Goal: Task Accomplishment & Management: Manage account settings

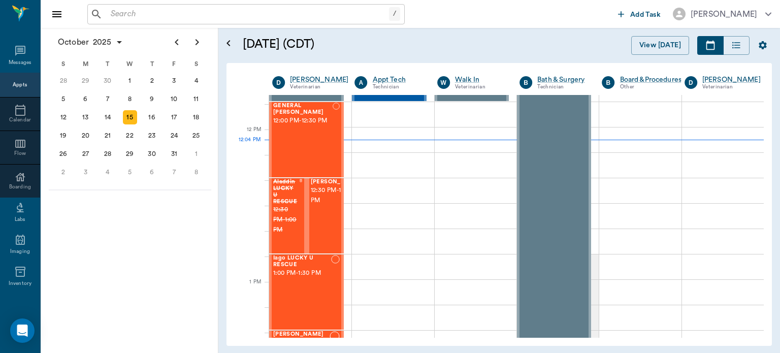
scroll to position [611, 0]
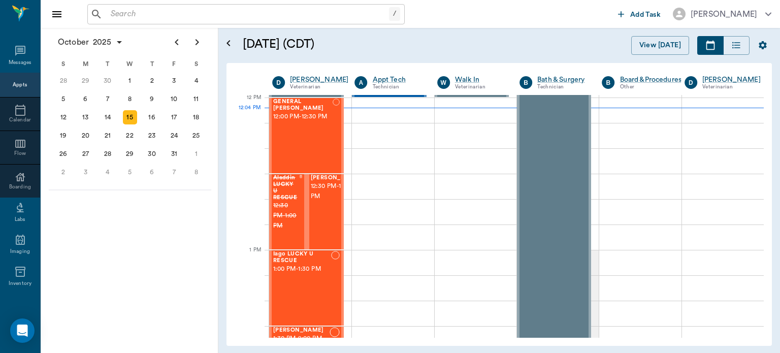
click at [317, 202] on span "12:30 PM - 1:00 PM" at bounding box center [336, 191] width 51 height 20
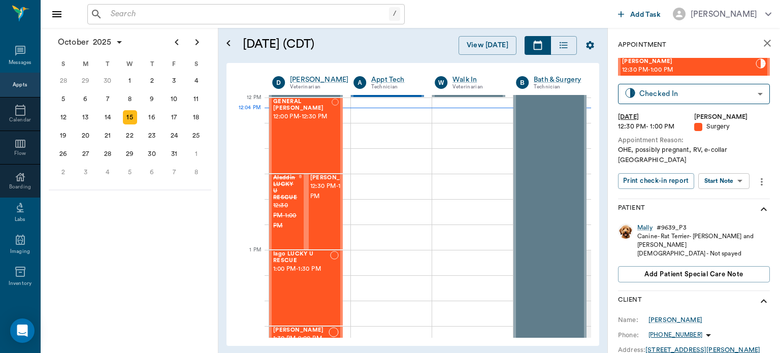
click at [728, 176] on body "/ ​ Add Task [PERSON_NAME] Nectar Messages Appts Calendar Flow Boarding Labs Im…" at bounding box center [390, 176] width 780 height 353
click at [729, 210] on button "Start Surgery" at bounding box center [716, 209] width 42 height 12
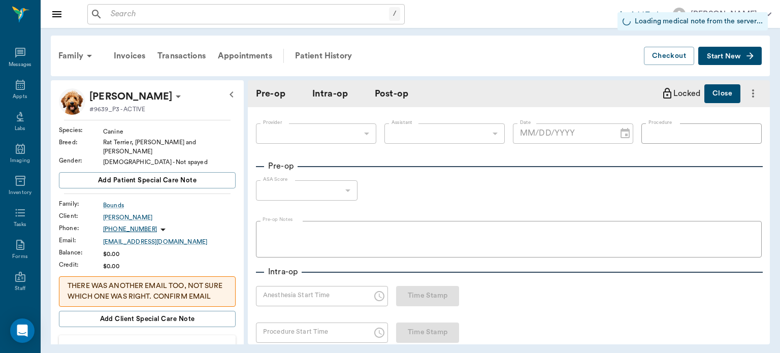
type input "63ec2f075fda476ae8351a4d"
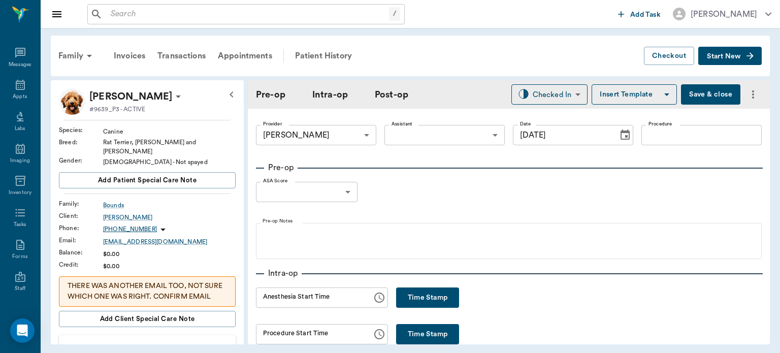
type input "[DATE]"
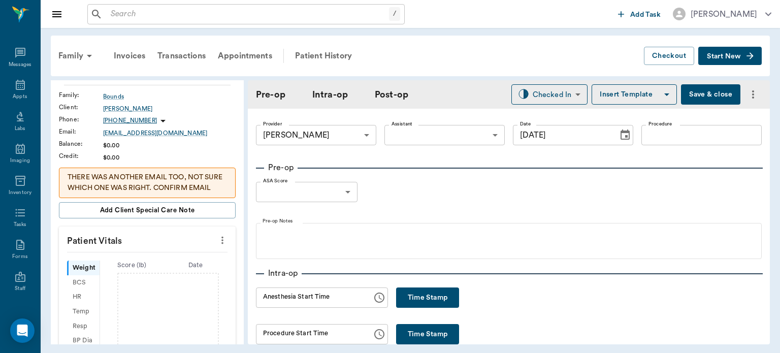
scroll to position [145, 0]
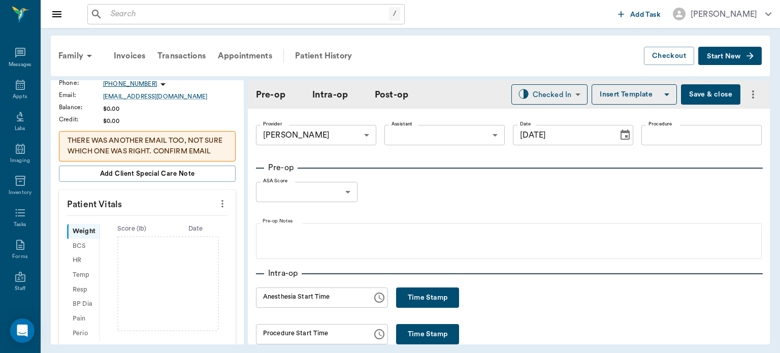
click at [219, 202] on icon "more" at bounding box center [222, 204] width 11 height 12
click at [169, 225] on span "Enter Vitals" at bounding box center [171, 223] width 85 height 11
click at [142, 234] on input "text" at bounding box center [147, 234] width 88 height 20
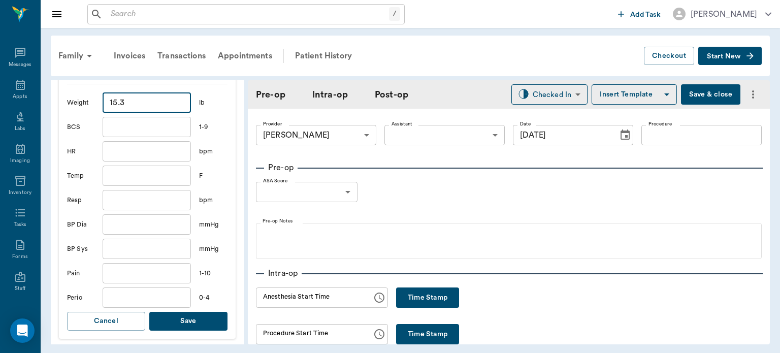
type input "15.3"
click at [201, 325] on button "Save" at bounding box center [188, 321] width 78 height 19
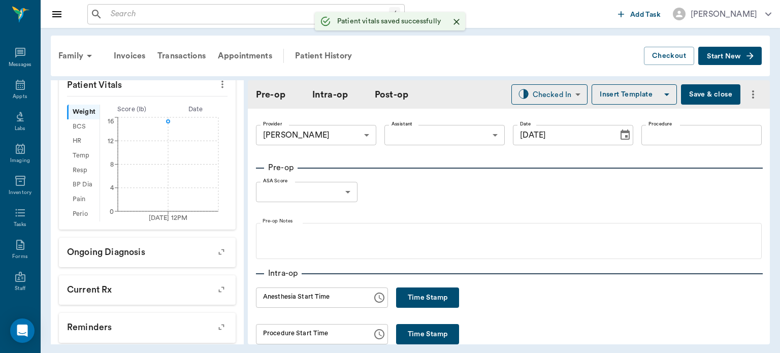
scroll to position [289, 0]
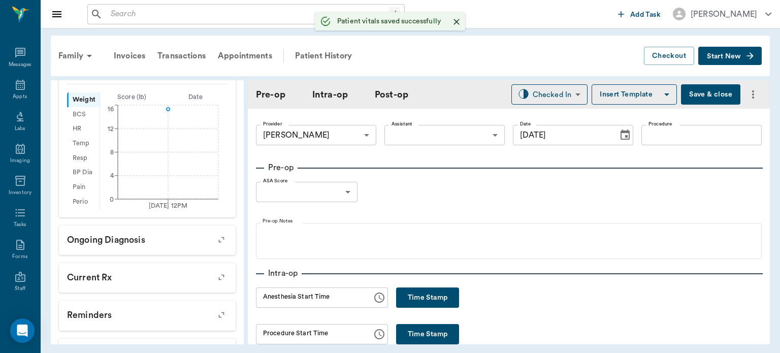
click at [418, 125] on body "/ ​ Add Task [PERSON_NAME] Nectar Messages Appts Labs Imaging Inventory Tasks F…" at bounding box center [390, 176] width 780 height 353
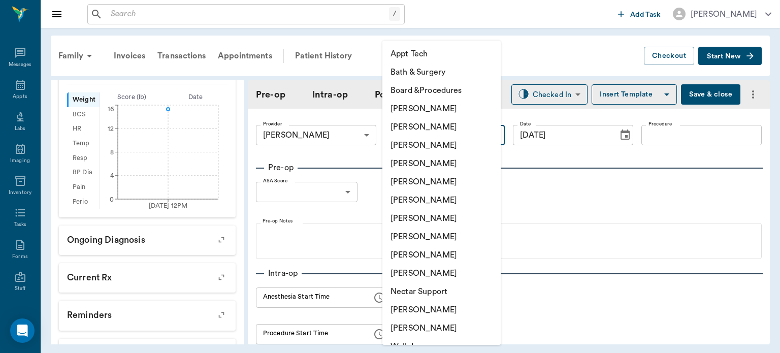
click at [439, 241] on li "[PERSON_NAME]" at bounding box center [441, 236] width 118 height 18
type input "63ec2e7e52e12b0ba117b124"
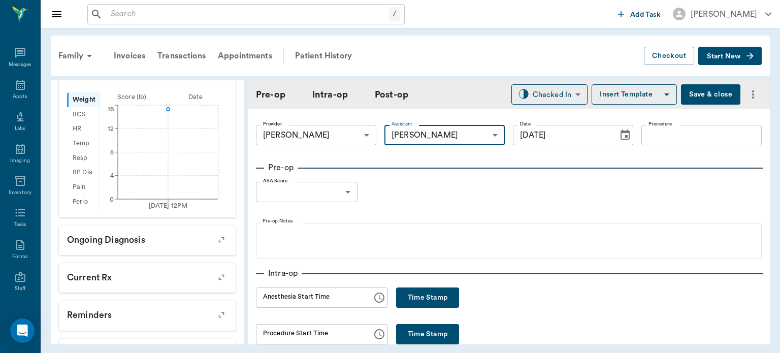
click at [660, 132] on input "Procedure" at bounding box center [701, 135] width 120 height 20
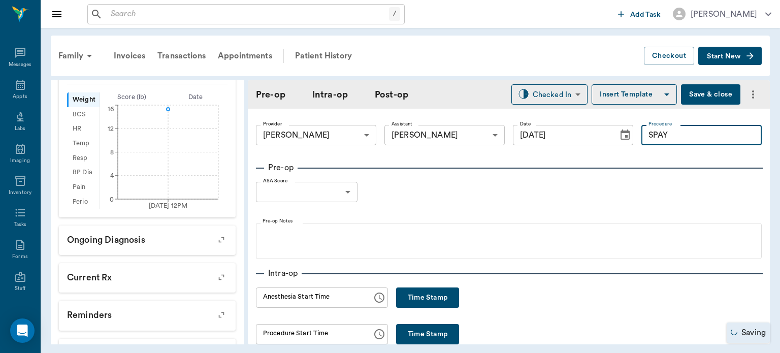
type input "SPAY"
click at [637, 89] on button "Insert Template" at bounding box center [634, 94] width 85 height 20
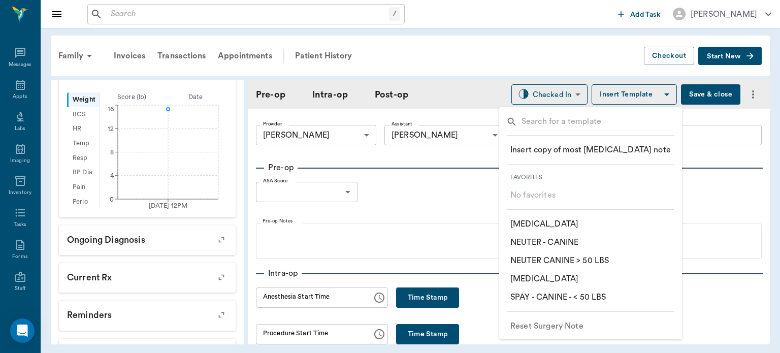
click at [599, 300] on p "​ SPAY - CANINE - < 50 LBS" at bounding box center [558, 297] width 96 height 12
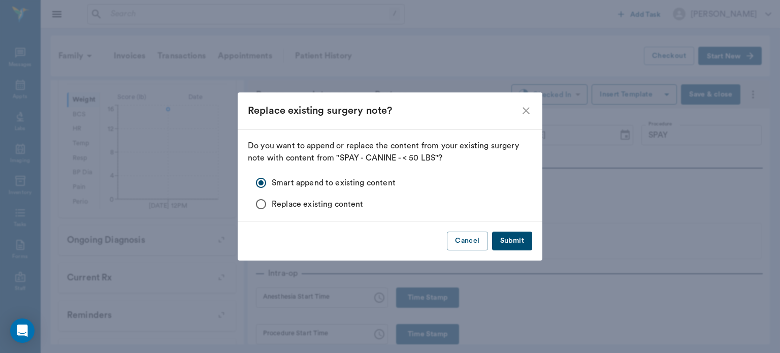
click at [518, 245] on button "Submit" at bounding box center [512, 241] width 40 height 19
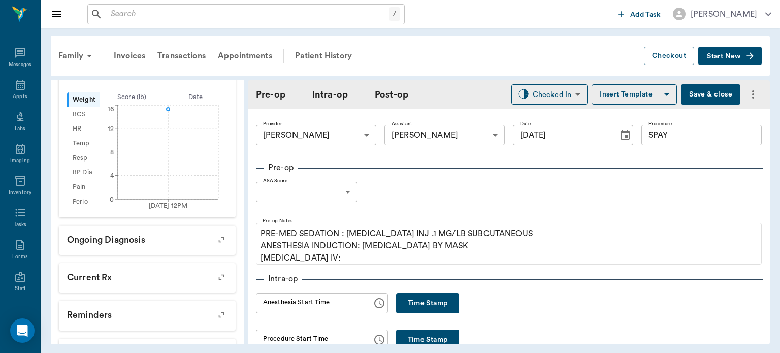
click at [343, 193] on body "/ ​ Add Task [PERSON_NAME] Nectar Messages Appts Labs Imaging Inventory Tasks F…" at bounding box center [390, 176] width 780 height 353
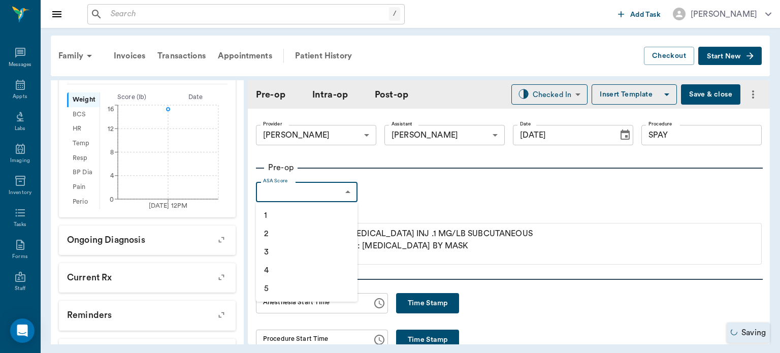
click at [285, 215] on li "1" at bounding box center [307, 215] width 102 height 18
type input "1"
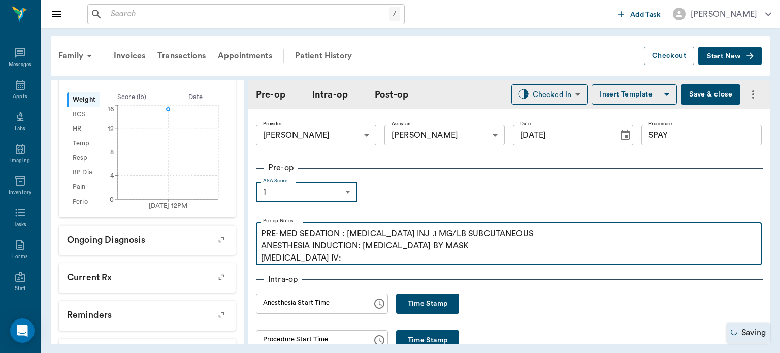
click at [340, 264] on p "PRE-MED SEDATION : [MEDICAL_DATA] INJ .1 MG/LB SUBCUTANEOUS ANESTHESIA INDUCTIO…" at bounding box center [509, 245] width 496 height 37
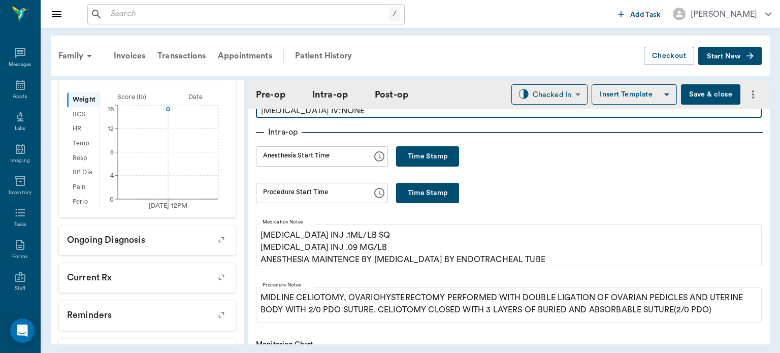
scroll to position [130, 0]
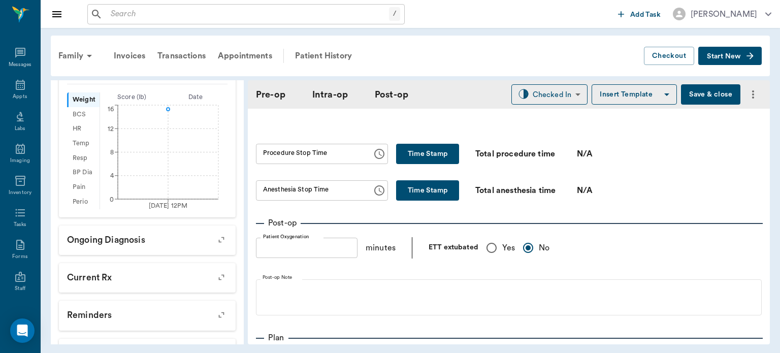
click at [489, 257] on input "Yes" at bounding box center [491, 247] width 21 height 21
radio input "true"
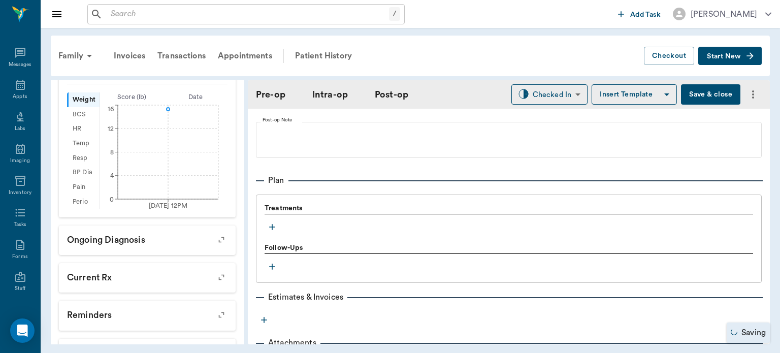
scroll to position [806, 0]
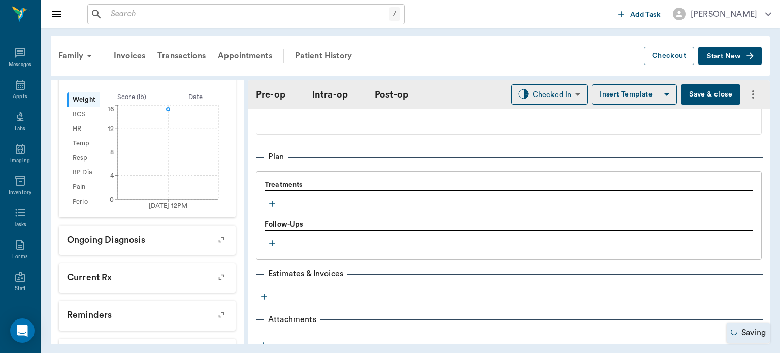
click at [274, 209] on icon "button" at bounding box center [272, 204] width 10 height 10
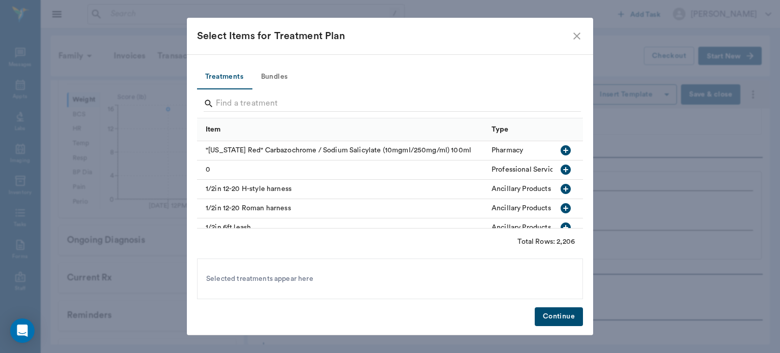
click at [283, 72] on button "Bundles" at bounding box center [274, 77] width 46 height 24
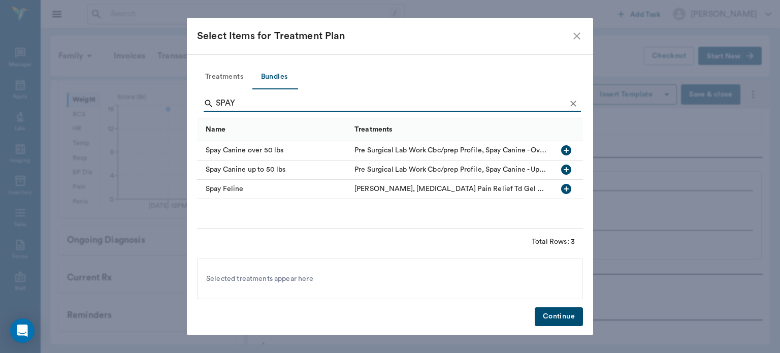
type input "SPAY"
click at [565, 167] on icon "button" at bounding box center [566, 170] width 10 height 10
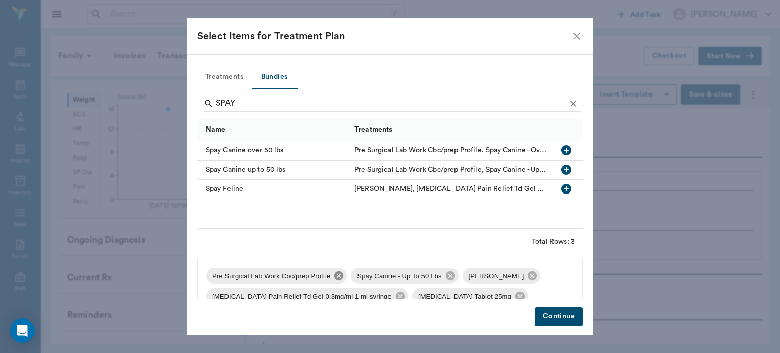
click at [340, 276] on icon at bounding box center [338, 275] width 9 height 9
click at [386, 278] on icon at bounding box center [387, 275] width 9 height 9
click at [530, 277] on div "Spay Canine - Up To 50 Lbs [MEDICAL_DATA] Pain Relief Td Gel 0.3mg/ml 1 ml syri…" at bounding box center [390, 278] width 386 height 41
click at [507, 278] on icon at bounding box center [511, 275] width 9 height 9
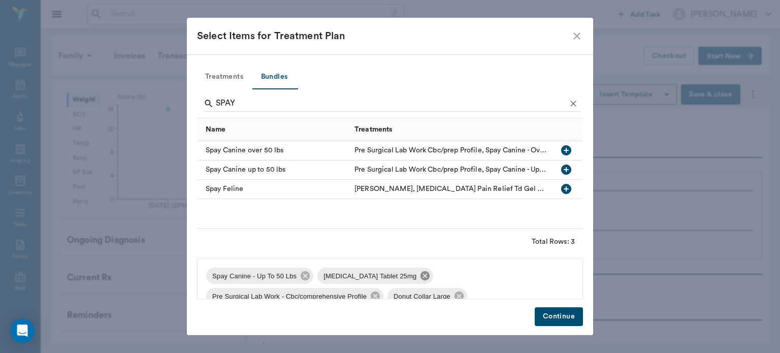
click at [420, 276] on icon at bounding box center [424, 275] width 9 height 9
click at [482, 277] on icon at bounding box center [486, 275] width 9 height 9
click at [384, 278] on icon at bounding box center [388, 275] width 9 height 9
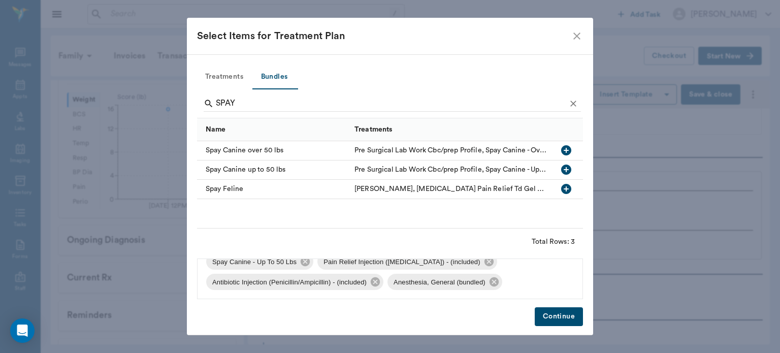
click at [563, 315] on button "Continue" at bounding box center [559, 316] width 48 height 19
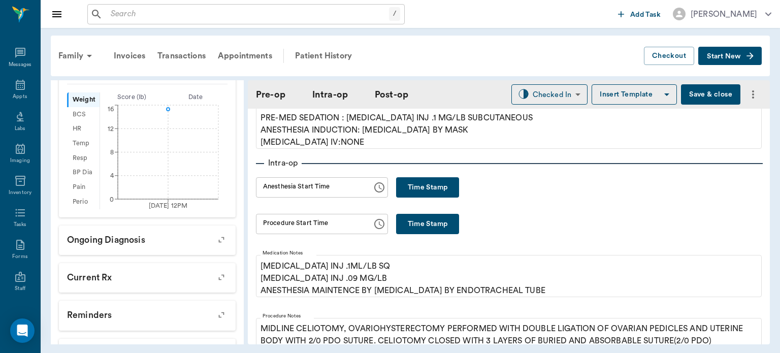
scroll to position [106, 0]
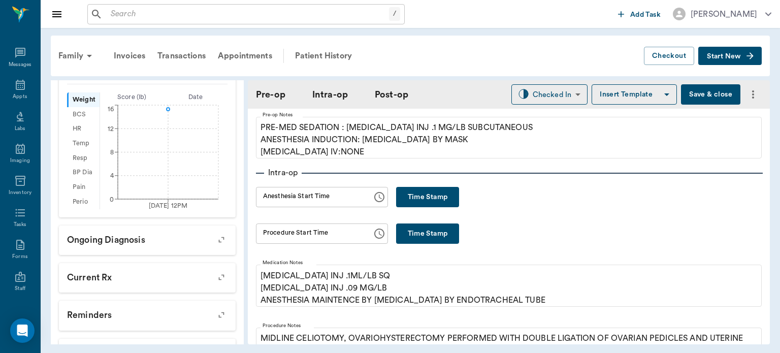
click at [414, 197] on button "Time Stamp" at bounding box center [427, 197] width 63 height 20
type input "12:05 PM"
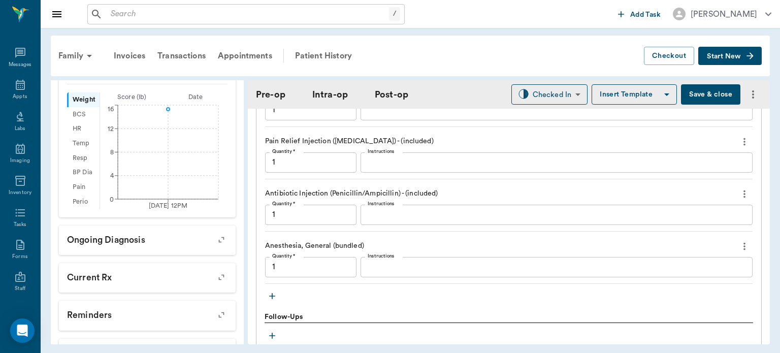
scroll to position [936, 0]
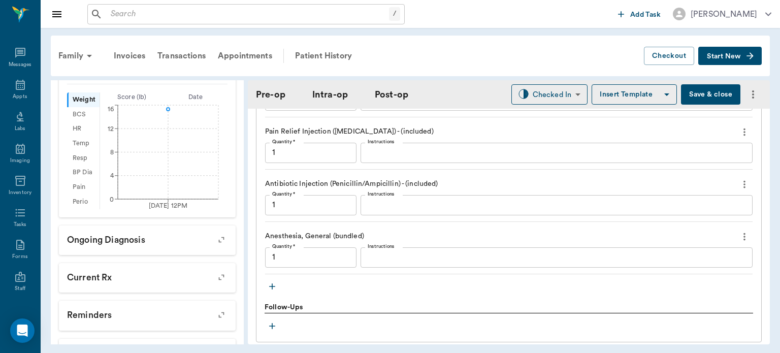
click at [272, 289] on icon "button" at bounding box center [272, 286] width 6 height 6
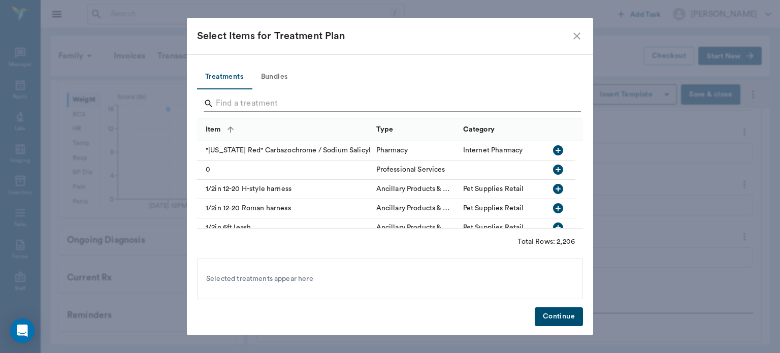
click at [252, 106] on input "Search" at bounding box center [391, 103] width 350 height 16
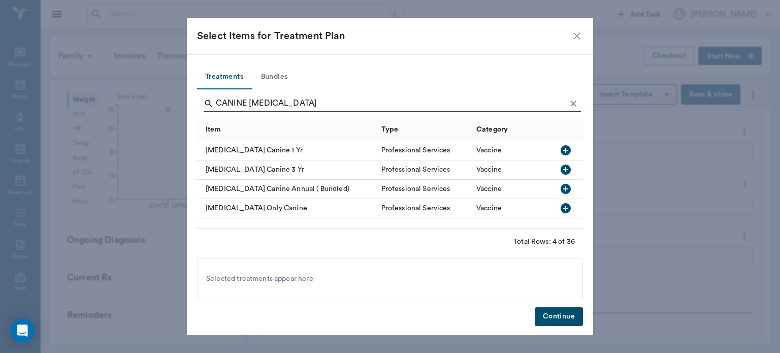
type input "CANINE [MEDICAL_DATA]"
click at [564, 154] on icon "button" at bounding box center [566, 150] width 10 height 10
click at [556, 333] on div "Treatments Bundles CANINE [MEDICAL_DATA] Item Type Category [MEDICAL_DATA] Cani…" at bounding box center [390, 194] width 406 height 281
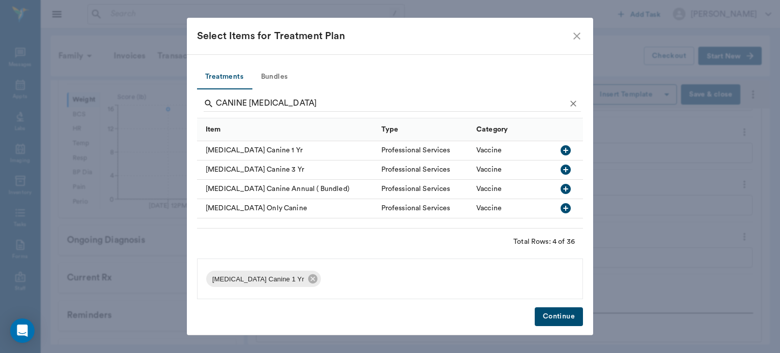
click at [558, 326] on button "Continue" at bounding box center [559, 316] width 48 height 19
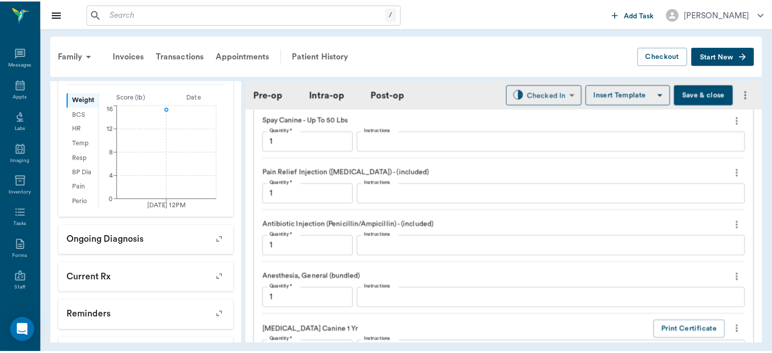
scroll to position [1122, 0]
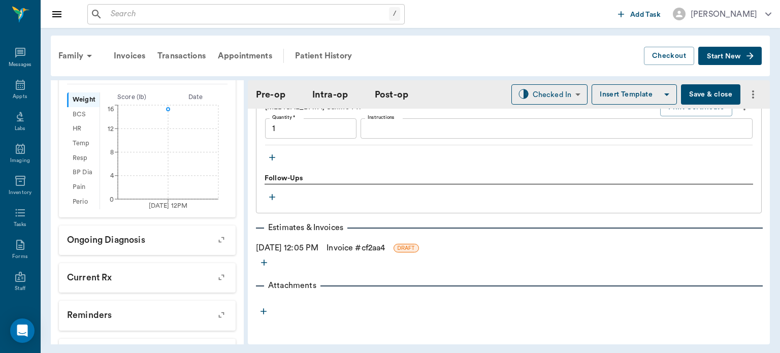
click at [713, 89] on button "Save & close" at bounding box center [710, 94] width 59 height 20
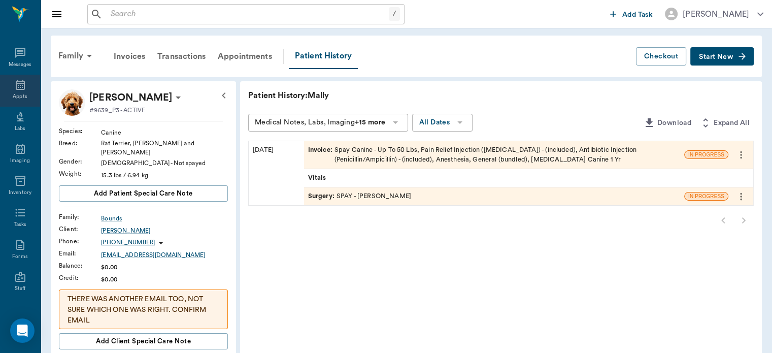
click at [16, 89] on icon at bounding box center [20, 85] width 9 height 10
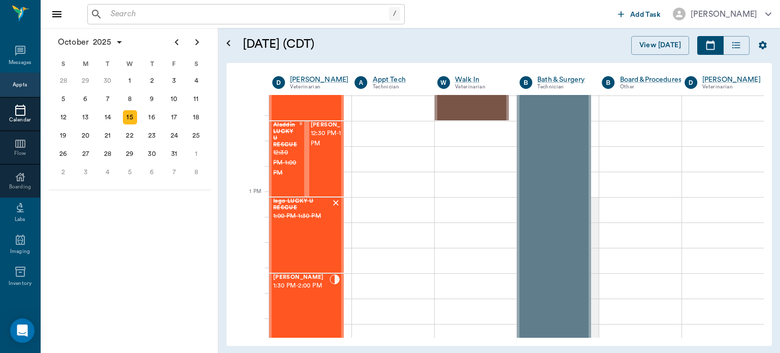
scroll to position [678, 0]
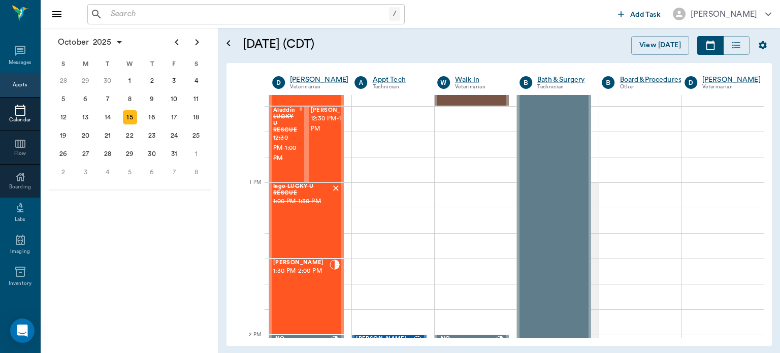
click at [310, 295] on div "[PERSON_NAME] 1:30 PM - 2:00 PM" at bounding box center [301, 296] width 56 height 74
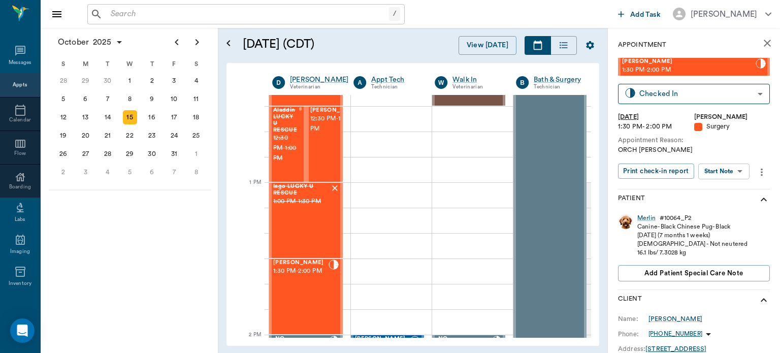
click at [731, 171] on body "/ ​ Add Task [PERSON_NAME] Nectar Messages Appts Calendar Flow Boarding Labs Im…" at bounding box center [390, 176] width 780 height 353
click at [728, 208] on button "Start Surgery" at bounding box center [716, 209] width 42 height 12
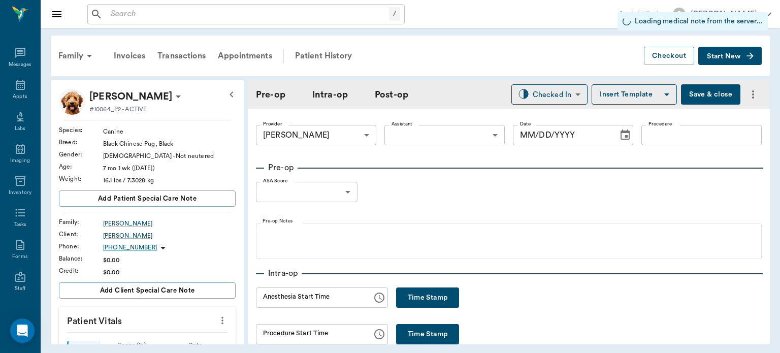
type input "63ec2f075fda476ae8351a4d"
type input "[DATE]"
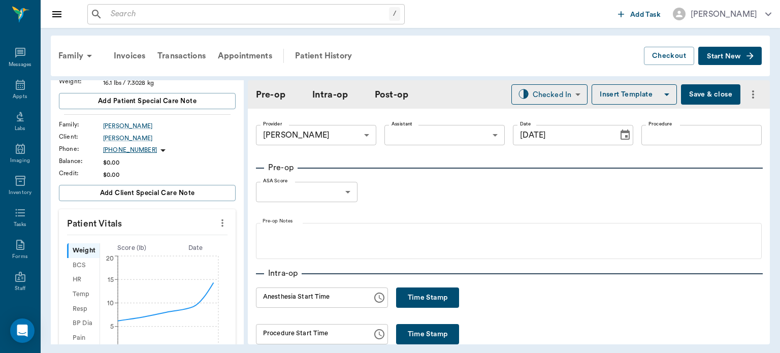
scroll to position [97, 0]
click at [222, 216] on div at bounding box center [222, 222] width 16 height 17
click at [219, 221] on icon "more" at bounding box center [222, 223] width 11 height 12
click at [173, 242] on span "Enter Vitals" at bounding box center [171, 239] width 85 height 11
click at [156, 255] on input "text" at bounding box center [147, 253] width 88 height 20
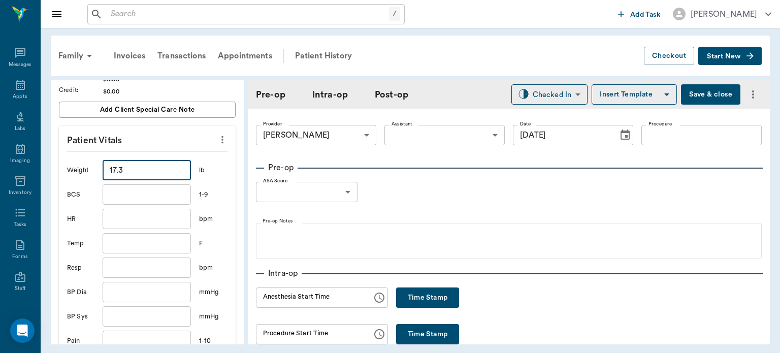
scroll to position [248, 0]
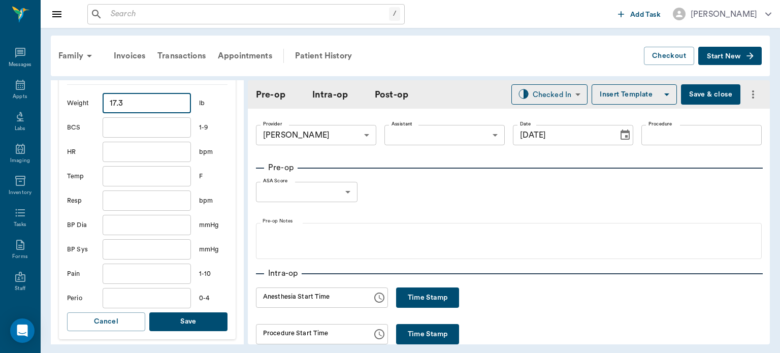
type input "17.3"
click at [201, 318] on button "Save" at bounding box center [188, 321] width 78 height 19
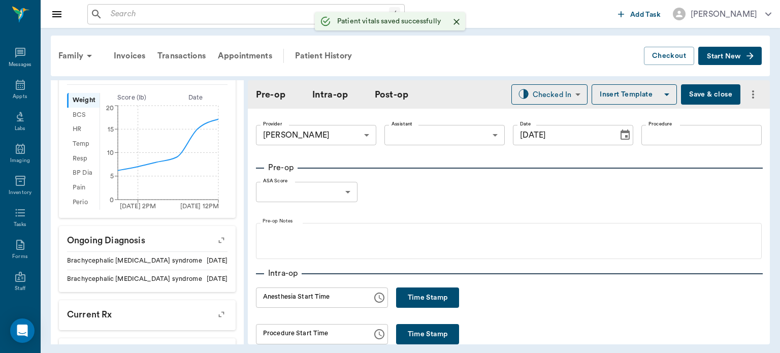
click at [449, 136] on body "/ ​ Add Task [PERSON_NAME] Nectar Messages Appts Labs Imaging Inventory Tasks F…" at bounding box center [390, 176] width 780 height 353
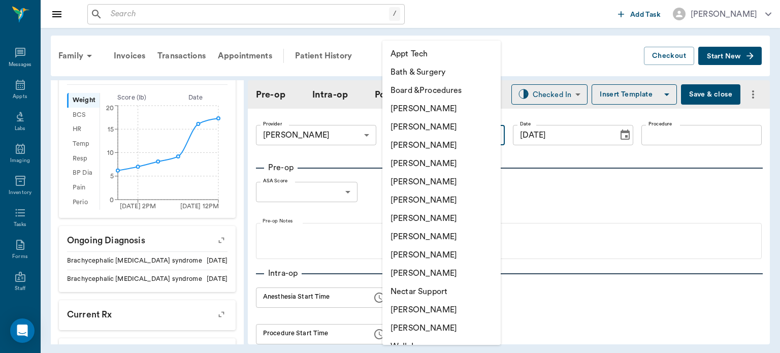
click at [446, 237] on li "[PERSON_NAME]" at bounding box center [441, 236] width 118 height 18
type input "63ec2e7e52e12b0ba117b124"
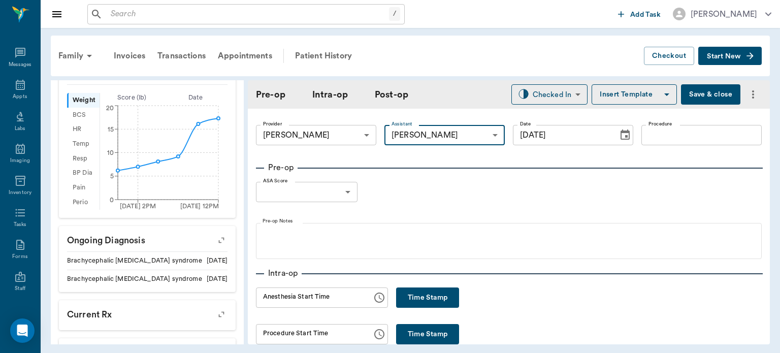
click at [664, 138] on input "Procedure" at bounding box center [701, 135] width 120 height 20
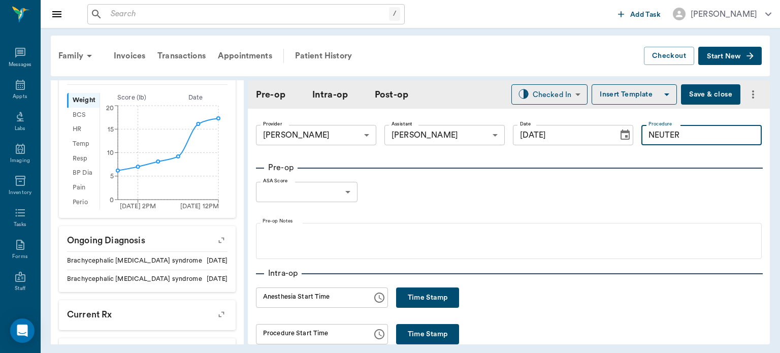
type input "NEUTER"
click at [633, 94] on button "Insert Template" at bounding box center [634, 94] width 85 height 20
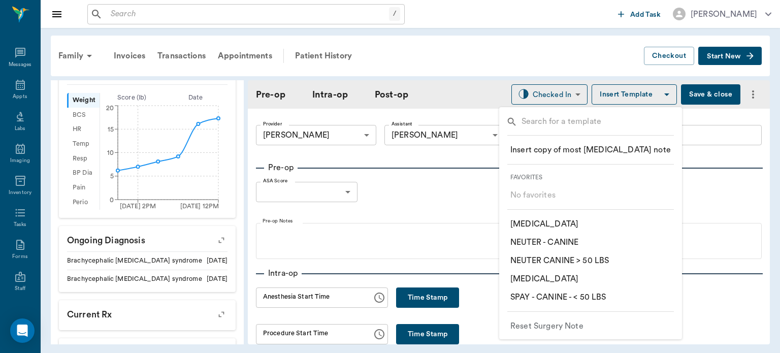
click at [575, 245] on p "​ NEUTER - CANINE" at bounding box center [544, 242] width 68 height 12
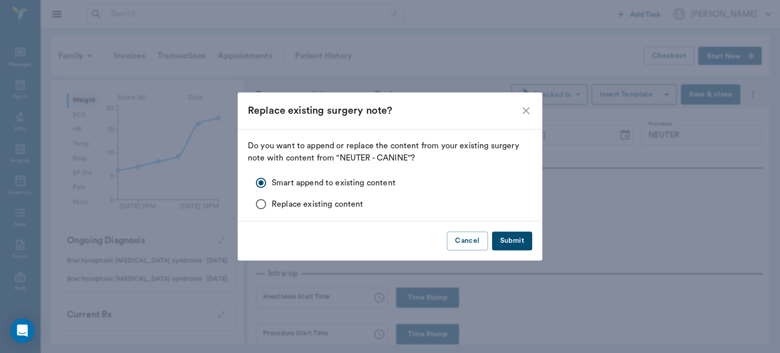
click at [519, 244] on button "Submit" at bounding box center [512, 241] width 40 height 19
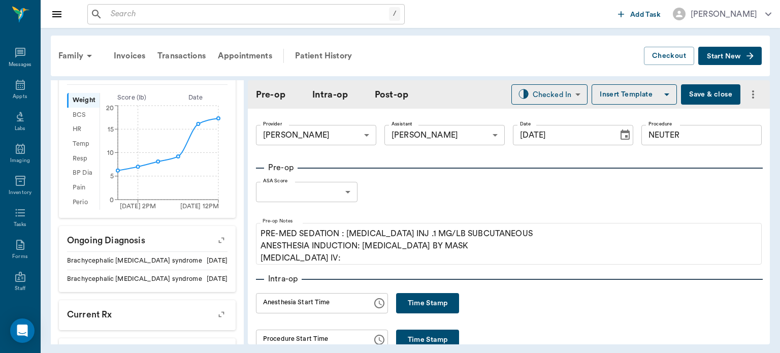
click at [345, 199] on body "/ ​ Add Task [PERSON_NAME] Nectar Messages Appts Labs Imaging Inventory Tasks F…" at bounding box center [390, 176] width 780 height 353
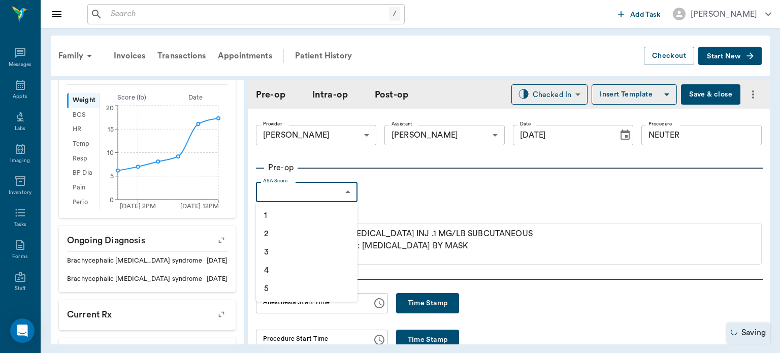
click at [288, 215] on li "1" at bounding box center [307, 215] width 102 height 18
type input "1"
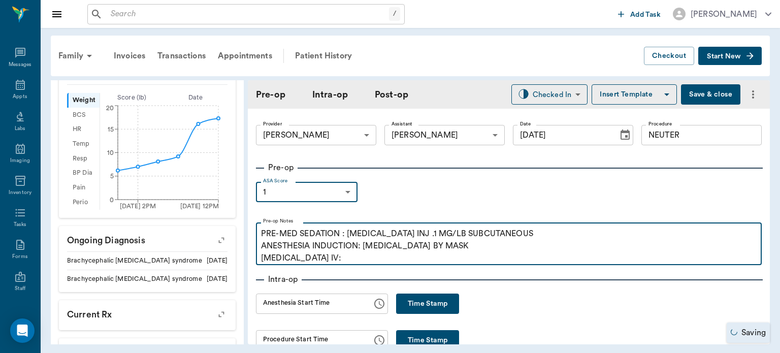
click at [328, 259] on p "PRE-MED SEDATION : [MEDICAL_DATA] INJ .1 MG/LB SUBCUTANEOUS ANESTHESIA INDUCTIO…" at bounding box center [509, 245] width 496 height 37
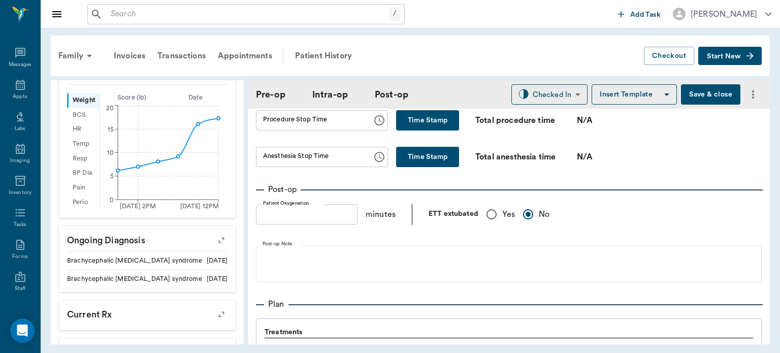
click at [490, 215] on input "Yes" at bounding box center [491, 214] width 21 height 21
radio input "true"
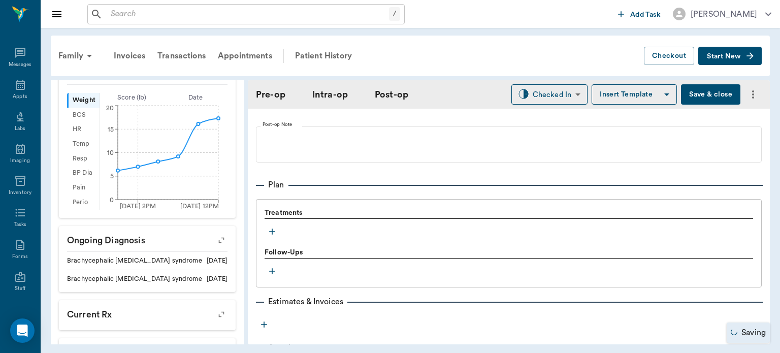
scroll to position [777, 0]
click at [273, 230] on icon "button" at bounding box center [272, 232] width 10 height 10
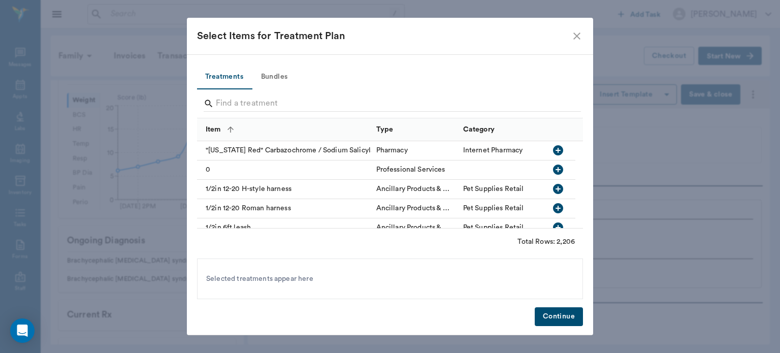
click at [283, 77] on button "Bundles" at bounding box center [274, 77] width 46 height 24
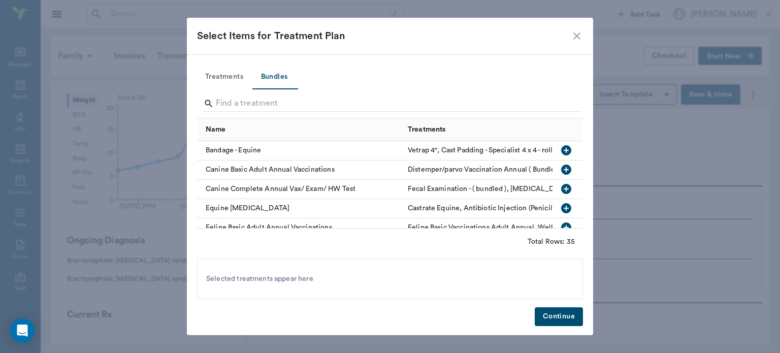
click at [277, 80] on button "Bundles" at bounding box center [274, 77] width 46 height 24
click at [244, 100] on input "Search" at bounding box center [391, 103] width 350 height 16
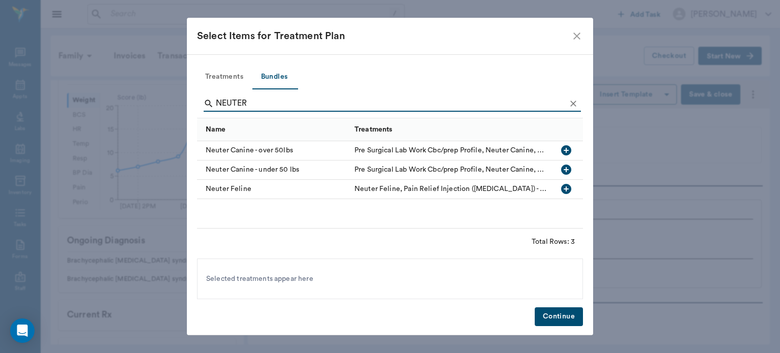
type input "NEUTER"
click at [566, 171] on icon "button" at bounding box center [566, 170] width 12 height 12
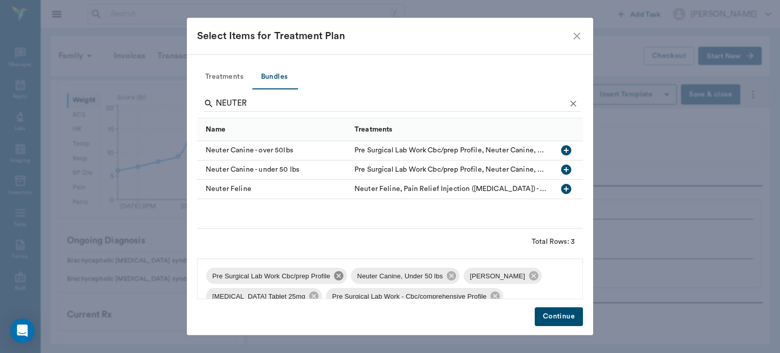
click at [335, 279] on icon at bounding box center [338, 275] width 9 height 9
click at [387, 276] on icon at bounding box center [388, 275] width 9 height 9
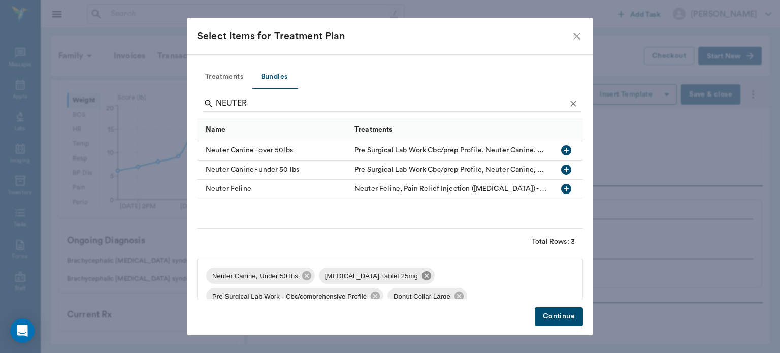
click at [422, 276] on icon at bounding box center [426, 275] width 9 height 9
click at [487, 279] on icon at bounding box center [487, 275] width 11 height 11
click at [386, 279] on icon at bounding box center [389, 275] width 9 height 9
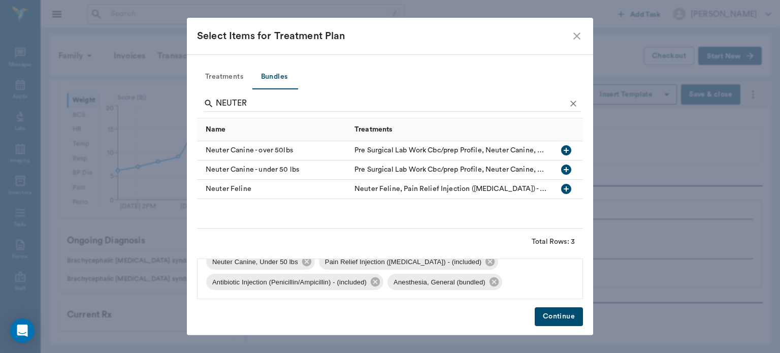
click at [550, 317] on button "Continue" at bounding box center [559, 316] width 48 height 19
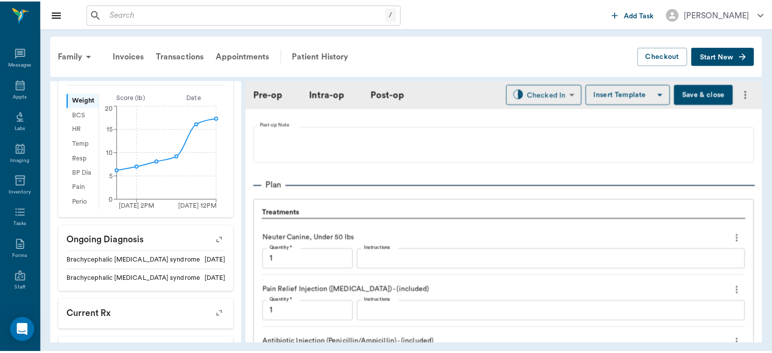
scroll to position [1009, 0]
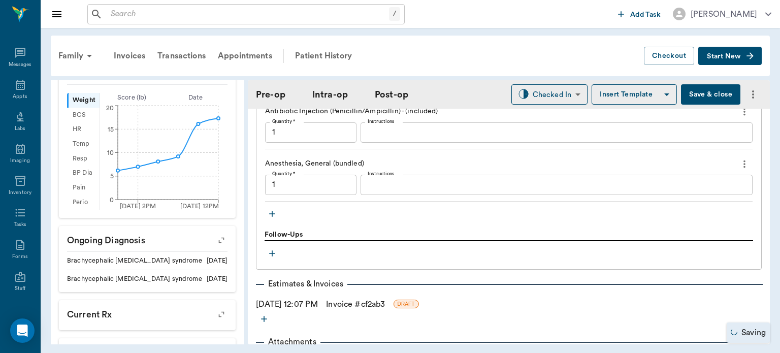
click at [707, 90] on button "Save & close" at bounding box center [710, 94] width 59 height 20
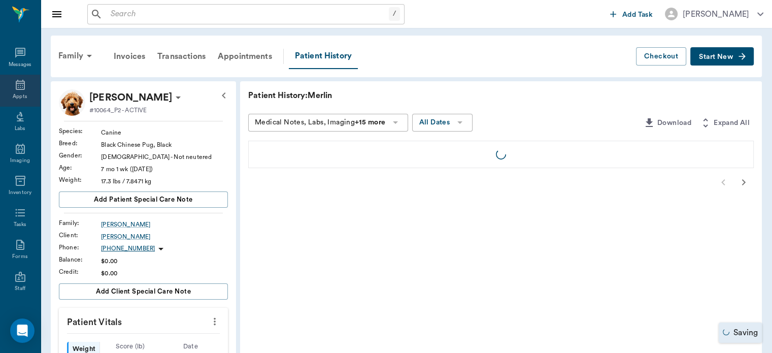
click at [15, 87] on icon at bounding box center [20, 85] width 12 height 12
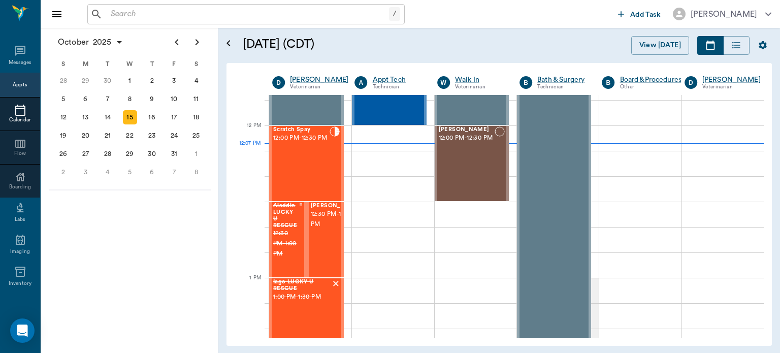
scroll to position [564, 0]
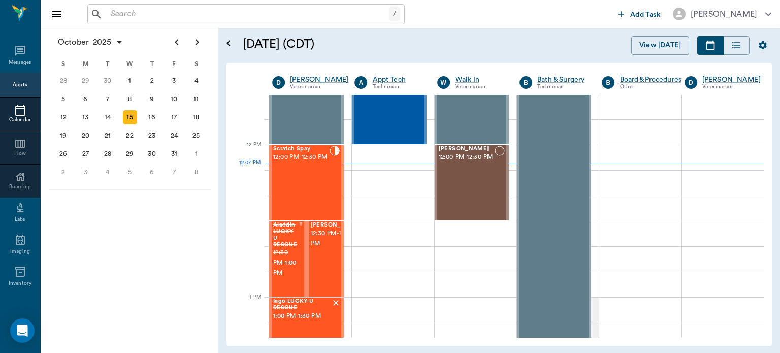
click at [309, 180] on div "Scratch Spay 12:00 PM - 12:30 PM" at bounding box center [301, 183] width 56 height 74
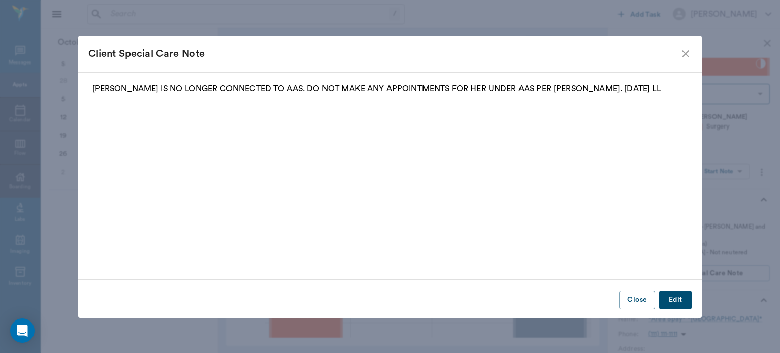
click at [689, 50] on icon "close" at bounding box center [685, 53] width 7 height 7
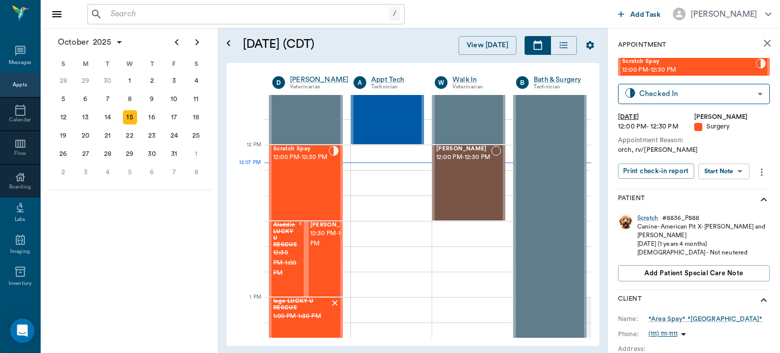
click at [733, 173] on body "/ ​ Add Task [PERSON_NAME] Nectar Messages Appts Calendar Flow Boarding Labs Im…" at bounding box center [390, 176] width 780 height 353
click at [725, 205] on button "Start Surgery" at bounding box center [716, 209] width 42 height 12
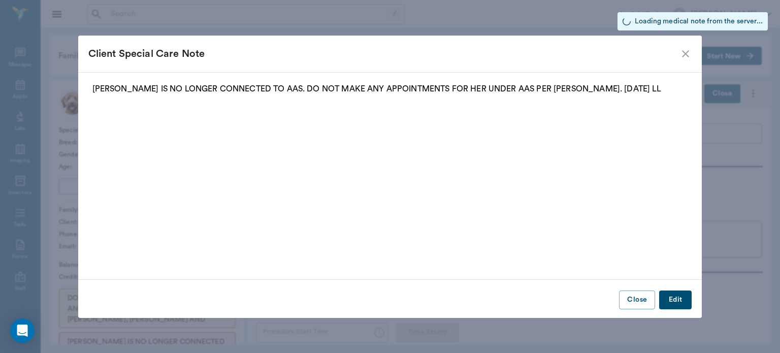
type input "63ec2f075fda476ae8351a4d"
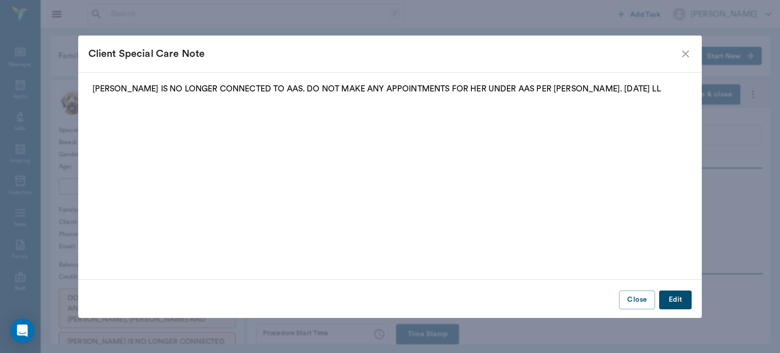
type input "[DATE]"
click at [688, 52] on icon "close" at bounding box center [685, 54] width 12 height 12
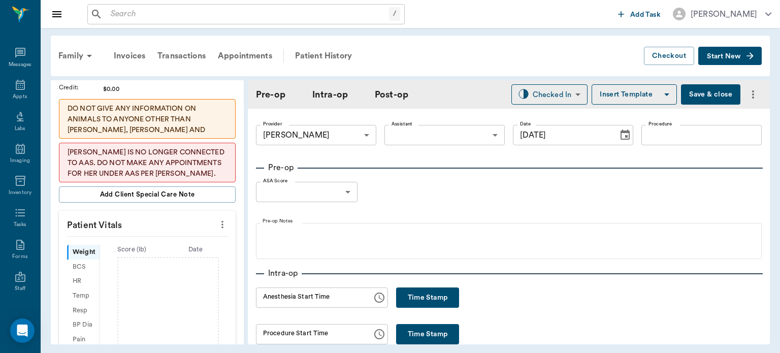
scroll to position [192, 0]
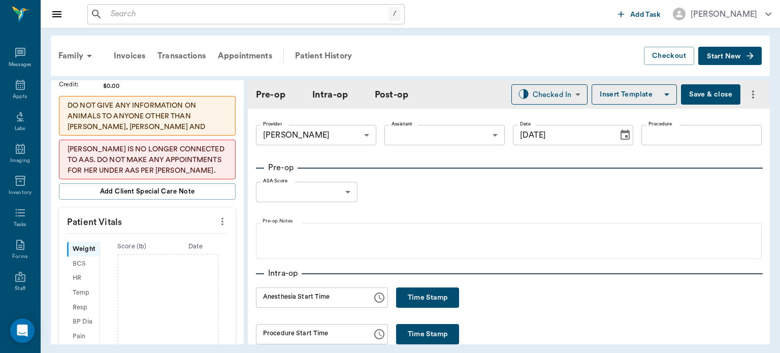
click at [221, 218] on icon "more" at bounding box center [222, 222] width 2 height 8
click at [154, 233] on span "Enter Vitals" at bounding box center [171, 231] width 85 height 11
click at [133, 248] on input "text" at bounding box center [147, 252] width 88 height 20
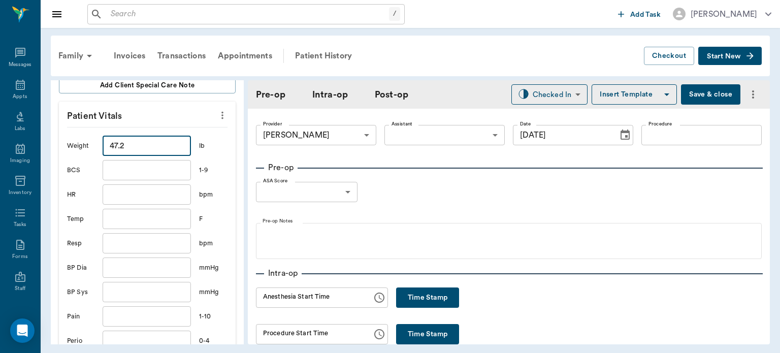
scroll to position [366, 0]
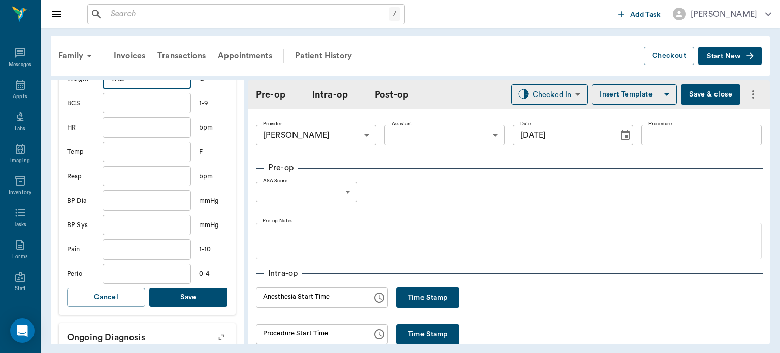
type input "47.2"
click at [194, 290] on button "Save" at bounding box center [188, 297] width 78 height 19
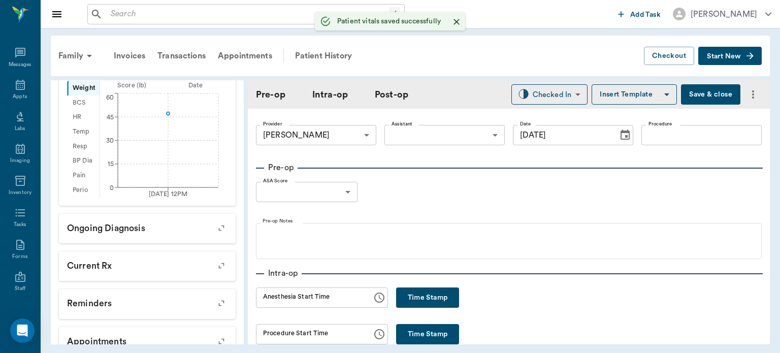
scroll to position [378, 0]
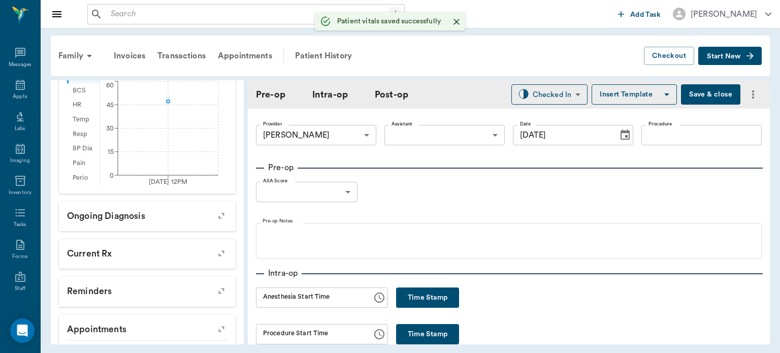
click at [454, 130] on body "/ ​ Add Task [PERSON_NAME] Nectar Messages Appts Labs Imaging Inventory Tasks F…" at bounding box center [390, 176] width 780 height 353
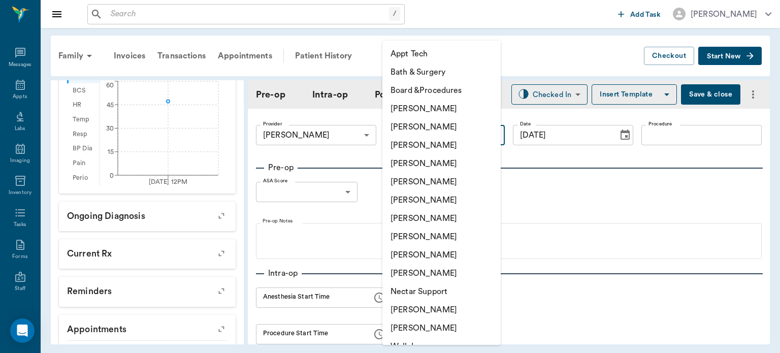
click at [445, 240] on li "[PERSON_NAME]" at bounding box center [441, 236] width 118 height 18
type input "63ec2e7e52e12b0ba117b124"
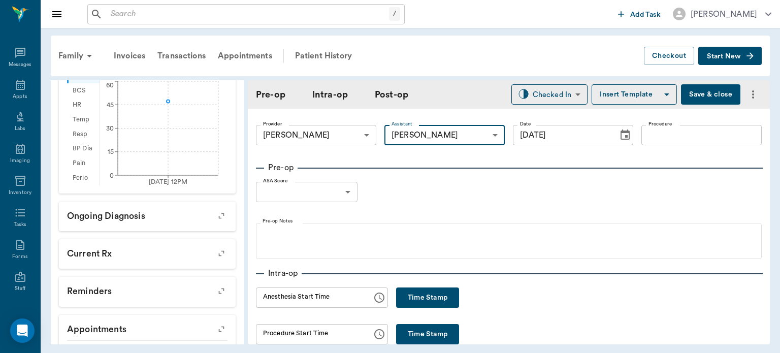
click at [660, 131] on input "Procedure" at bounding box center [701, 135] width 120 height 20
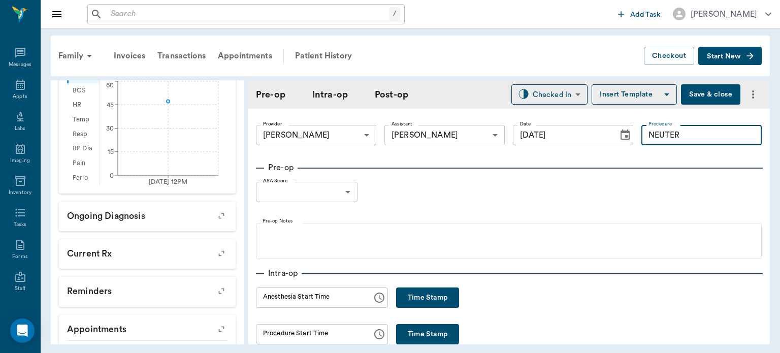
type input "NEUTER"
click at [630, 89] on button "Insert Template" at bounding box center [634, 94] width 85 height 20
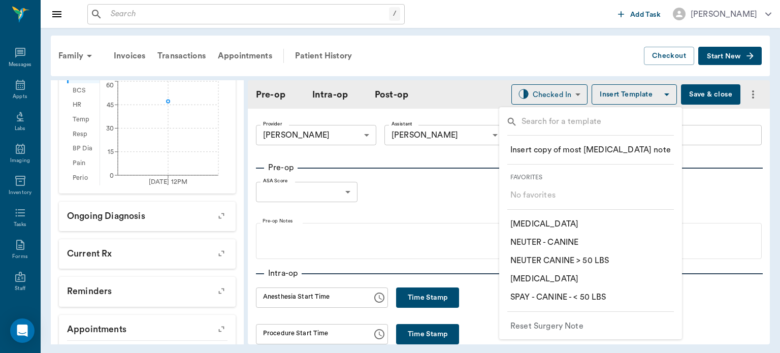
click at [575, 240] on p "​ NEUTER - CANINE" at bounding box center [544, 242] width 68 height 12
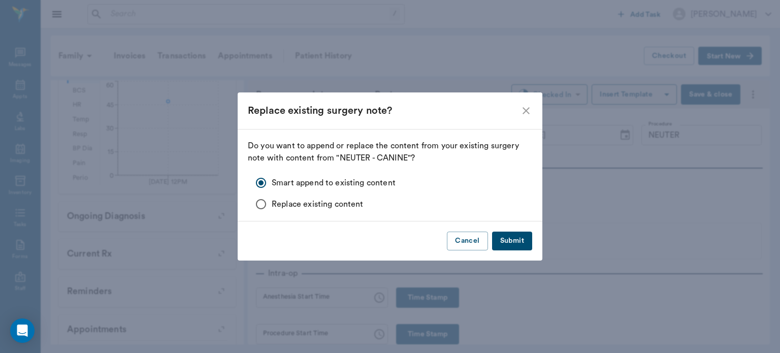
click at [521, 240] on button "Submit" at bounding box center [512, 241] width 40 height 19
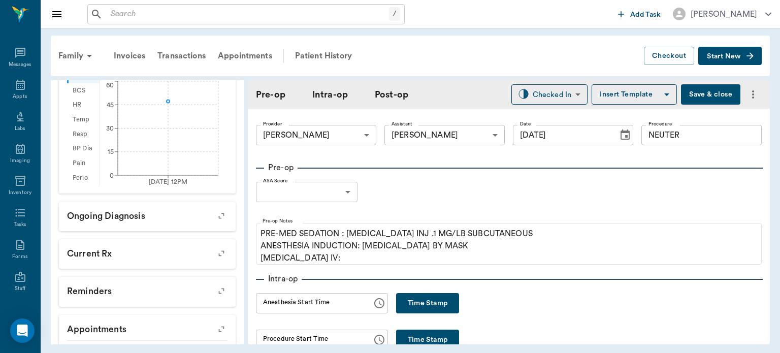
click at [338, 186] on body "/ ​ Add Task [PERSON_NAME] Nectar Messages Appts Labs Imaging Inventory Tasks F…" at bounding box center [390, 176] width 780 height 353
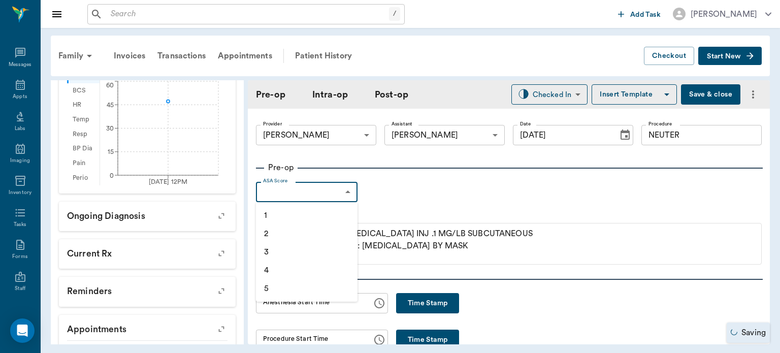
click at [286, 212] on li "1" at bounding box center [307, 215] width 102 height 18
type input "1"
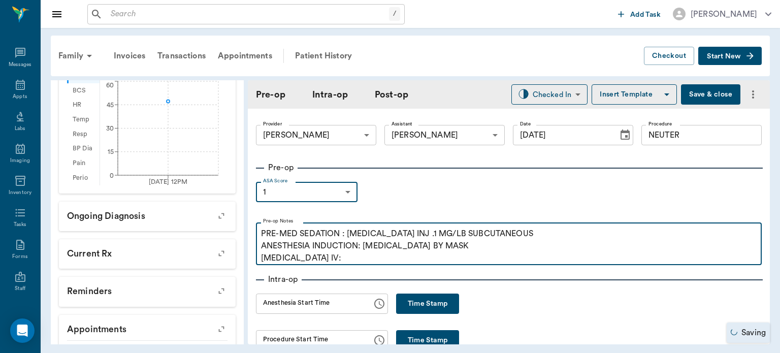
click at [339, 263] on p "PRE-MED SEDATION : [MEDICAL_DATA] INJ .1 MG/LB SUBCUTANEOUS ANESTHESIA INDUCTIO…" at bounding box center [509, 245] width 496 height 37
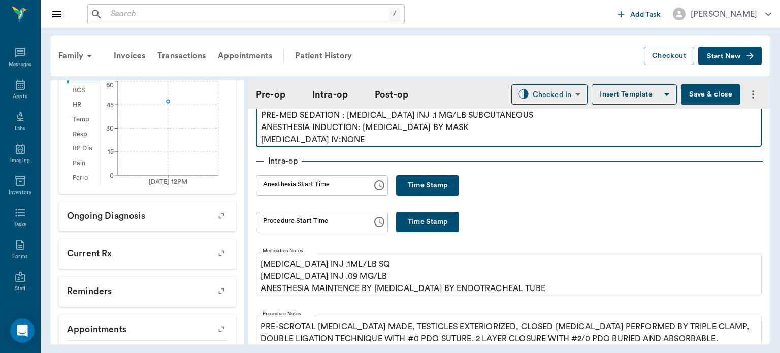
scroll to position [122, 0]
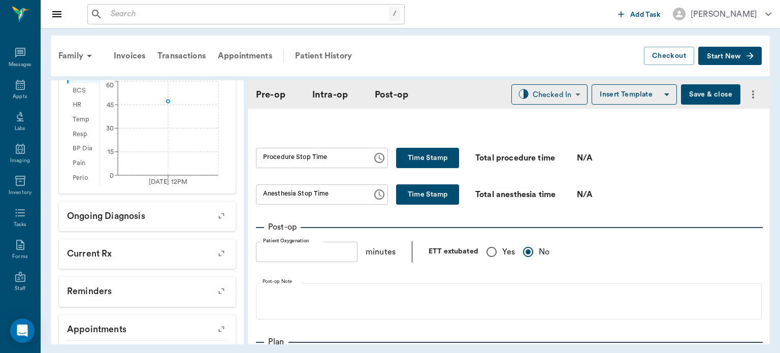
click at [494, 257] on input "Yes" at bounding box center [491, 251] width 21 height 21
radio input "true"
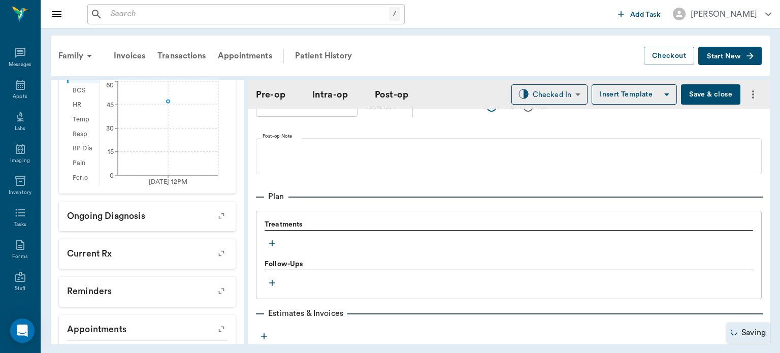
scroll to position [770, 0]
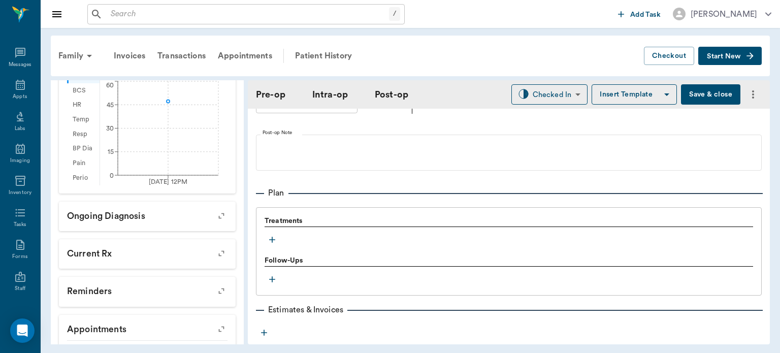
click at [273, 239] on icon "button" at bounding box center [272, 240] width 6 height 6
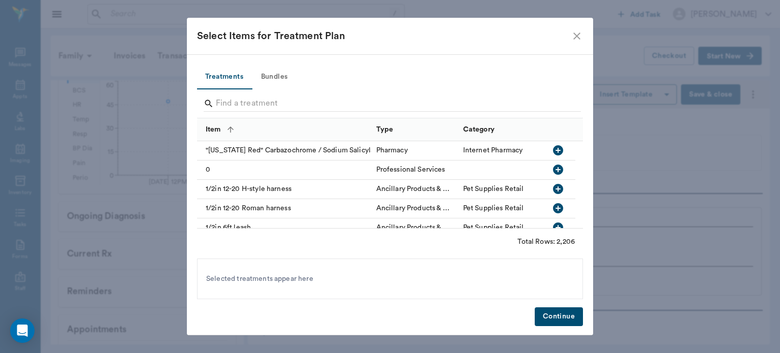
click at [282, 75] on button "Bundles" at bounding box center [274, 77] width 46 height 24
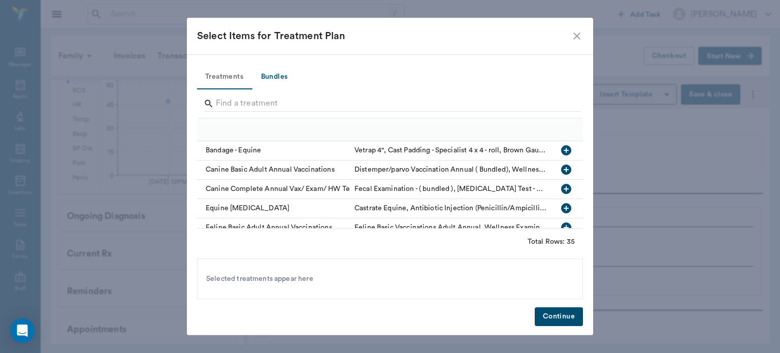
click at [278, 75] on button "Bundles" at bounding box center [274, 77] width 46 height 24
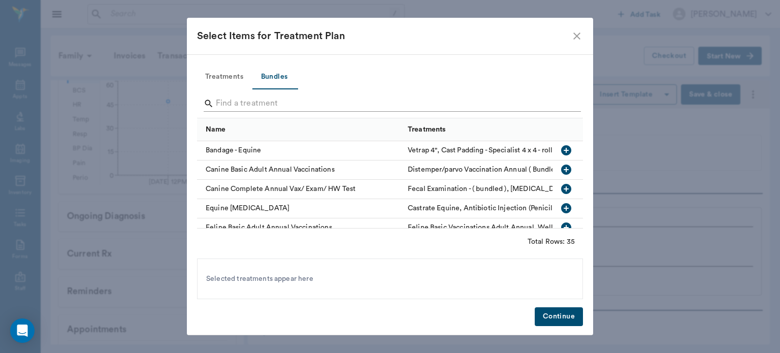
click at [238, 100] on input "Search" at bounding box center [391, 103] width 350 height 16
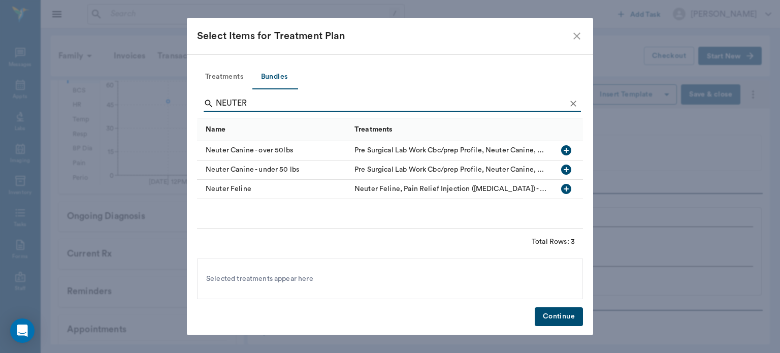
type input "NEUTER"
click at [570, 167] on icon "button" at bounding box center [566, 170] width 10 height 10
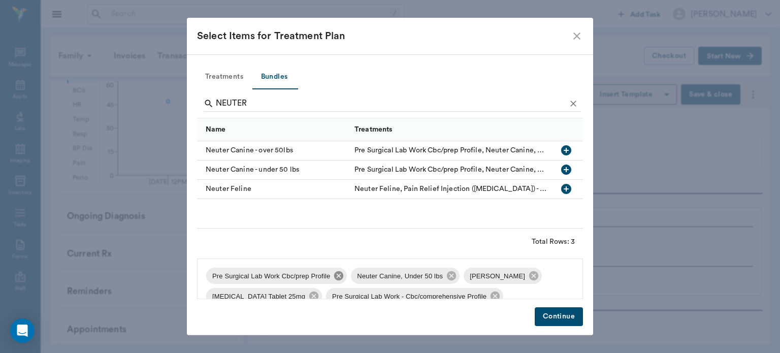
click at [337, 278] on icon at bounding box center [338, 275] width 9 height 9
click at [384, 273] on icon at bounding box center [388, 275] width 9 height 9
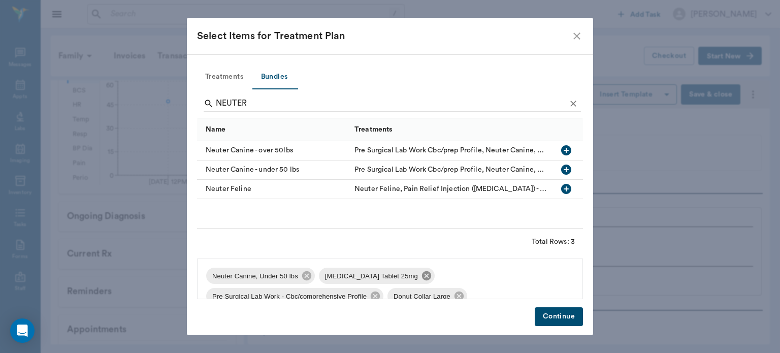
click at [422, 273] on icon at bounding box center [426, 275] width 9 height 9
click at [488, 277] on icon at bounding box center [487, 275] width 9 height 9
click at [385, 278] on icon at bounding box center [390, 275] width 11 height 11
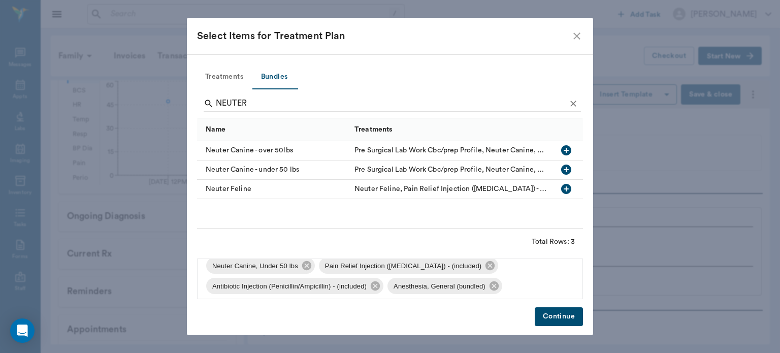
scroll to position [13, 0]
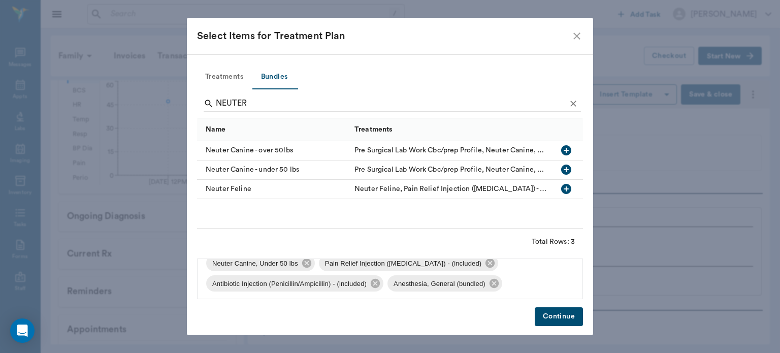
click at [559, 321] on button "Continue" at bounding box center [559, 316] width 48 height 19
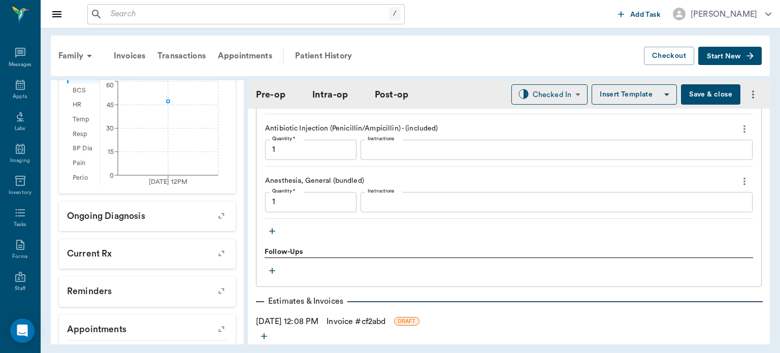
scroll to position [1003, 0]
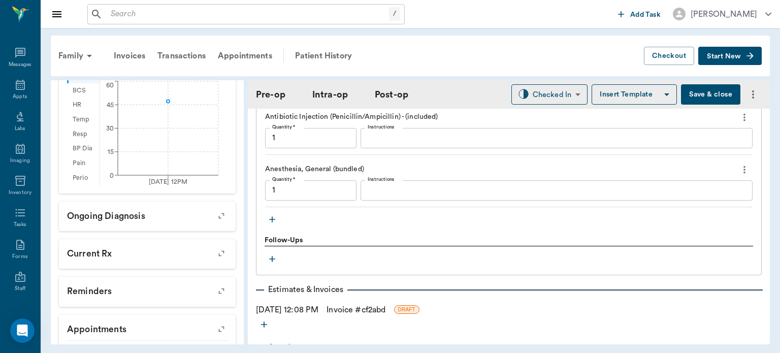
click at [273, 217] on icon "button" at bounding box center [272, 219] width 6 height 6
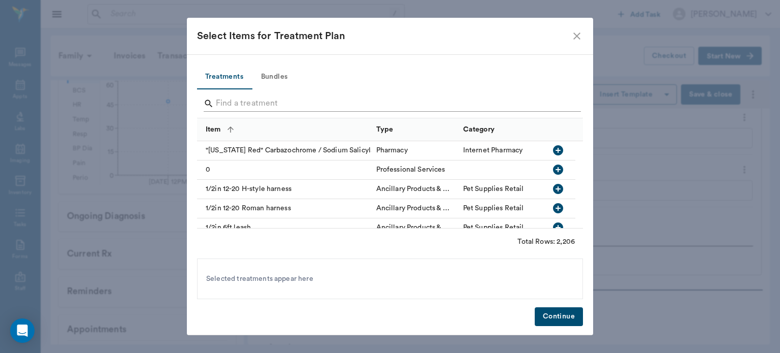
click at [243, 99] on input "Search" at bounding box center [391, 103] width 350 height 16
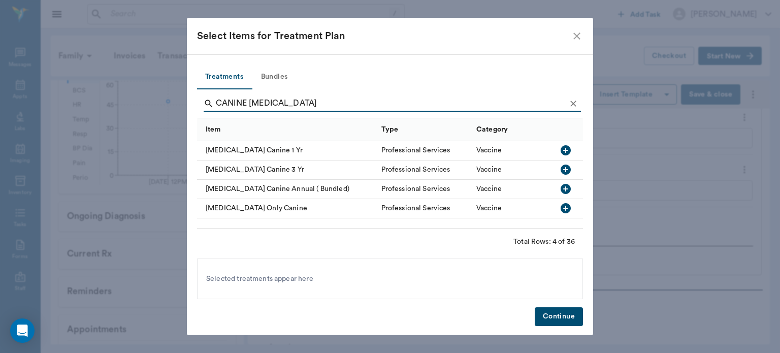
type input "CANINE [MEDICAL_DATA]"
click at [565, 153] on icon "button" at bounding box center [566, 150] width 10 height 10
click at [558, 318] on button "Continue" at bounding box center [559, 316] width 48 height 19
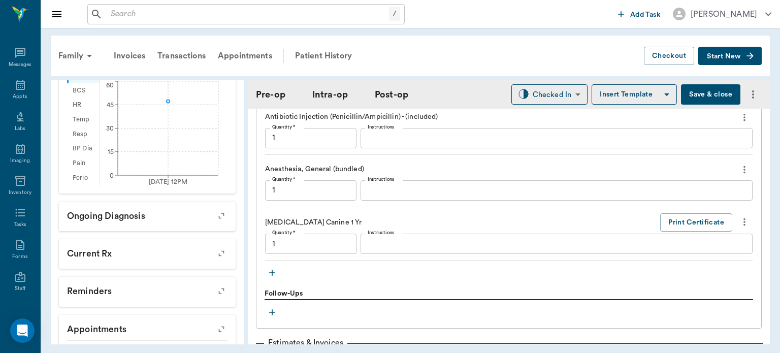
click at [272, 272] on icon "button" at bounding box center [272, 273] width 10 height 10
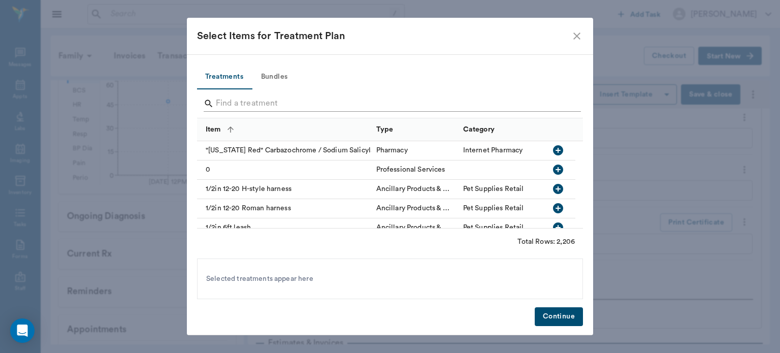
click at [259, 103] on input "Search" at bounding box center [391, 103] width 350 height 16
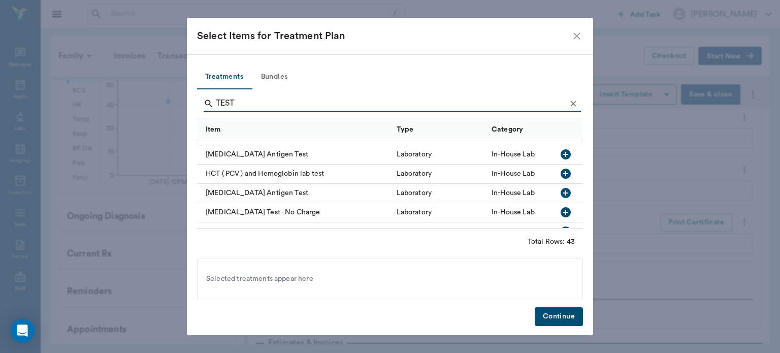
scroll to position [387, 0]
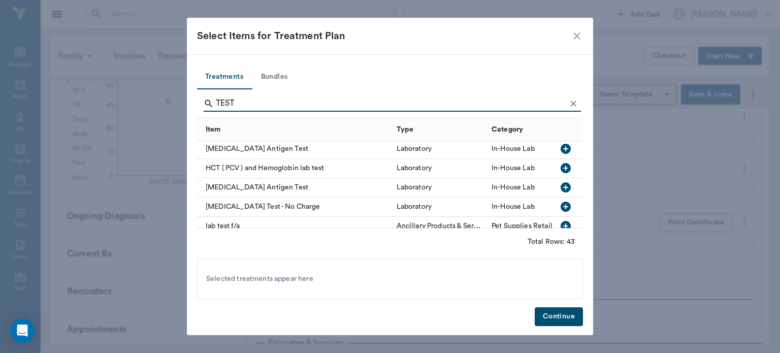
type input "TEST"
click at [561, 207] on icon "button" at bounding box center [566, 207] width 10 height 10
click at [557, 314] on button "Continue" at bounding box center [559, 316] width 48 height 19
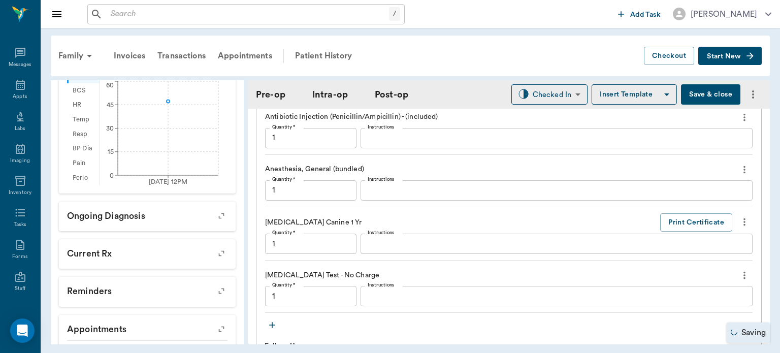
click at [387, 297] on textarea "Instructions" at bounding box center [557, 296] width 378 height 12
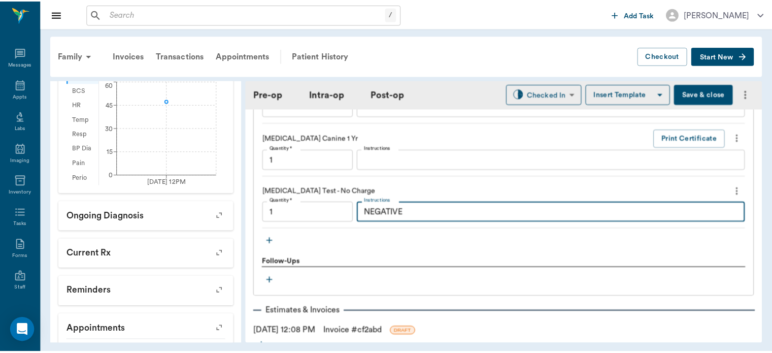
scroll to position [1089, 0]
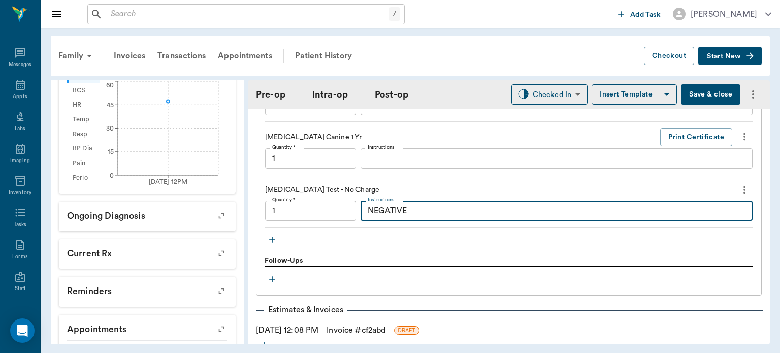
type textarea "NEGATIVE"
click at [700, 96] on button "Save & close" at bounding box center [710, 94] width 59 height 20
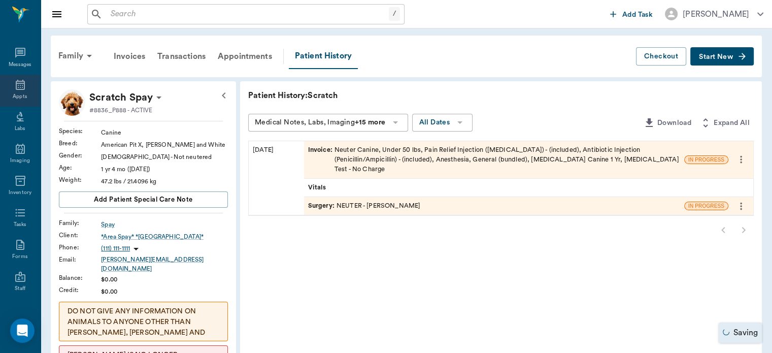
click at [19, 85] on icon at bounding box center [20, 85] width 12 height 12
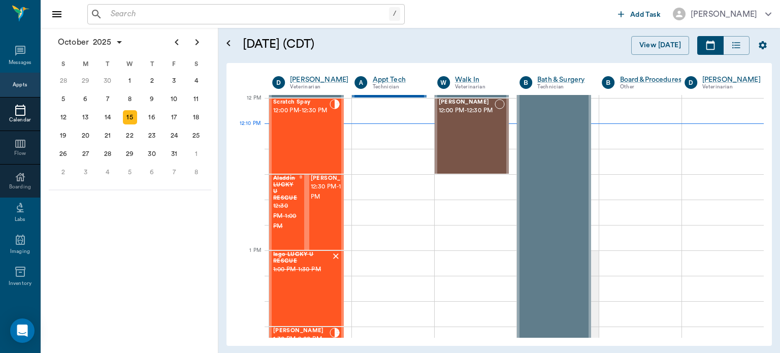
scroll to position [610, 0]
click at [325, 227] on div "[PERSON_NAME] 12:30 PM - 1:00 PM" at bounding box center [336, 212] width 51 height 74
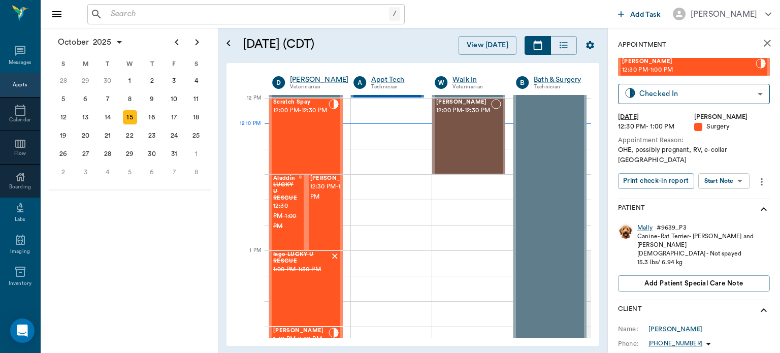
click at [734, 169] on body "/ ​ Add Task [PERSON_NAME] Nectar Messages Appts Calendar Flow Boarding Labs Im…" at bounding box center [390, 176] width 780 height 353
click at [725, 208] on button "View Surgery" at bounding box center [716, 209] width 42 height 12
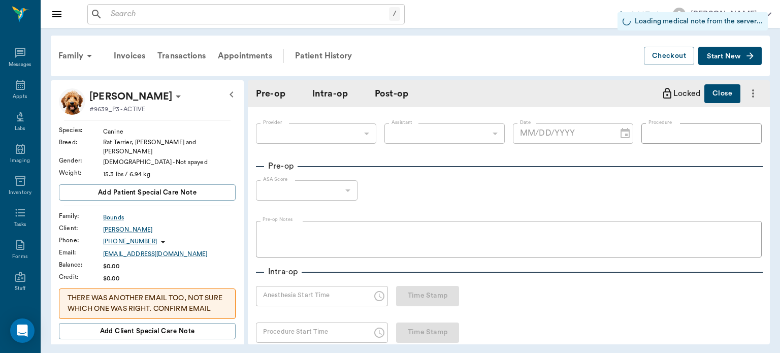
type input "63ec2f075fda476ae8351a4d"
type input "63ec2e7e52e12b0ba117b124"
type input "SPAY"
type input "1"
radio input "true"
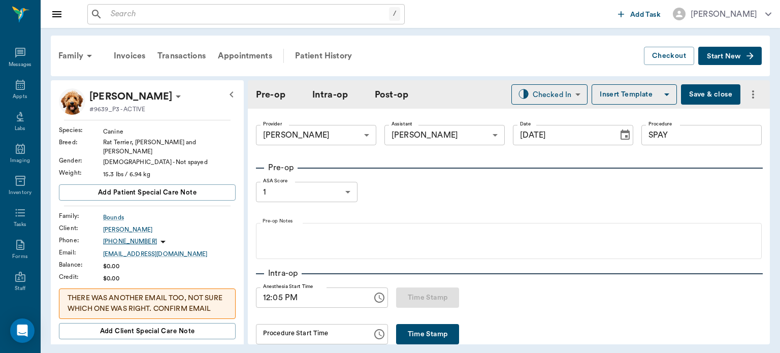
type input "[DATE]"
type input "12:05 PM"
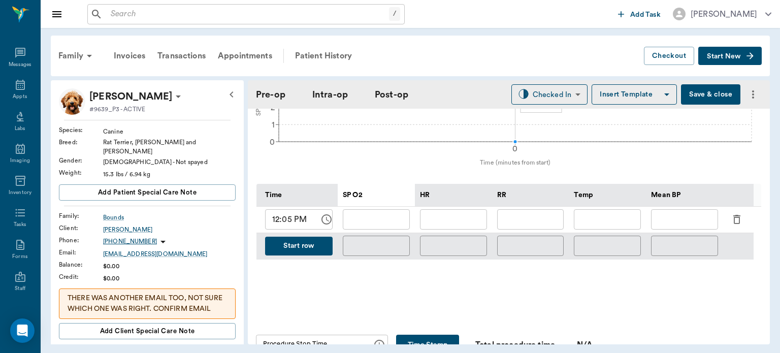
scroll to position [436, 0]
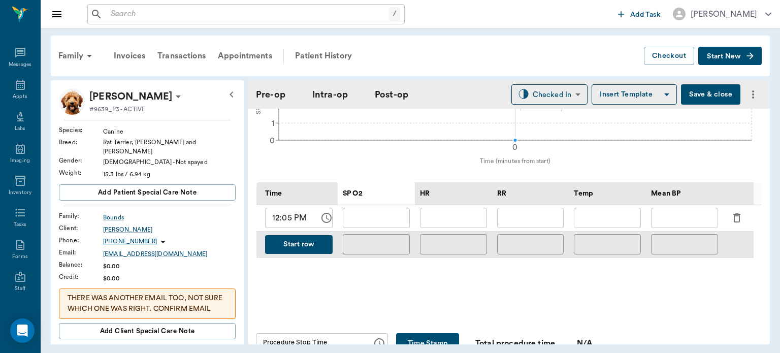
click at [366, 221] on input "text" at bounding box center [376, 218] width 67 height 20
type input "99"
click at [477, 226] on input "text" at bounding box center [453, 218] width 67 height 20
type input "88"
click at [532, 237] on div "​" at bounding box center [530, 245] width 77 height 26
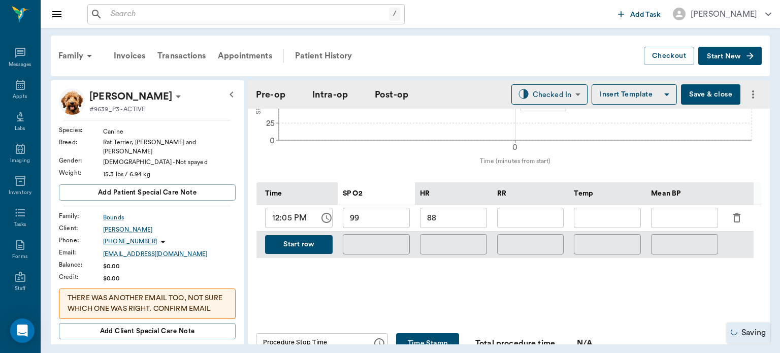
click at [554, 224] on input "text" at bounding box center [530, 218] width 67 height 20
type input "6"
click at [690, 228] on input "text" at bounding box center [684, 218] width 67 height 20
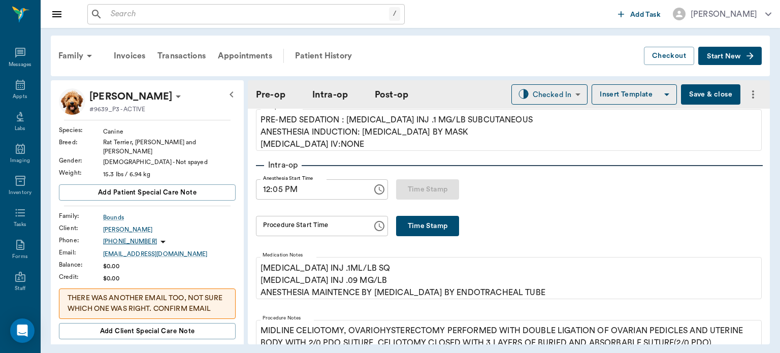
scroll to position [106, 0]
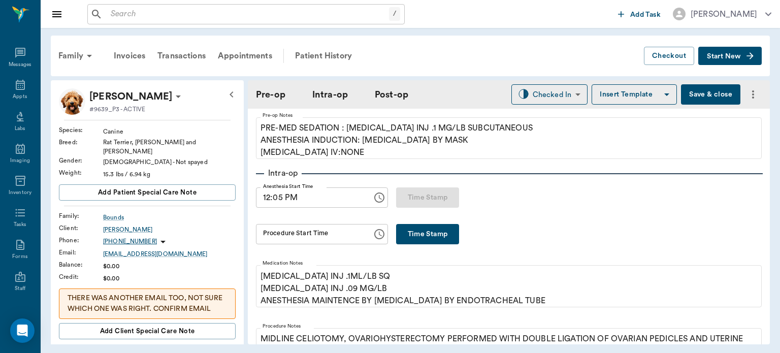
type input "48"
click at [443, 238] on button "Time Stamp" at bounding box center [427, 234] width 63 height 20
type input "12:22 PM"
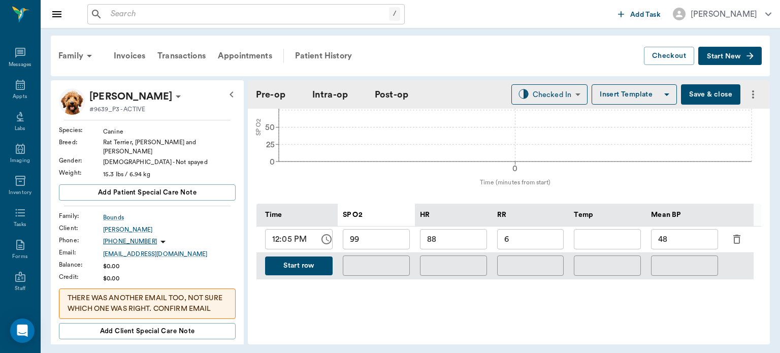
scroll to position [410, 0]
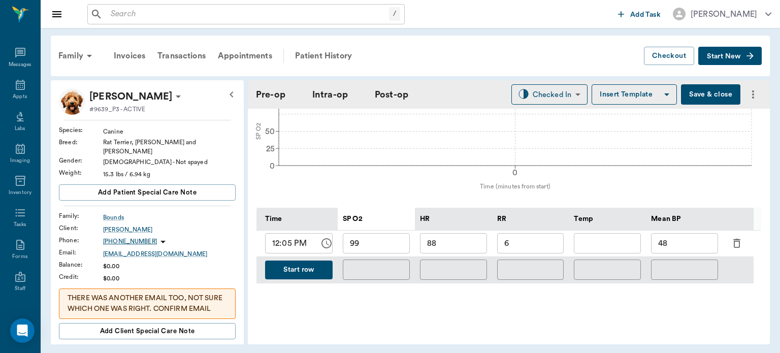
click at [299, 278] on button "Start row" at bounding box center [299, 270] width 68 height 19
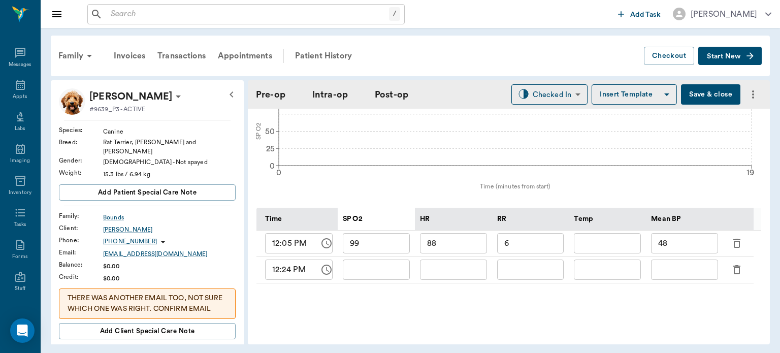
type input "99"
type input "88"
type input "6"
type input "48"
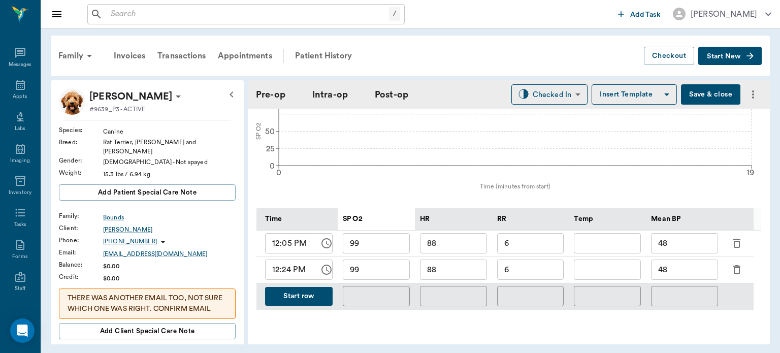
click at [542, 276] on input "6" at bounding box center [530, 269] width 67 height 20
click at [541, 272] on input "6" at bounding box center [530, 269] width 67 height 20
type input "13"
click at [456, 279] on input "88" at bounding box center [453, 269] width 67 height 20
type input "89"
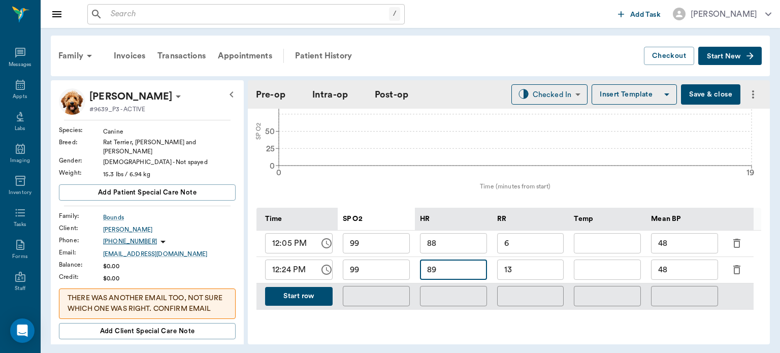
click at [379, 270] on input "99" at bounding box center [376, 269] width 67 height 20
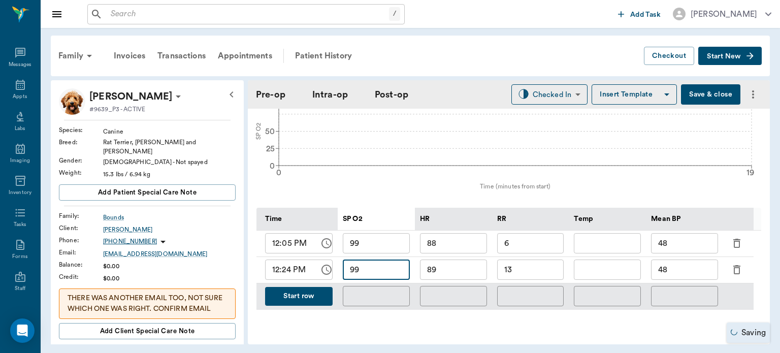
type input "9"
type input "100"
click at [687, 272] on input "48" at bounding box center [684, 269] width 67 height 20
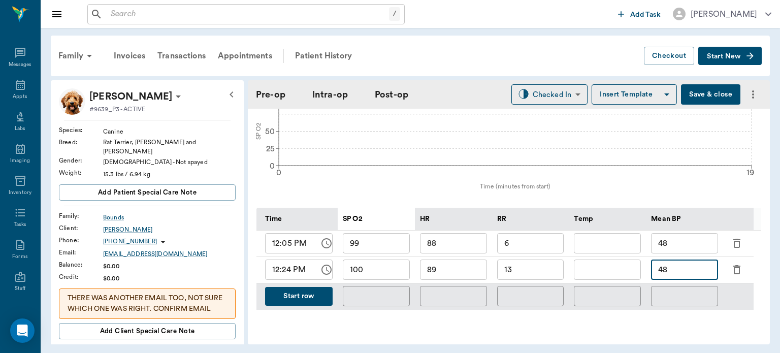
type input "4"
type input "74"
click at [301, 306] on button "Start row" at bounding box center [299, 296] width 68 height 19
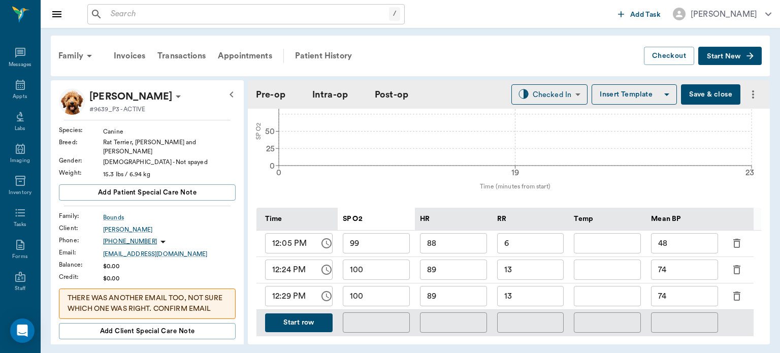
click at [459, 305] on input "89" at bounding box center [453, 296] width 67 height 20
type input "88"
click at [545, 297] on input "13" at bounding box center [530, 296] width 67 height 20
type input "1"
type input "6"
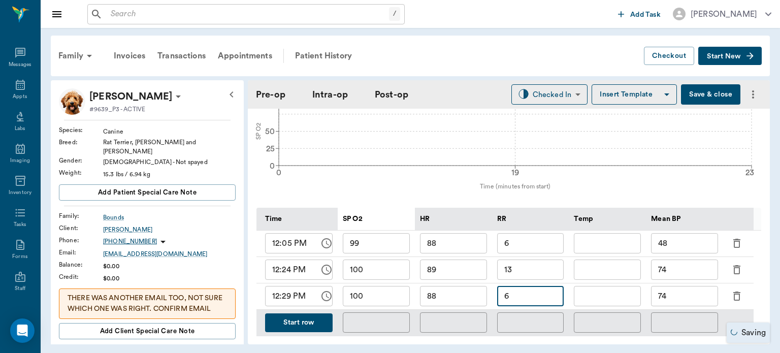
click at [689, 304] on input "74" at bounding box center [684, 296] width 67 height 20
type input "7"
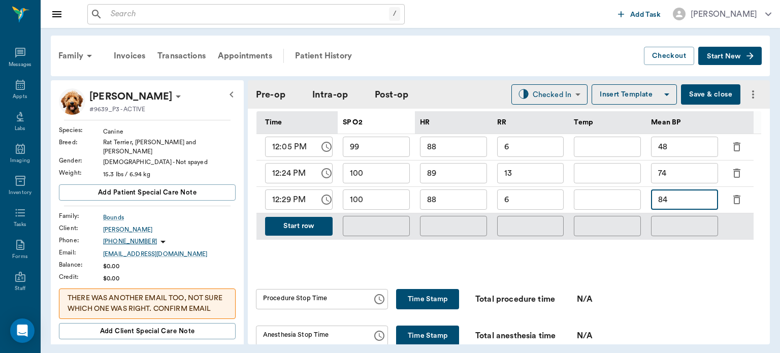
scroll to position [506, 0]
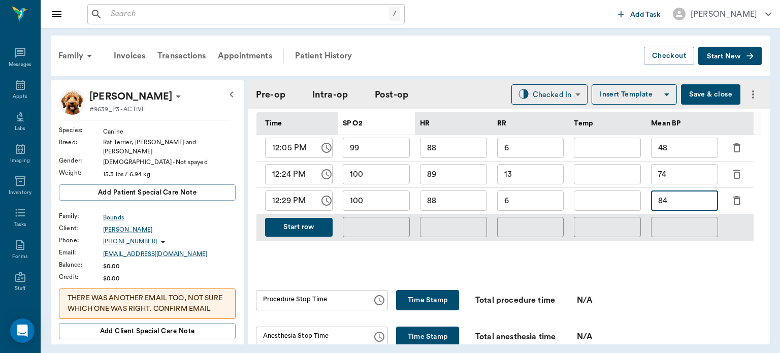
type input "84"
click at [329, 237] on button "Start row" at bounding box center [299, 227] width 68 height 19
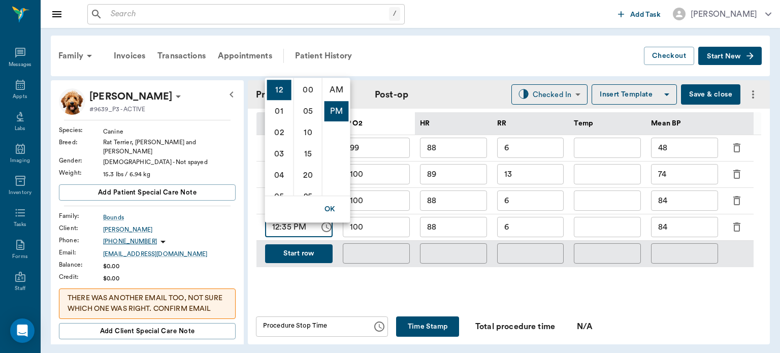
scroll to position [21, 0]
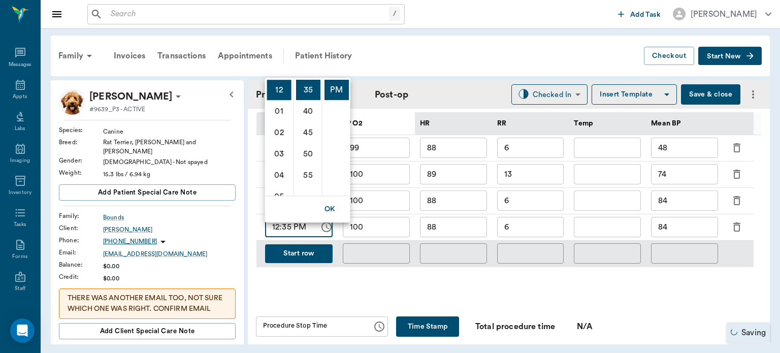
click at [441, 55] on div "Family Invoices Transactions Appointments Patient History" at bounding box center [348, 56] width 592 height 24
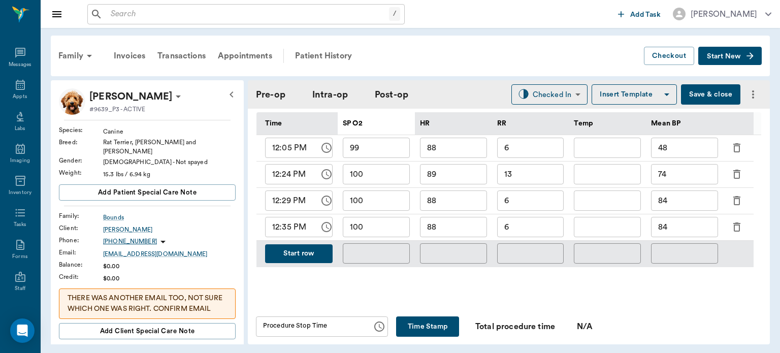
click at [445, 231] on input "88" at bounding box center [453, 227] width 67 height 20
type input "8"
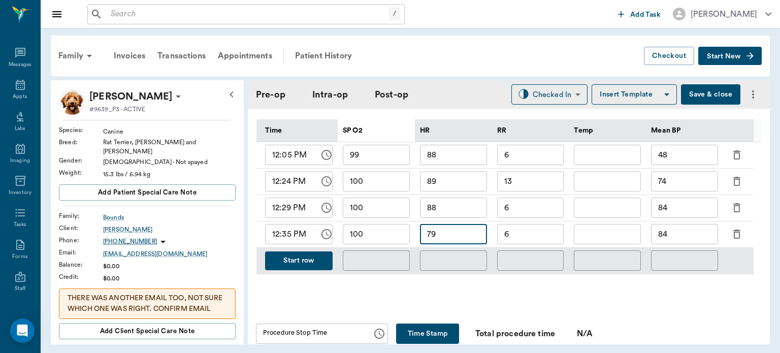
scroll to position [498, 0]
type input "79"
click at [508, 241] on input "6" at bounding box center [530, 234] width 67 height 20
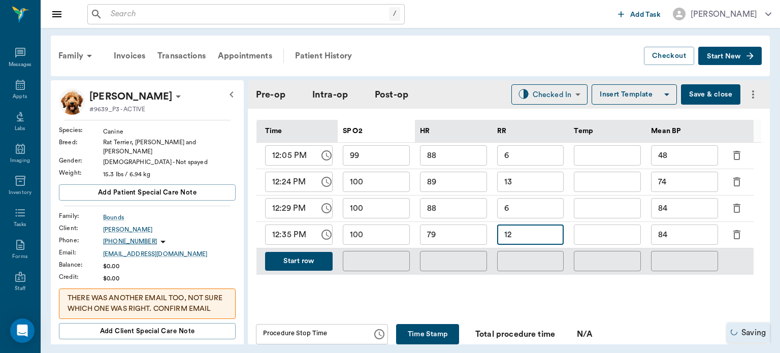
type input "12"
click at [680, 238] on input "84" at bounding box center [684, 234] width 67 height 20
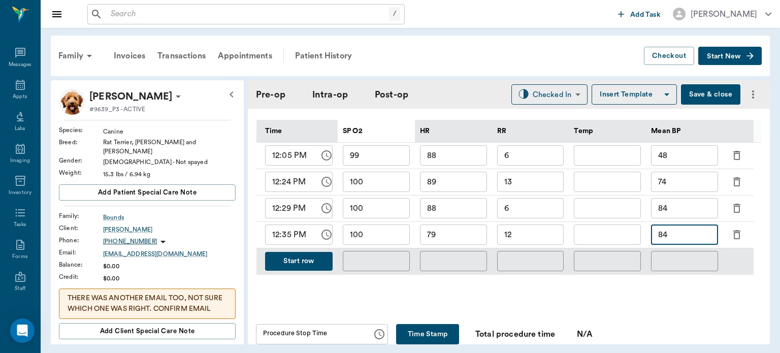
type input "8"
type input "90"
click at [302, 266] on button "Start row" at bounding box center [299, 261] width 68 height 19
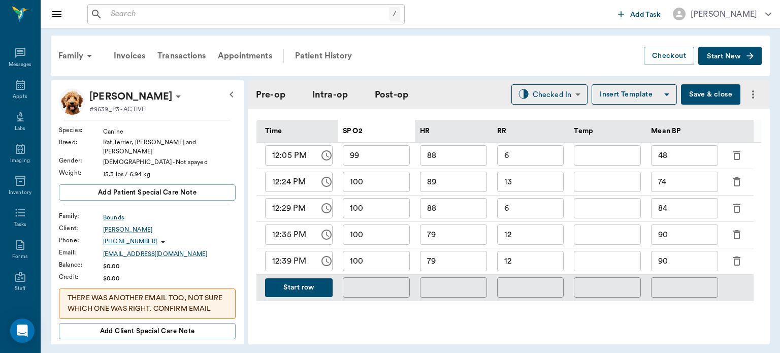
click at [455, 266] on input "79" at bounding box center [453, 261] width 67 height 20
type input "7"
type input "82"
click at [526, 267] on input "12" at bounding box center [530, 261] width 67 height 20
type input "14"
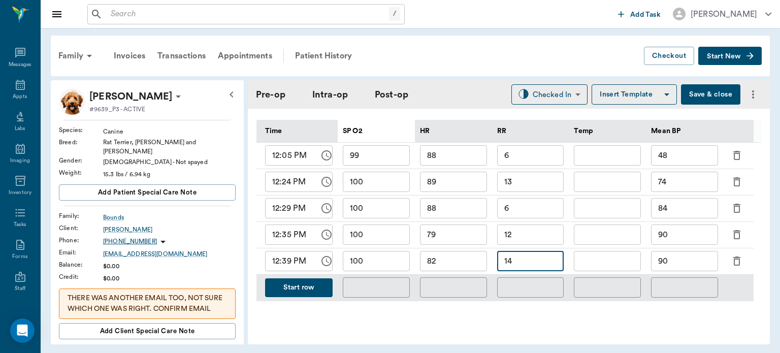
click at [682, 270] on input "90" at bounding box center [684, 261] width 67 height 20
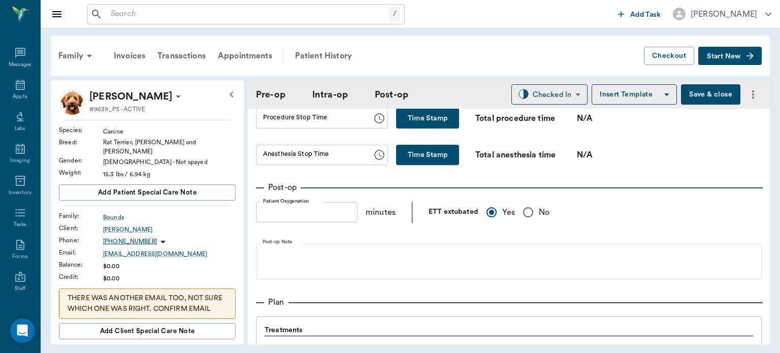
scroll to position [713, 0]
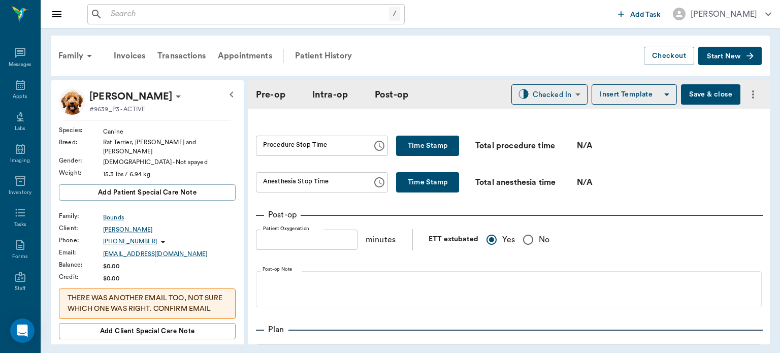
type input "99"
click at [432, 148] on button "Time Stamp" at bounding box center [427, 146] width 63 height 20
type input "12:40 PM"
click at [421, 182] on button "Time Stamp" at bounding box center [427, 182] width 63 height 20
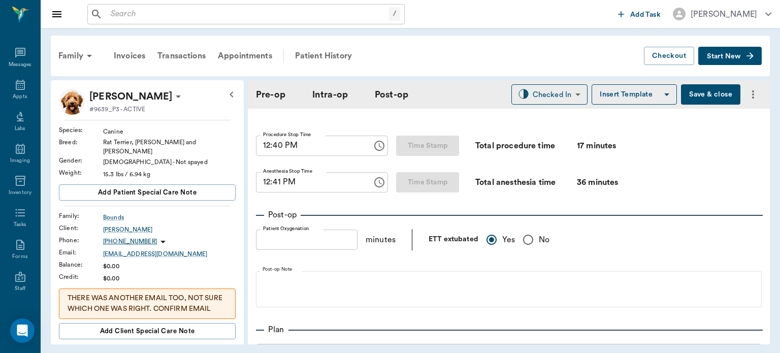
type input "12:41 PM"
click at [549, 97] on body "/ ​ Add Task [PERSON_NAME] Nectar Messages Appts Labs Imaging Inventory Tasks F…" at bounding box center [390, 176] width 780 height 353
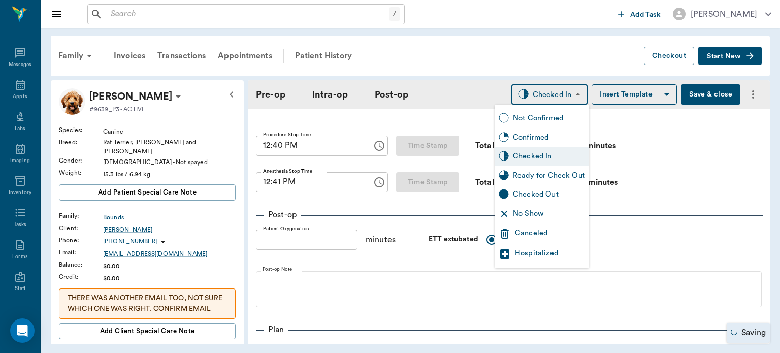
click at [556, 178] on div "Ready for Check Out" at bounding box center [549, 175] width 72 height 11
type input "READY_TO_CHECKOUT"
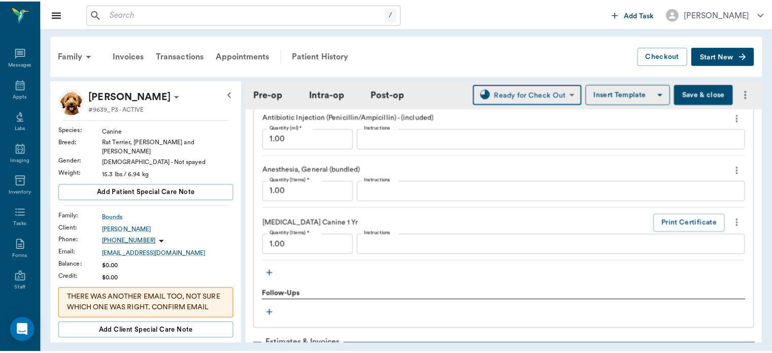
scroll to position [1202, 0]
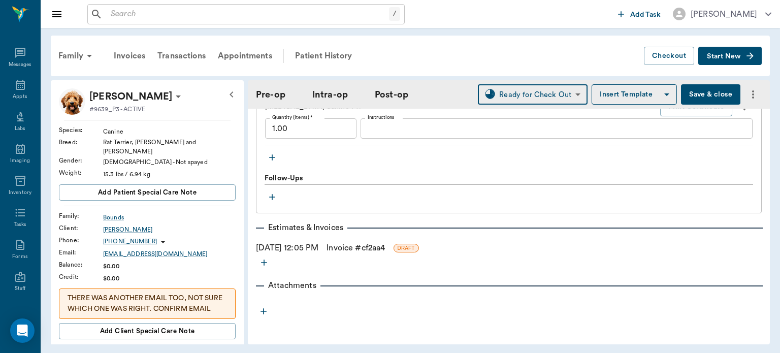
click at [374, 250] on link "Invoice # cf2aa4" at bounding box center [356, 248] width 58 height 12
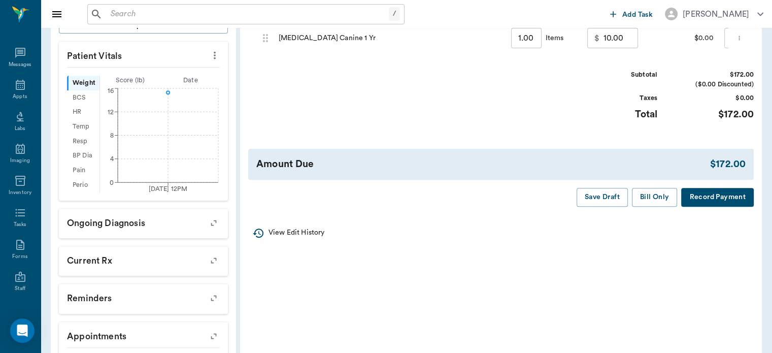
scroll to position [311, 0]
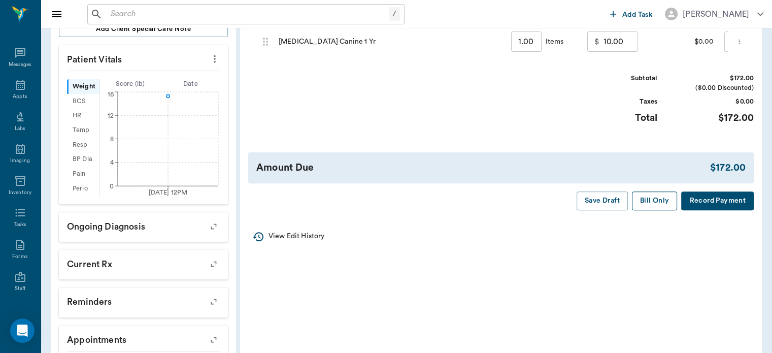
click at [652, 210] on button "Bill Only" at bounding box center [655, 200] width 46 height 19
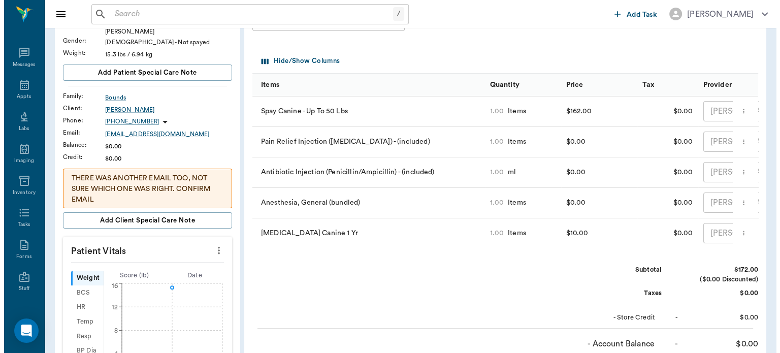
scroll to position [0, 0]
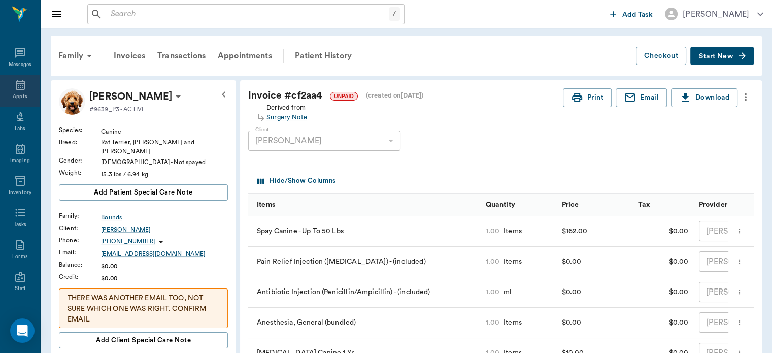
click at [15, 94] on div "Appts" at bounding box center [20, 97] width 14 height 8
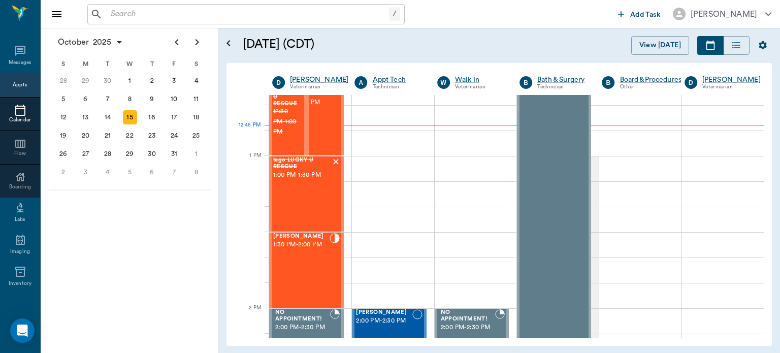
scroll to position [705, 0]
click at [313, 259] on div "[PERSON_NAME] 1:30 PM - 2:00 PM" at bounding box center [301, 270] width 56 height 74
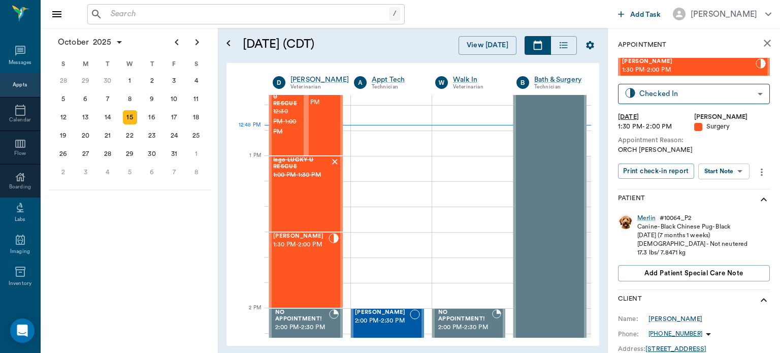
click at [730, 175] on body "/ ​ Add Task [PERSON_NAME] Nectar Messages Appts Calendar Flow Boarding Labs Im…" at bounding box center [390, 176] width 780 height 353
click at [723, 209] on button "View Surgery" at bounding box center [716, 209] width 42 height 12
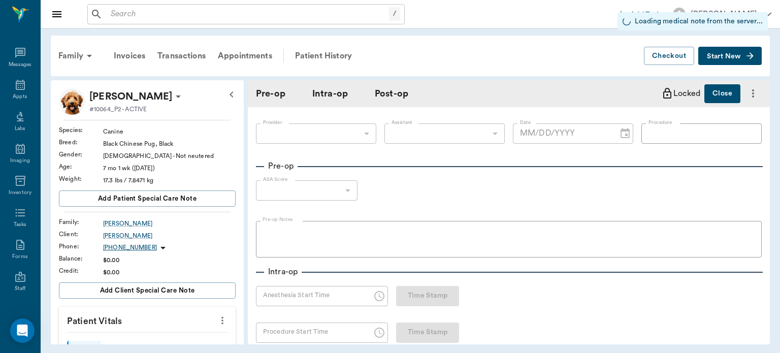
type input "63ec2f075fda476ae8351a4d"
type input "63ec2e7e52e12b0ba117b124"
type input "NEUTER"
type input "1"
radio input "true"
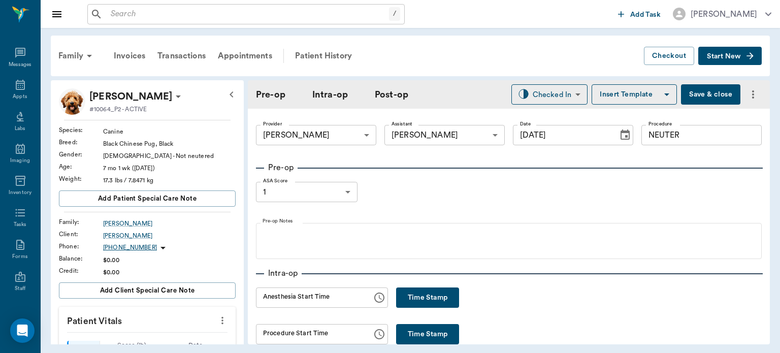
type input "[DATE]"
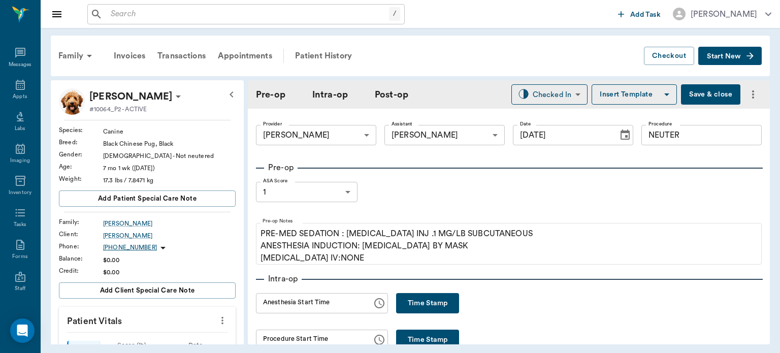
click at [410, 300] on button "Time Stamp" at bounding box center [427, 303] width 63 height 20
click at [276, 303] on input "12:48 PM" at bounding box center [310, 303] width 109 height 20
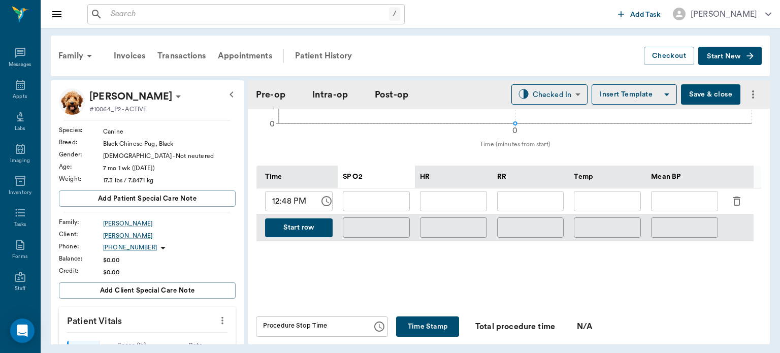
scroll to position [453, 0]
type input "12:40 PM"
click at [288, 194] on input "12:48 PM" at bounding box center [288, 200] width 47 height 20
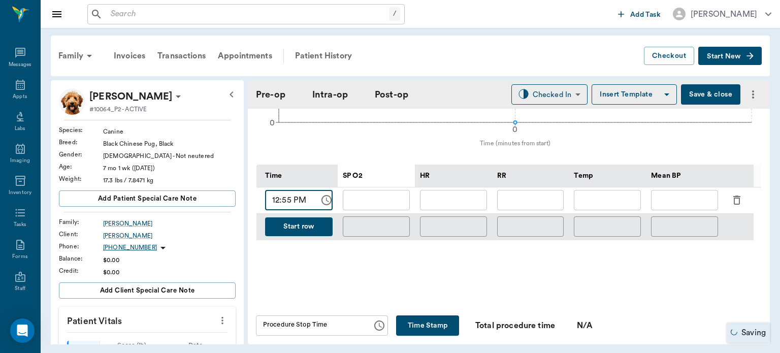
type input "12:55 PM"
click at [528, 201] on input "text" at bounding box center [530, 200] width 67 height 20
type input "8"
click at [461, 203] on input "text" at bounding box center [453, 200] width 67 height 20
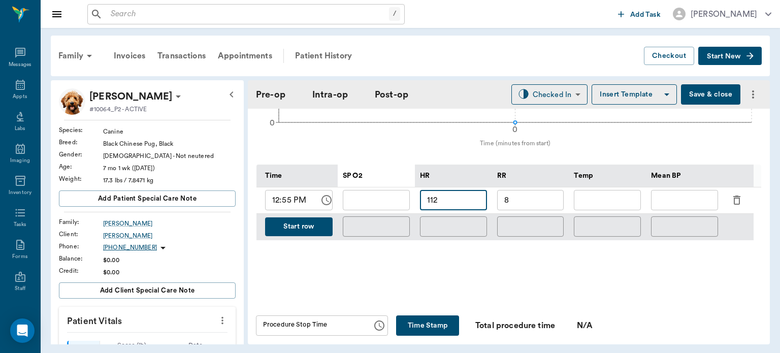
type input "112"
click at [396, 202] on input "text" at bounding box center [376, 200] width 67 height 20
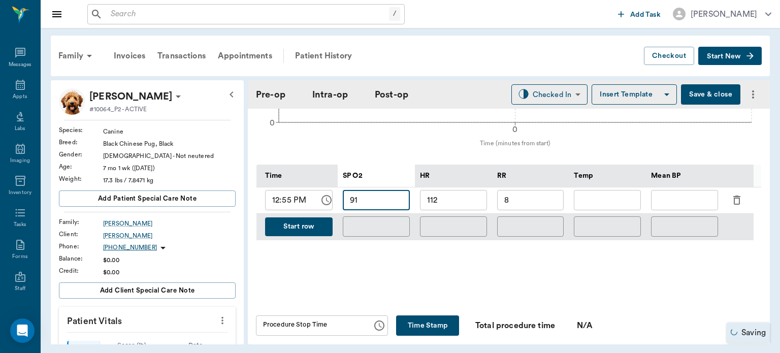
type input "91"
click at [676, 204] on input "text" at bounding box center [684, 200] width 67 height 20
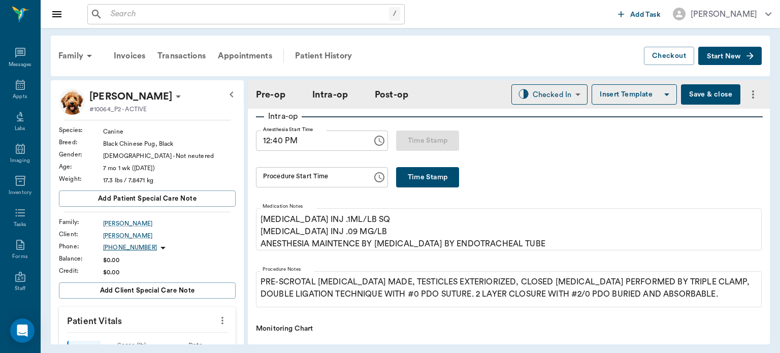
scroll to position [133, 0]
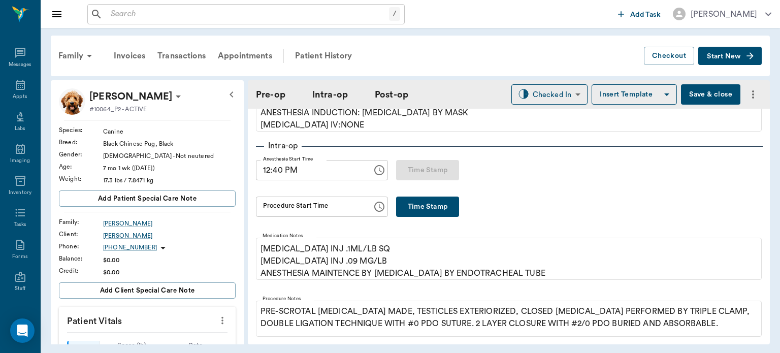
type input "84"
click at [413, 204] on button "Time Stamp" at bounding box center [427, 207] width 63 height 20
type input "01:02 PM"
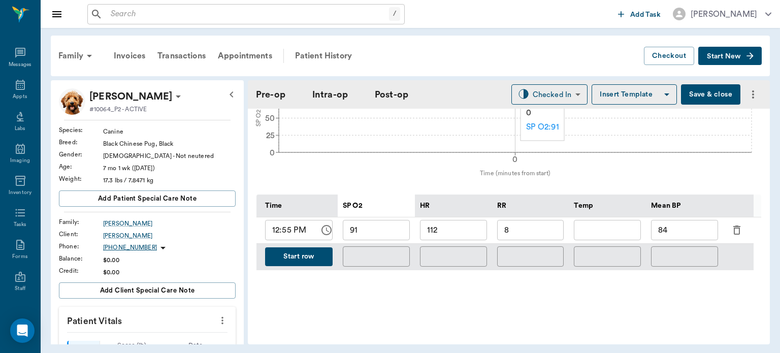
scroll to position [435, 0]
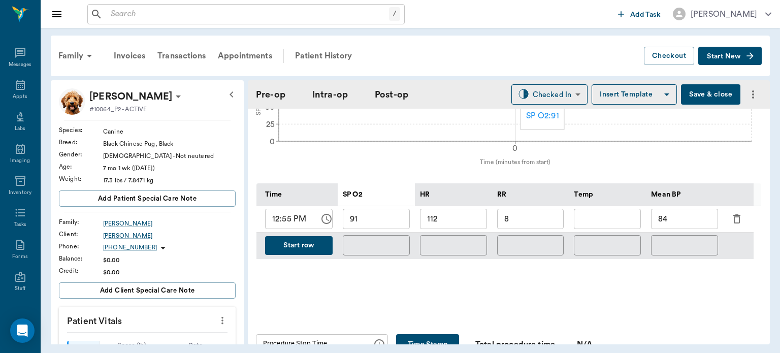
click at [307, 243] on button "Start row" at bounding box center [299, 245] width 68 height 19
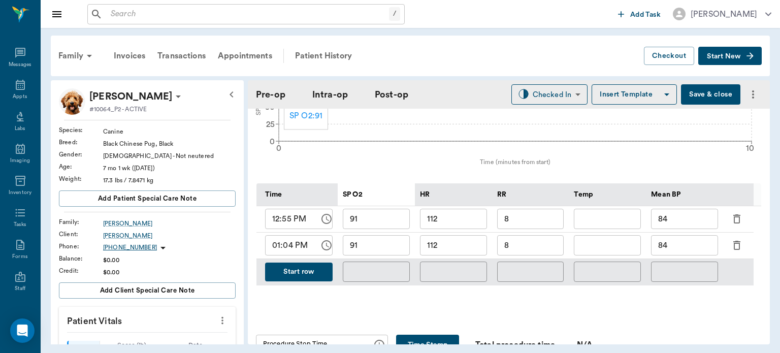
click at [463, 246] on input "112" at bounding box center [453, 245] width 67 height 20
type input "105"
click at [384, 245] on input "91" at bounding box center [376, 245] width 67 height 20
type input "94"
click at [547, 249] on input "8" at bounding box center [530, 245] width 67 height 20
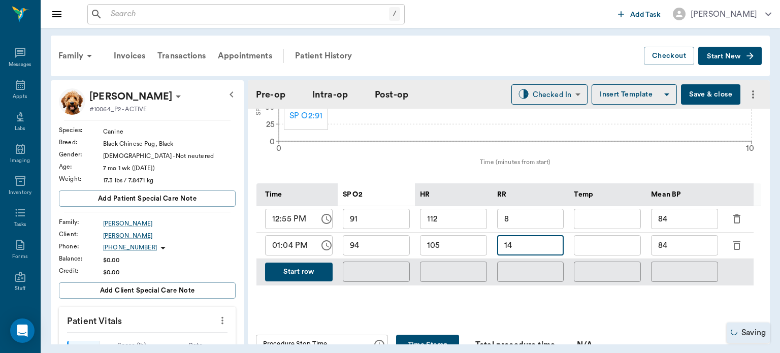
type input "14"
click at [684, 248] on input "84" at bounding box center [684, 245] width 67 height 20
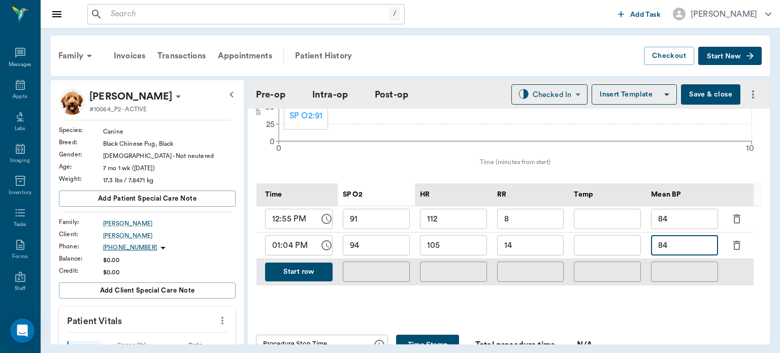
type input "8"
type input "103"
click at [303, 269] on button "Start row" at bounding box center [299, 272] width 68 height 19
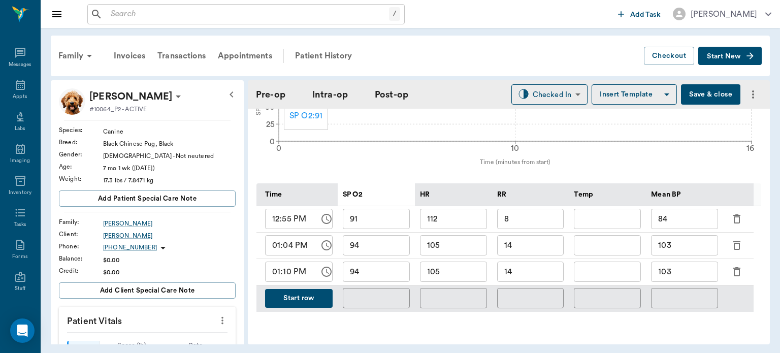
click at [475, 270] on input "105" at bounding box center [453, 272] width 67 height 20
type input "1"
type input "96"
click at [393, 271] on input "94" at bounding box center [376, 272] width 67 height 20
type input "91"
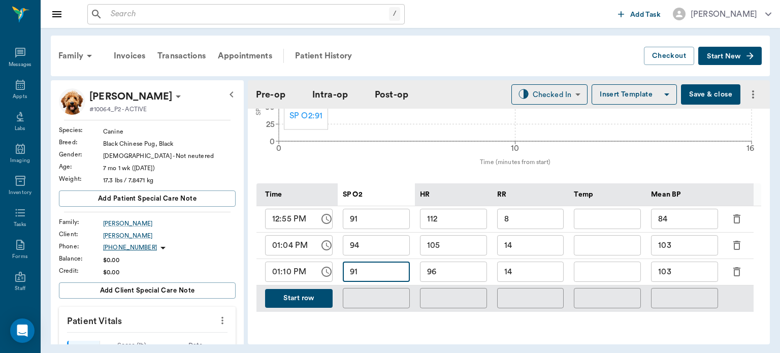
click at [317, 302] on button "Start row" at bounding box center [299, 298] width 68 height 19
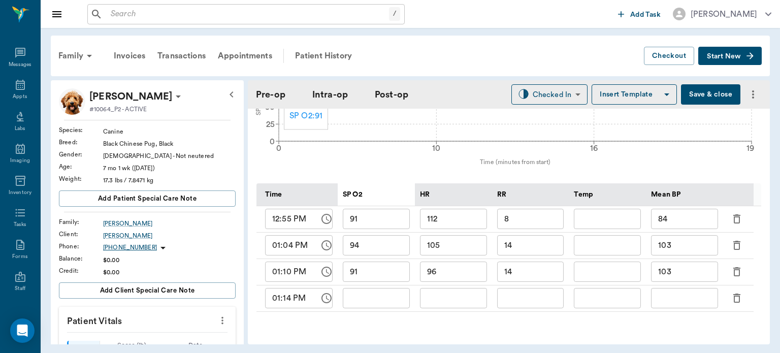
type input "91"
type input "96"
type input "14"
type input "103"
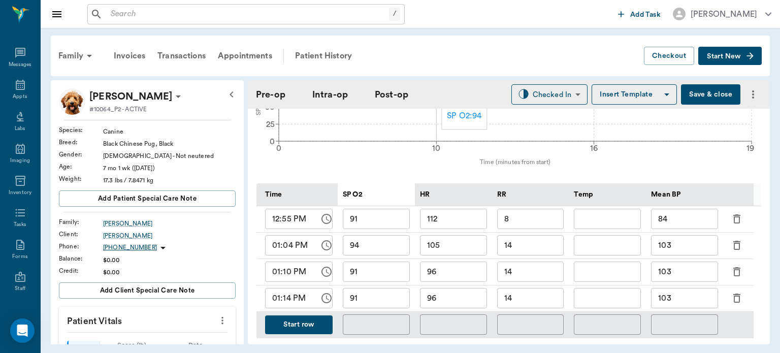
click at [451, 301] on input "96" at bounding box center [453, 298] width 67 height 20
type input "95"
click at [374, 299] on input "91" at bounding box center [376, 298] width 67 height 20
type input "92"
click at [542, 301] on input "14" at bounding box center [530, 298] width 67 height 20
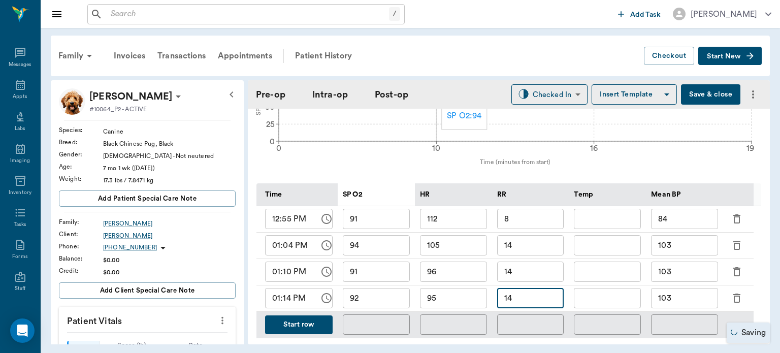
type input "1"
type input "6"
click at [682, 300] on input "103" at bounding box center [684, 298] width 67 height 20
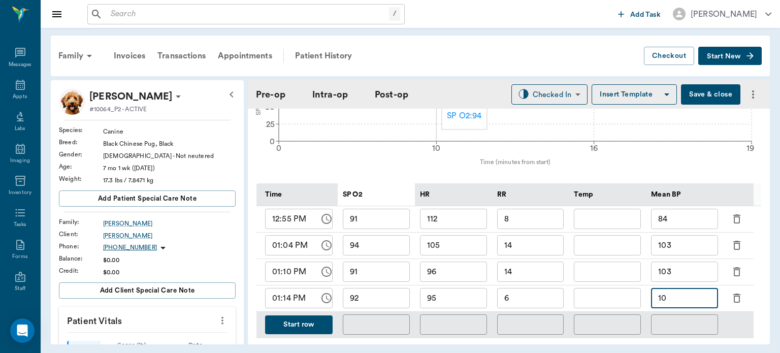
type input "1"
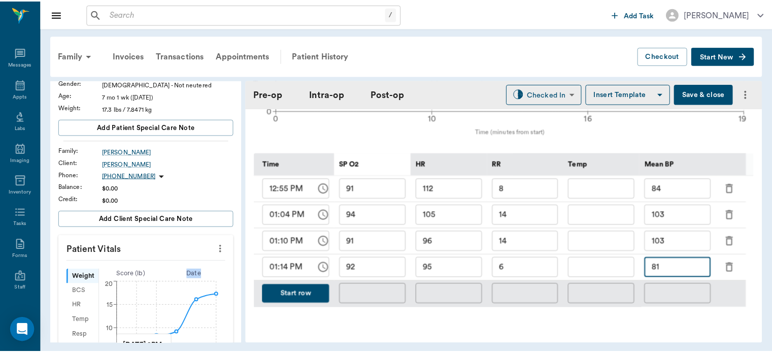
scroll to position [71, 0]
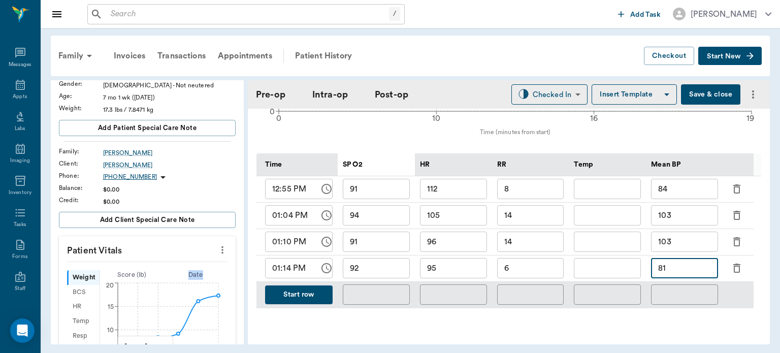
type input "81"
click at [693, 97] on button "Save & close" at bounding box center [710, 94] width 59 height 20
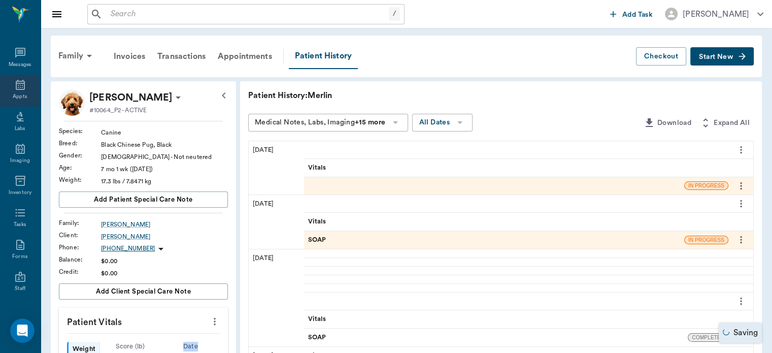
click at [14, 89] on icon at bounding box center [20, 85] width 12 height 12
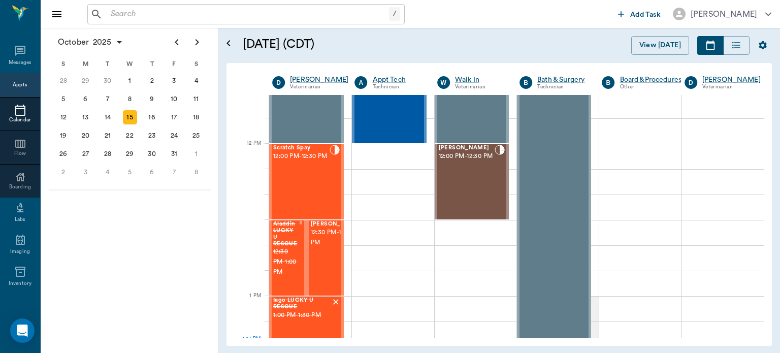
scroll to position [565, 0]
click at [301, 189] on div "Scratch Spay 12:00 PM - 12:30 PM" at bounding box center [301, 182] width 56 height 74
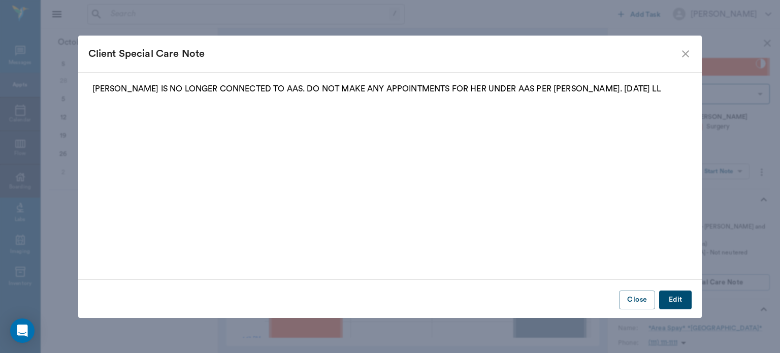
click at [728, 166] on div "Client Special Care Note [PERSON_NAME] IS NO LONGER CONNECTED TO AAS. DO NOT MA…" at bounding box center [390, 176] width 780 height 353
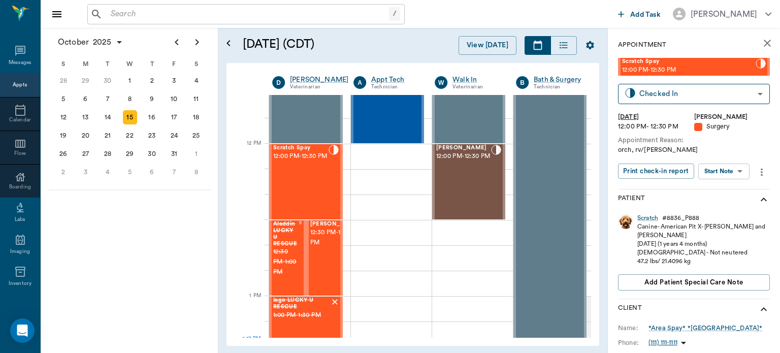
click at [730, 171] on body "/ ​ Add Task [PERSON_NAME] Nectar Messages Appts Calendar Flow Boarding Labs Im…" at bounding box center [390, 176] width 780 height 353
click at [725, 208] on button "View Surgery" at bounding box center [716, 209] width 42 height 12
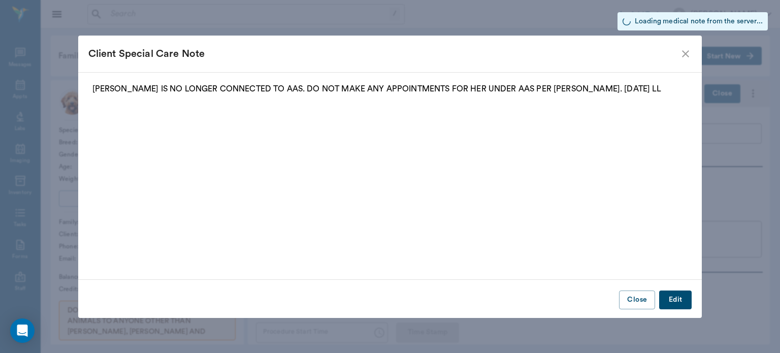
type input "63ec2f075fda476ae8351a4d"
type input "63ec2e7e52e12b0ba117b124"
type input "NEUTER"
type input "1"
radio input "true"
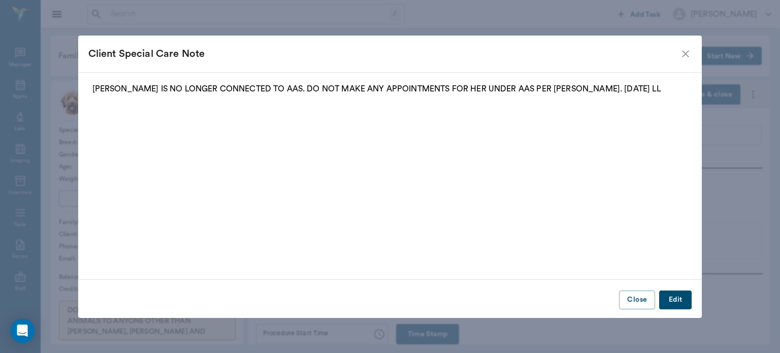
type input "[DATE]"
click at [686, 51] on icon "close" at bounding box center [685, 54] width 12 height 12
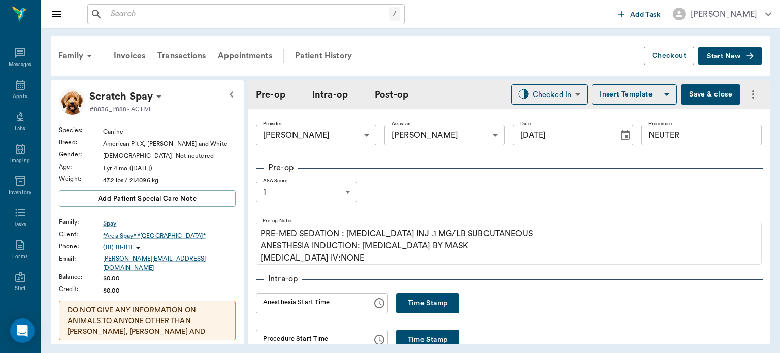
click at [408, 307] on button "Time Stamp" at bounding box center [427, 303] width 63 height 20
click at [276, 304] on input "01:17 PM" at bounding box center [310, 303] width 109 height 20
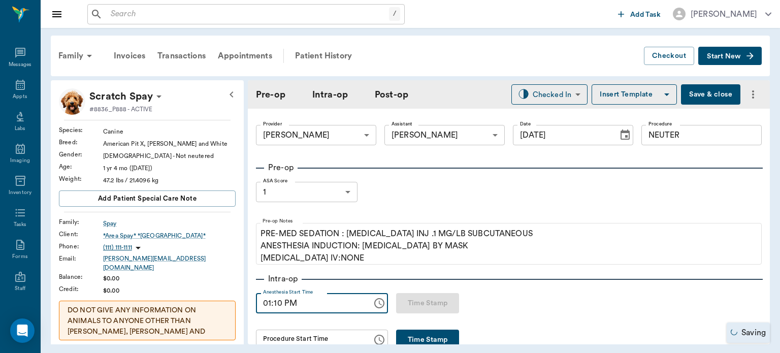
click at [283, 303] on input "01:10 PM" at bounding box center [310, 303] width 109 height 20
click at [282, 305] on input "01:10 PM" at bounding box center [310, 303] width 109 height 20
type input "01:12 PM"
click at [695, 91] on button "Save & close" at bounding box center [710, 94] width 59 height 20
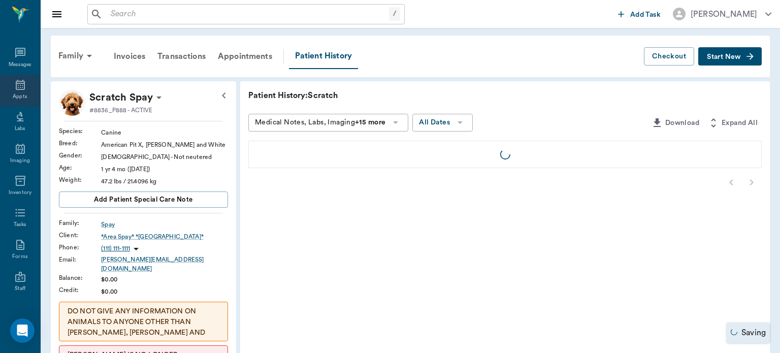
click at [15, 86] on icon at bounding box center [20, 85] width 12 height 12
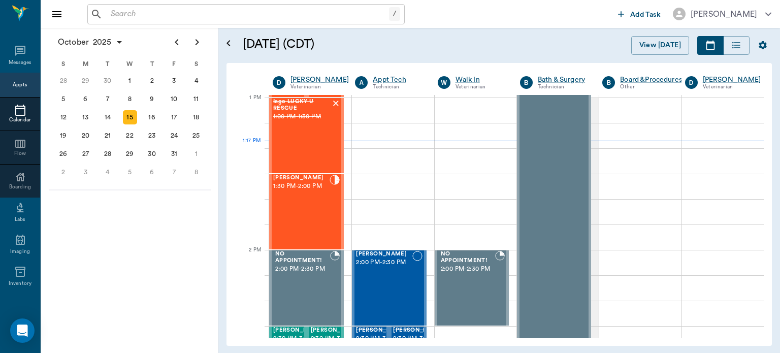
scroll to position [763, 0]
click at [308, 221] on div "[PERSON_NAME] 1:30 PM - 2:00 PM" at bounding box center [301, 212] width 56 height 74
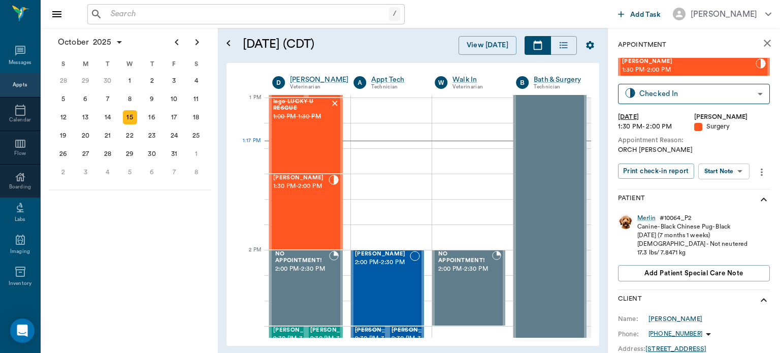
click at [727, 170] on body "/ ​ Add Task [PERSON_NAME] Nectar Messages Appts Calendar Flow Boarding Labs Im…" at bounding box center [390, 176] width 780 height 353
click at [728, 209] on button "View Surgery" at bounding box center [716, 209] width 42 height 12
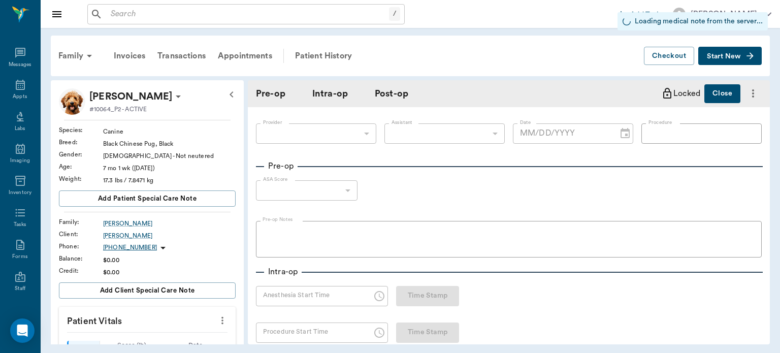
type input "63ec2f075fda476ae8351a4d"
type input "63ec2e7e52e12b0ba117b124"
type input "NEUTER"
type input "1"
radio input "true"
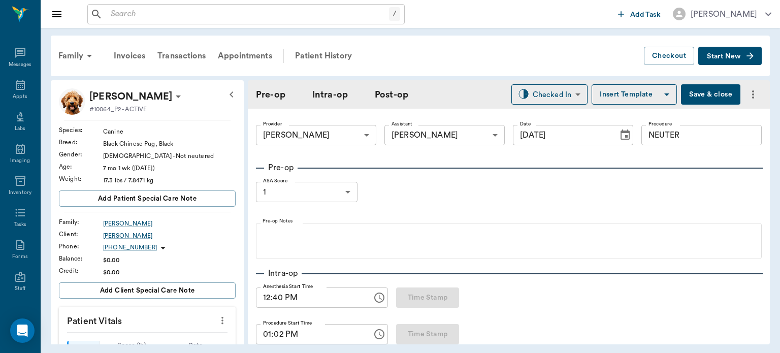
type input "[DATE]"
type input "12:40 PM"
type input "01:02 PM"
type input "91"
type input "112"
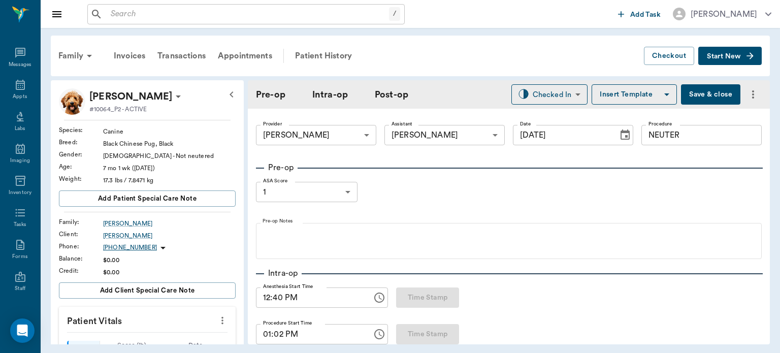
type input "8"
type input "84"
type input "94"
type input "105"
type input "14"
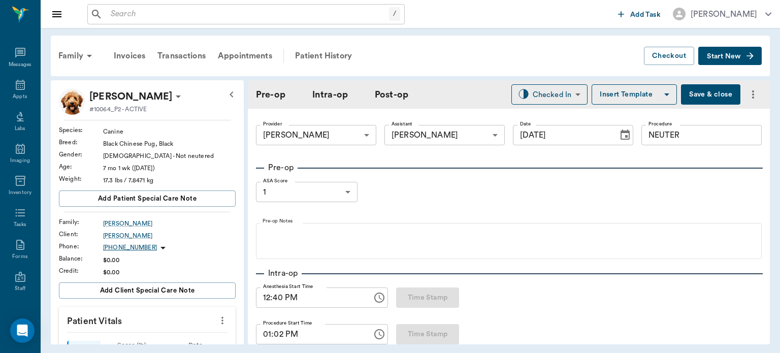
type input "103"
type input "91"
type input "96"
type input "14"
type input "103"
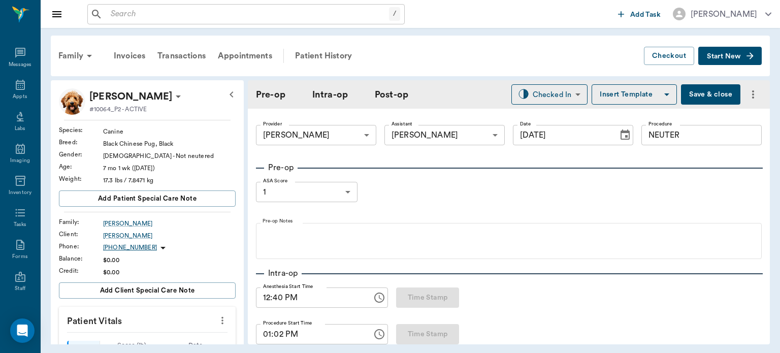
type input "92"
type input "95"
type input "6"
type input "81"
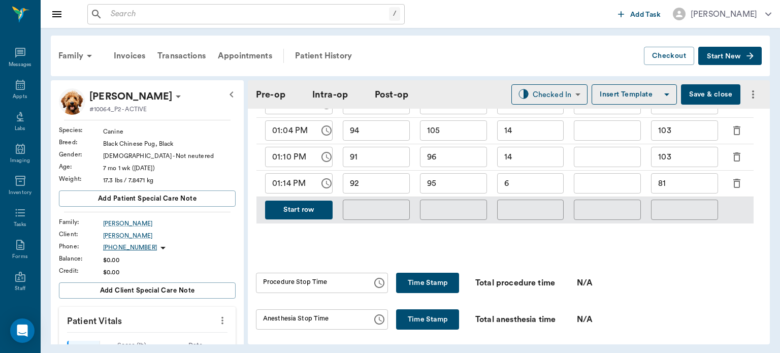
scroll to position [554, 0]
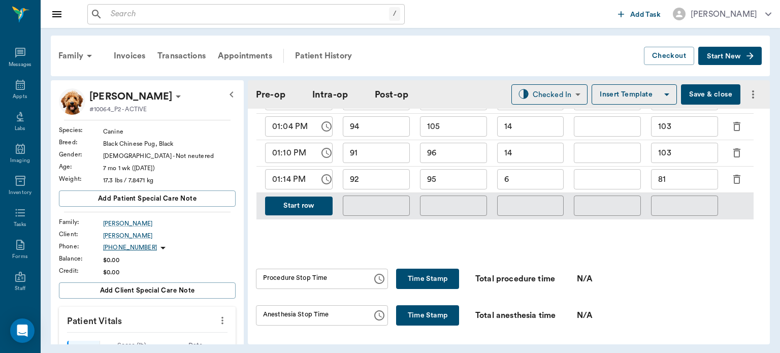
click at [437, 281] on button "Time Stamp" at bounding box center [427, 279] width 63 height 20
type input "01:17 PM"
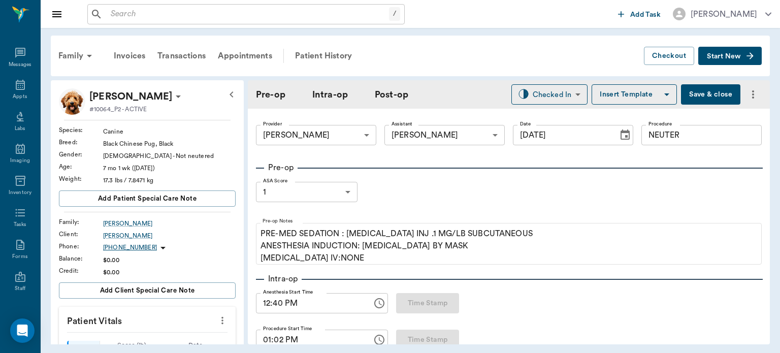
scroll to position [554, 0]
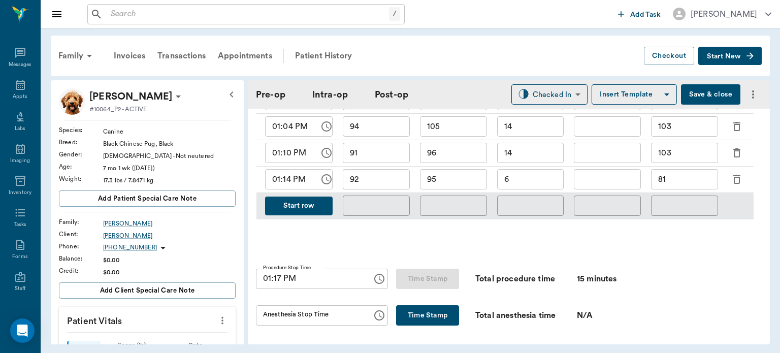
click at [411, 318] on button "Time Stamp" at bounding box center [427, 315] width 63 height 20
type input "01:19 PM"
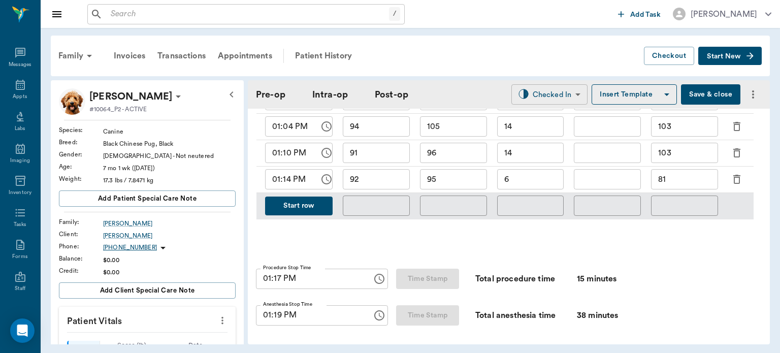
click at [552, 94] on body "/ ​ Add Task [PERSON_NAME] Nectar Messages Appts Labs Imaging Inventory Tasks F…" at bounding box center [390, 176] width 780 height 353
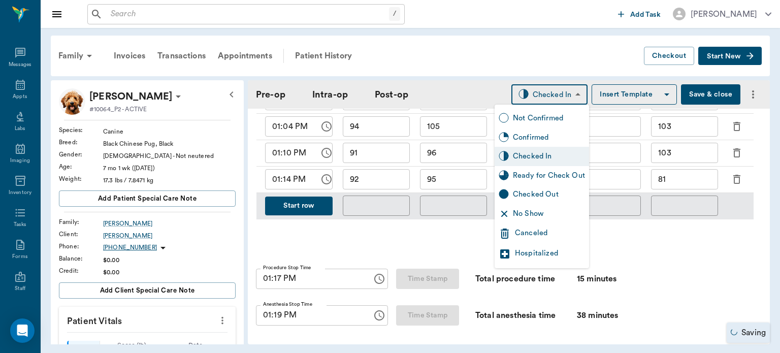
click at [557, 175] on div "Ready for Check Out" at bounding box center [549, 175] width 72 height 11
type input "READY_TO_CHECKOUT"
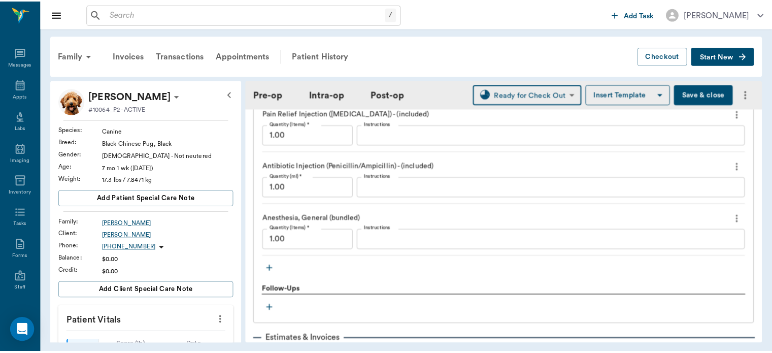
scroll to position [1117, 0]
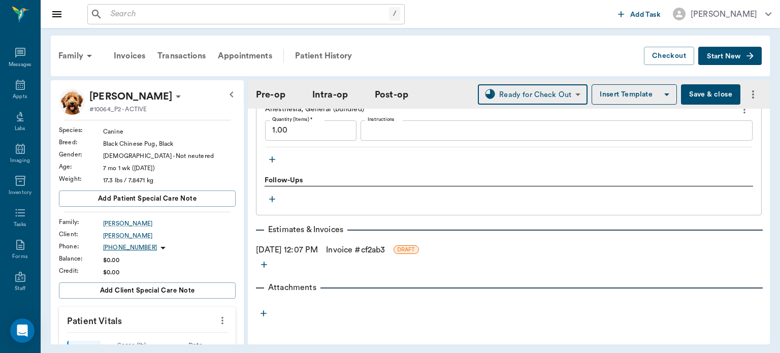
click at [385, 248] on link "Invoice # cf2ab3" at bounding box center [355, 250] width 59 height 12
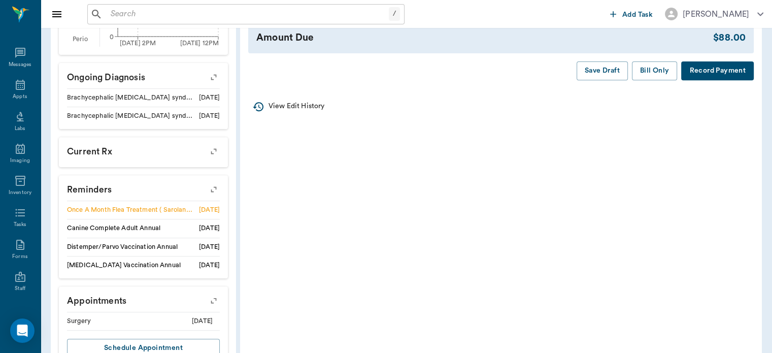
scroll to position [445, 0]
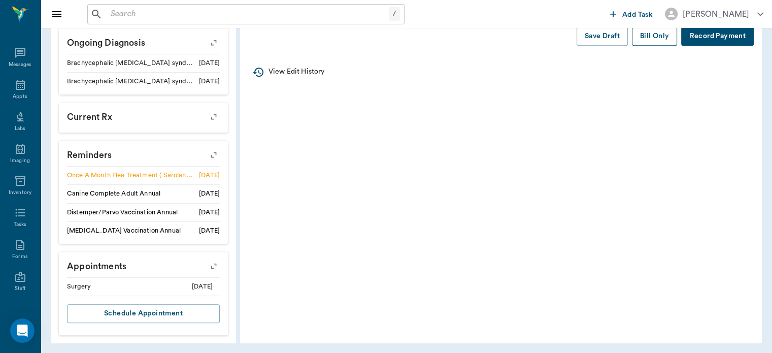
click at [649, 40] on button "Bill Only" at bounding box center [655, 36] width 46 height 19
click at [14, 85] on icon at bounding box center [20, 85] width 12 height 12
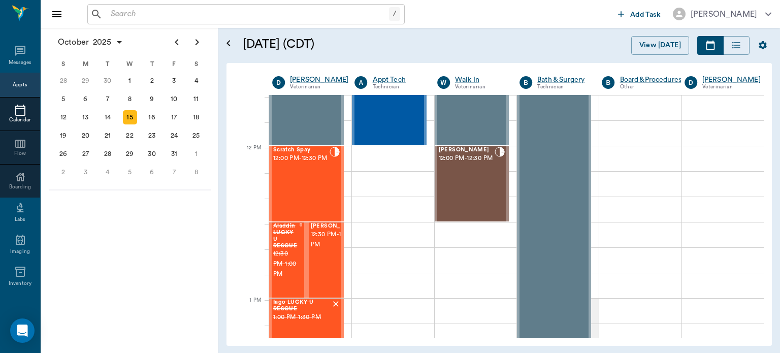
scroll to position [560, 0]
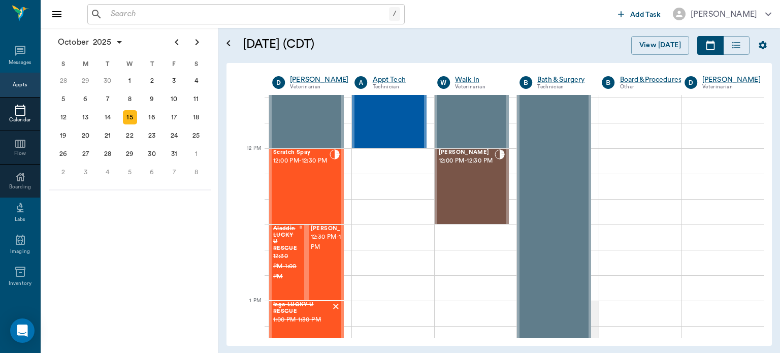
click at [301, 187] on div "Scratch Spay 12:00 PM - 12:30 PM" at bounding box center [301, 186] width 56 height 74
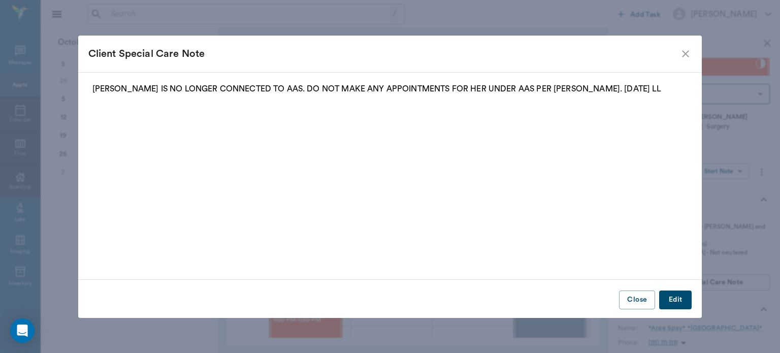
click at [686, 52] on icon "close" at bounding box center [685, 54] width 12 height 12
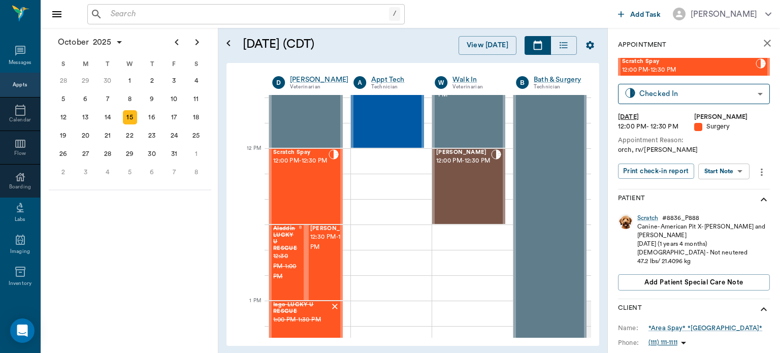
click at [726, 167] on body "/ ​ Add Task Dr. Bert Ellsworth Nectar Messages Appts Calendar Flow Boarding La…" at bounding box center [390, 176] width 780 height 353
click at [715, 210] on button "View Surgery" at bounding box center [716, 209] width 42 height 12
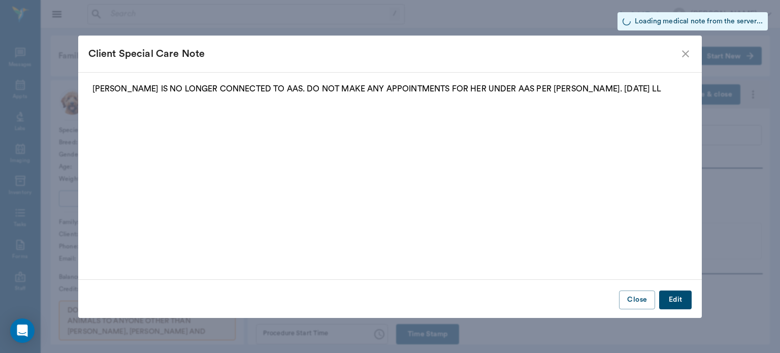
type input "63ec2f075fda476ae8351a4d"
type input "63ec2e7e52e12b0ba117b124"
type input "NEUTER"
type input "1"
radio input "true"
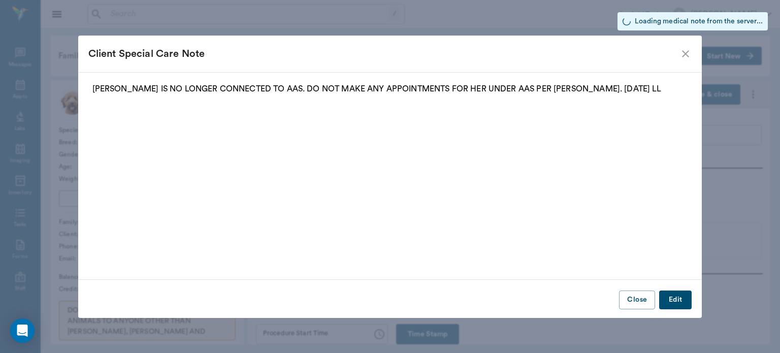
type input "[DATE]"
type input "01:12 PM"
type input "1.00"
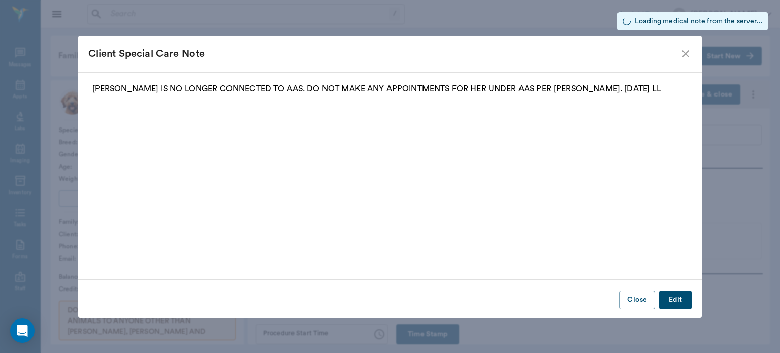
type input "1.00"
type textarea "NEGATIVE"
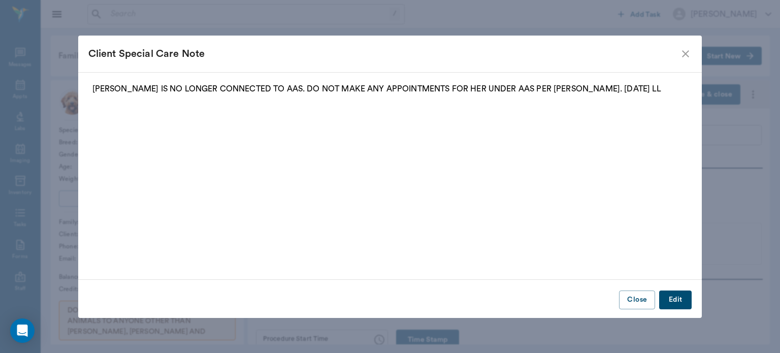
click at [676, 58] on div "Client Special Care Note" at bounding box center [384, 54] width 592 height 16
click at [677, 47] on div "Client Special Care Note" at bounding box center [384, 54] width 592 height 16
click at [686, 56] on icon "close" at bounding box center [685, 54] width 12 height 12
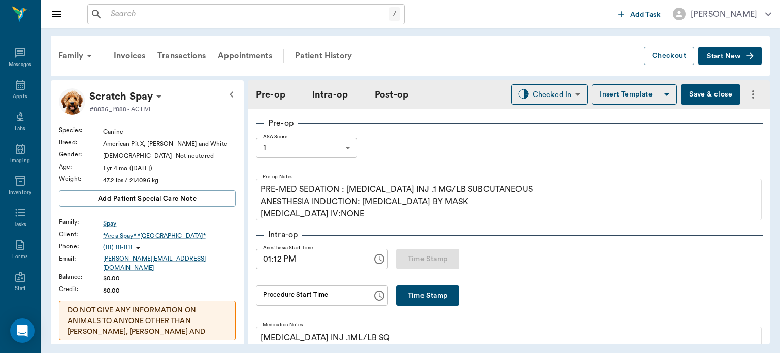
scroll to position [51, 0]
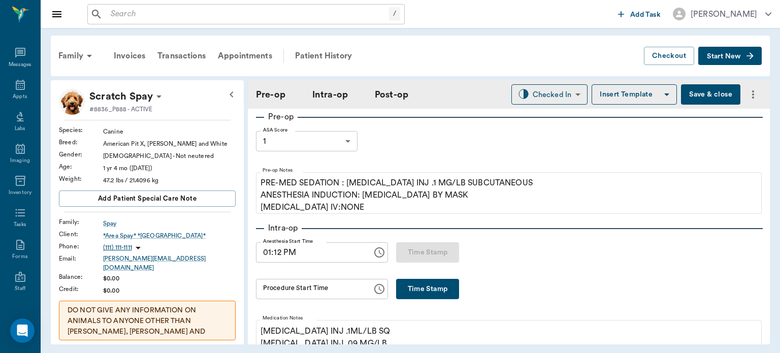
click at [434, 291] on button "Time Stamp" at bounding box center [427, 289] width 63 height 20
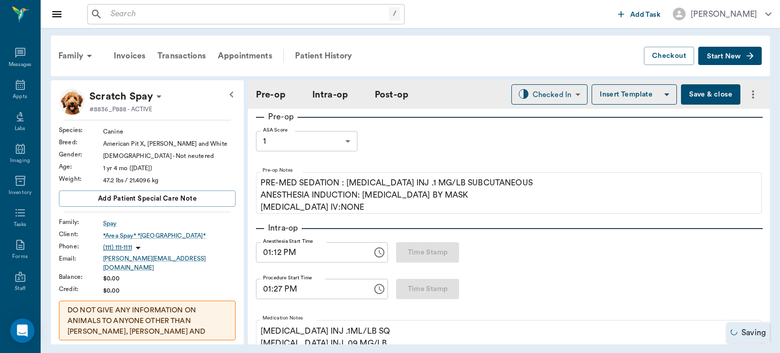
click at [274, 289] on input "01:27 PM" at bounding box center [310, 289] width 109 height 20
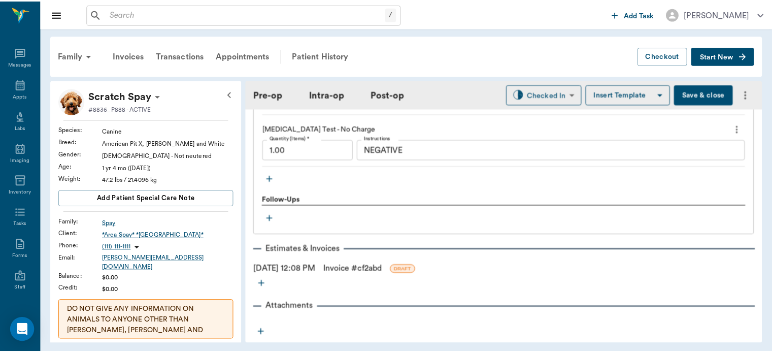
scroll to position [1168, 0]
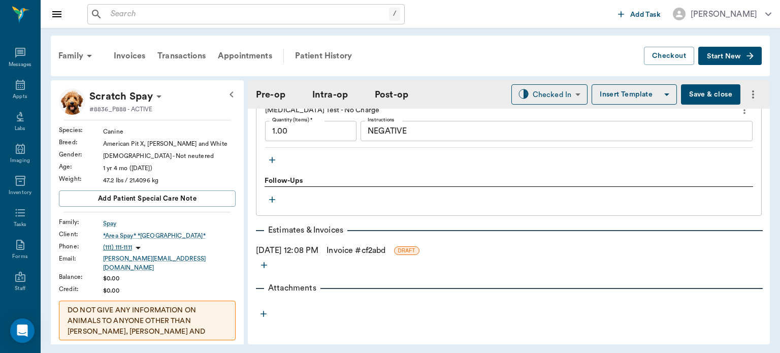
type input "01:25 PM"
click at [385, 250] on link "Invoice # cf2abd" at bounding box center [356, 250] width 59 height 12
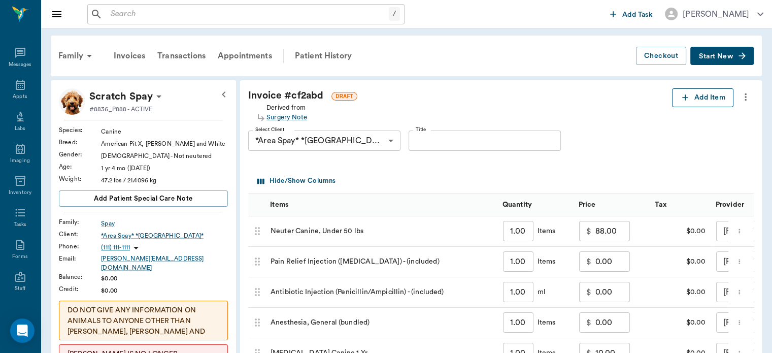
click at [703, 103] on button "Add Item" at bounding box center [702, 97] width 61 height 19
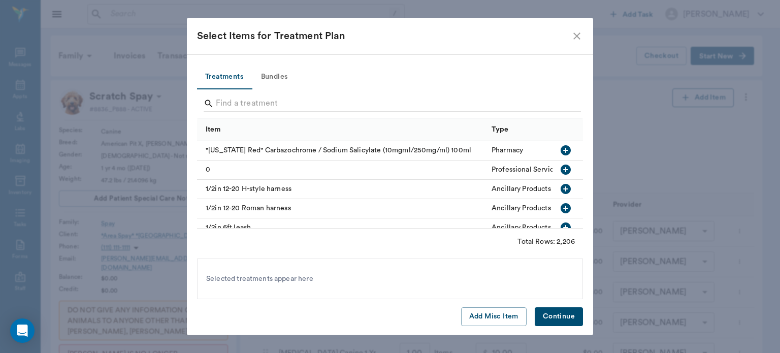
click at [502, 316] on button "Add Misc Item" at bounding box center [494, 316] width 66 height 19
click at [563, 324] on button "Continue" at bounding box center [559, 316] width 48 height 19
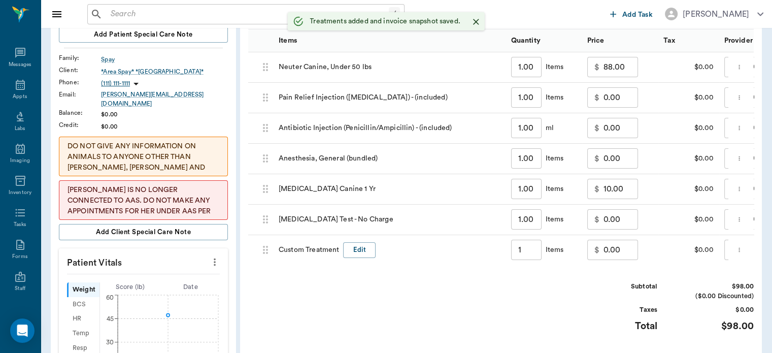
type input "1.00"
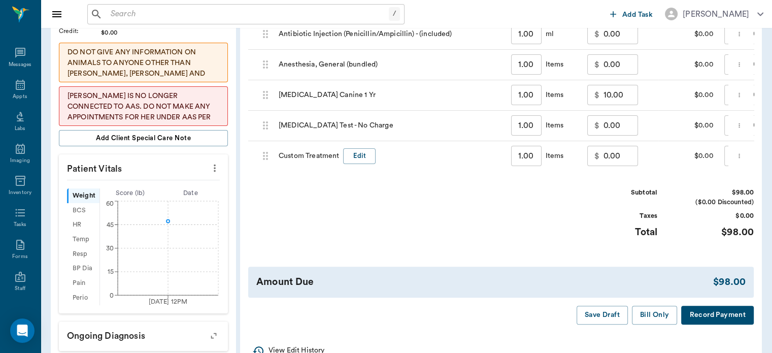
scroll to position [261, 0]
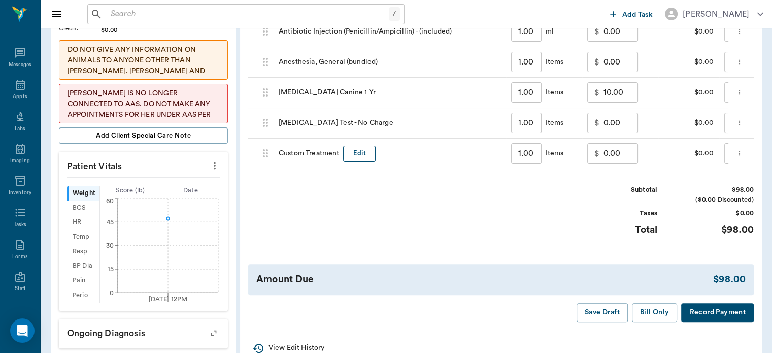
click at [354, 149] on button "Edit" at bounding box center [359, 154] width 32 height 16
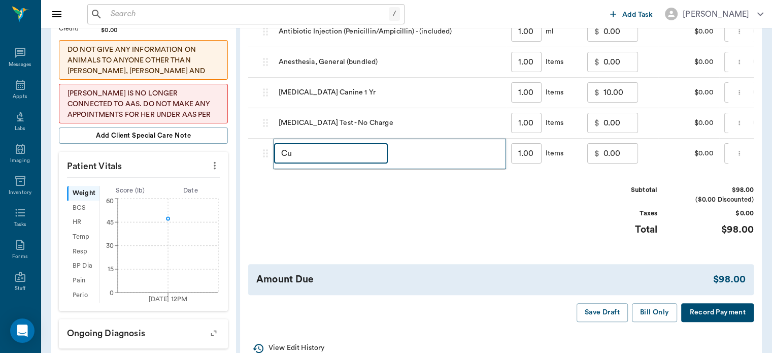
type input "C"
type input "DISCOUNT"
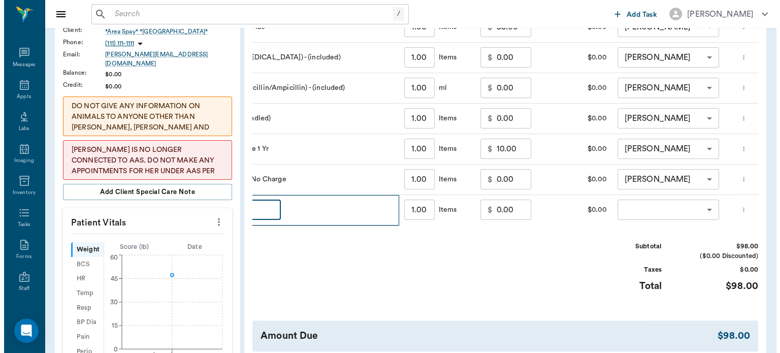
scroll to position [0, 112]
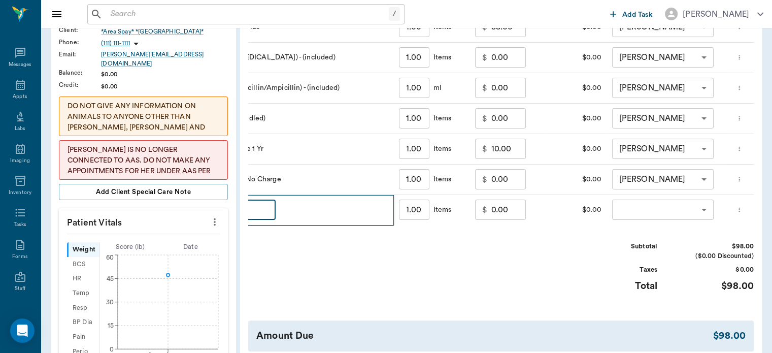
click at [653, 205] on body "/ ​ Add Task Dr. Bert Ellsworth Nectar Messages Appts Labs Imaging Inventory Ta…" at bounding box center [386, 184] width 772 height 777
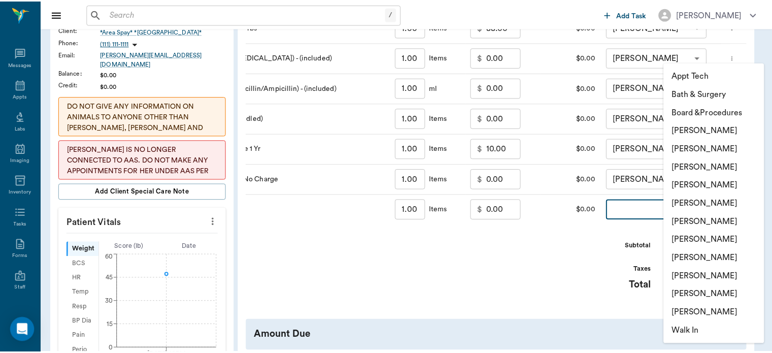
scroll to position [0, 0]
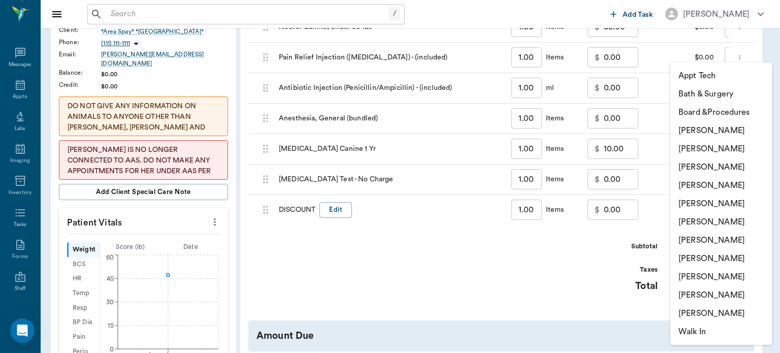
click at [728, 185] on li "[PERSON_NAME]" at bounding box center [721, 185] width 102 height 18
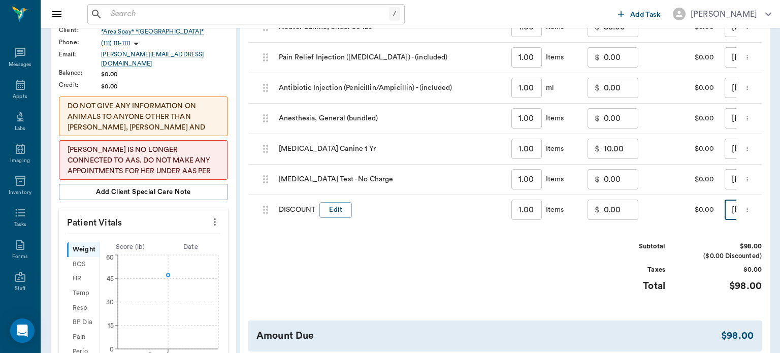
type input "none-63ec2f075fda476ae8351a4d"
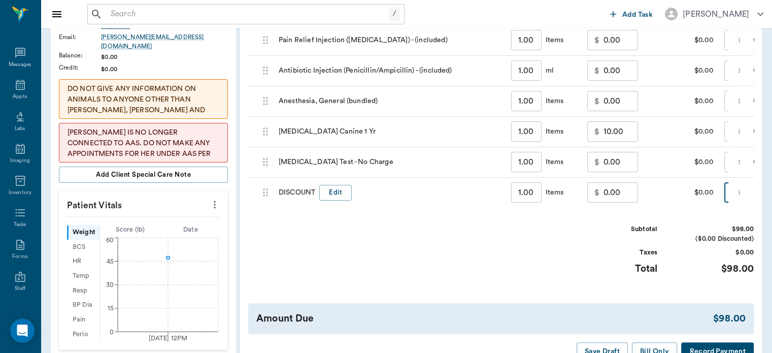
scroll to position [227, 0]
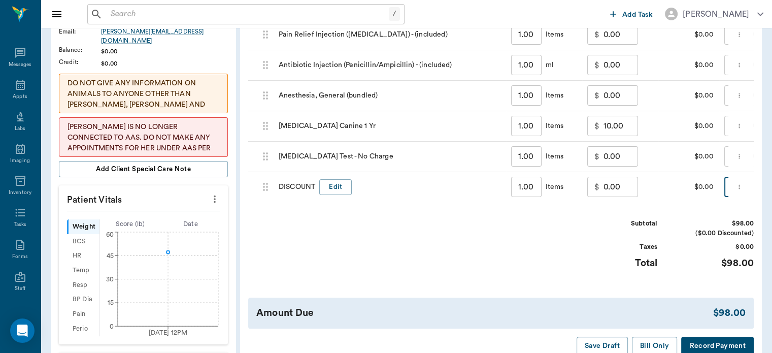
click at [609, 185] on input "0.00" at bounding box center [621, 187] width 35 height 20
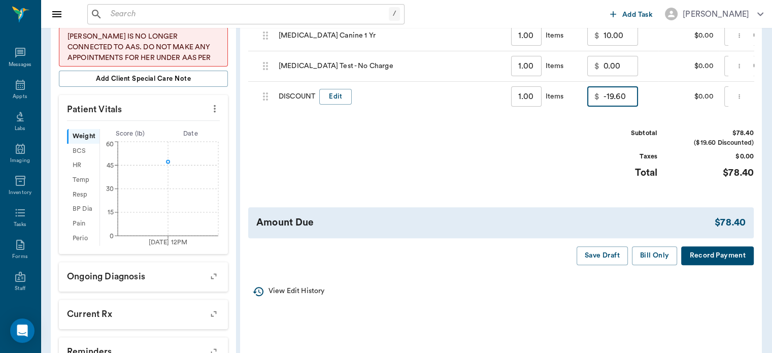
scroll to position [332, 0]
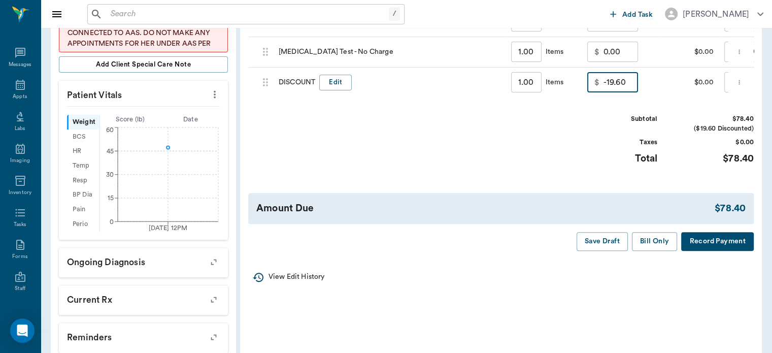
type input "-19.60"
click at [611, 250] on button "Save Draft" at bounding box center [602, 241] width 51 height 19
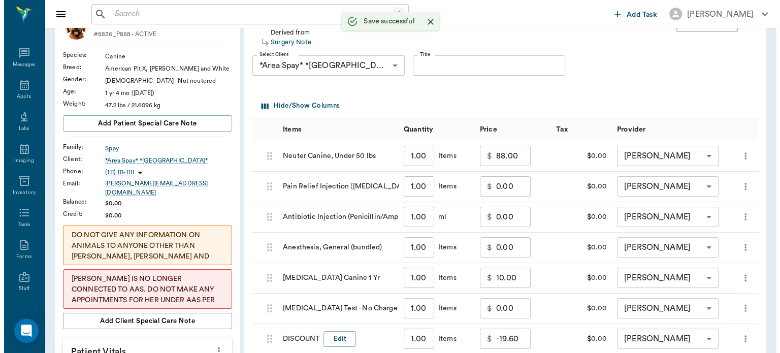
scroll to position [0, 0]
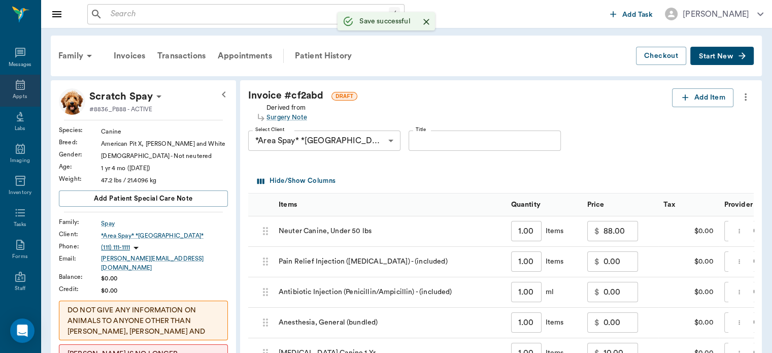
click at [28, 90] on div "Appts" at bounding box center [20, 91] width 40 height 32
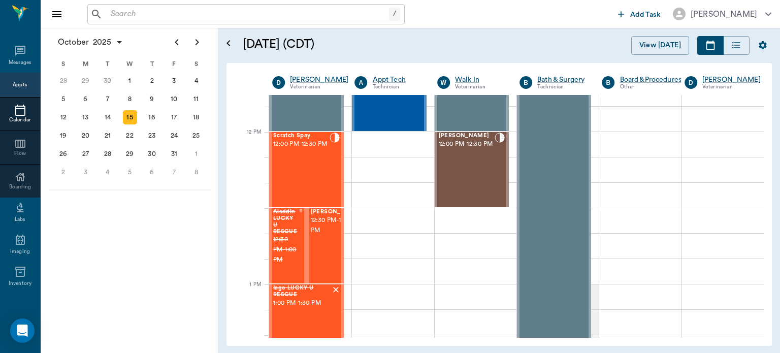
scroll to position [576, 0]
click at [307, 184] on div "Scratch Spay 12:00 PM - 12:30 PM" at bounding box center [301, 170] width 56 height 74
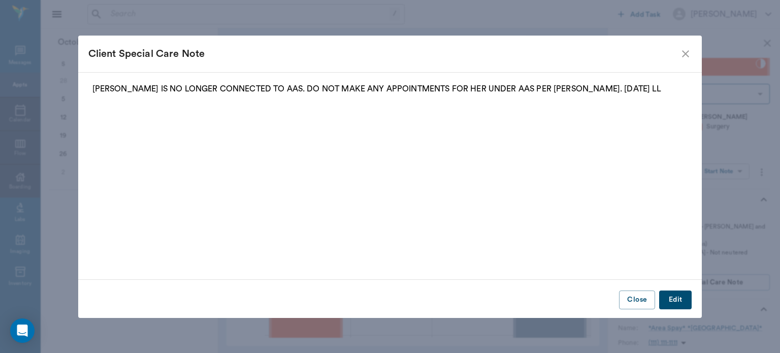
click at [686, 51] on icon "close" at bounding box center [685, 54] width 12 height 12
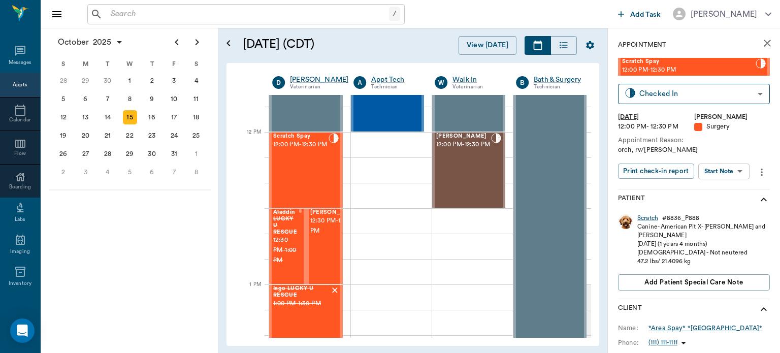
click at [725, 170] on body "/ ​ Add Task Dr. Bert Ellsworth Nectar Messages Appts Calendar Flow Boarding La…" at bounding box center [390, 176] width 780 height 353
click at [719, 208] on button "View Surgery" at bounding box center [716, 209] width 42 height 12
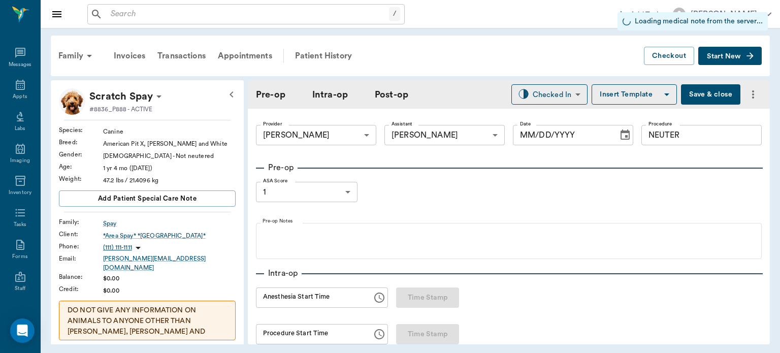
type input "63ec2f075fda476ae8351a4d"
type input "63ec2e7e52e12b0ba117b124"
type input "NEUTER"
type input "1"
radio input "true"
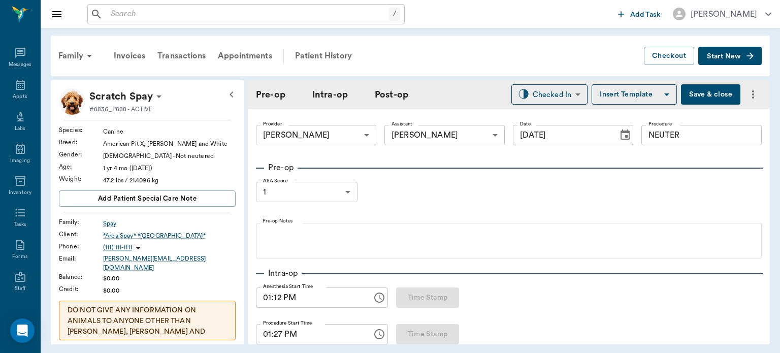
type input "[DATE]"
type input "01:12 PM"
type input "01:27 PM"
type input "1.00"
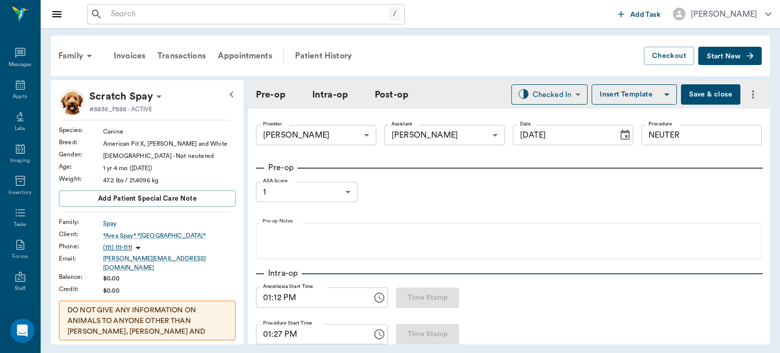
type input "1.00"
type textarea "NEGATIVE"
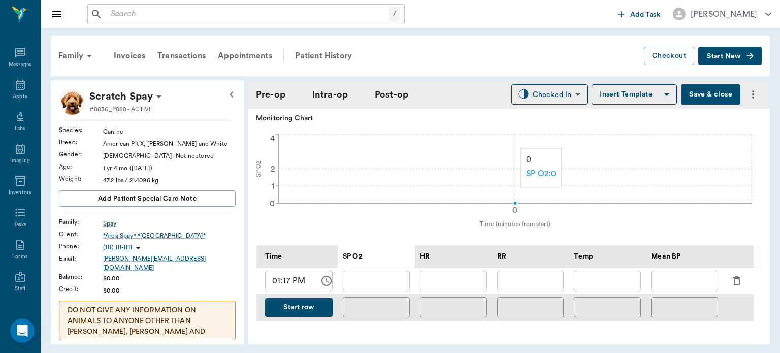
scroll to position [377, 0]
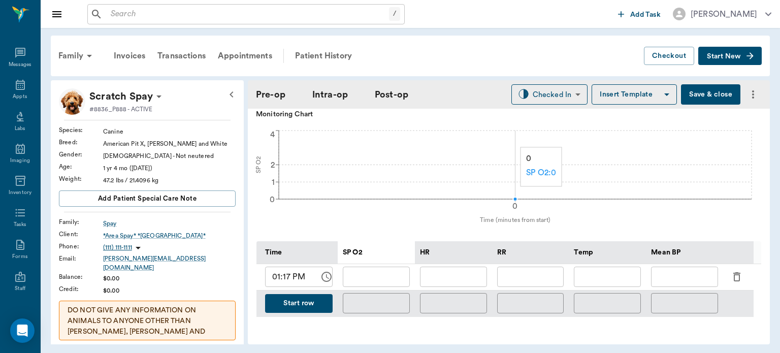
click at [370, 243] on div "SP O2" at bounding box center [376, 252] width 67 height 23
click at [286, 280] on input "01:17 PM" at bounding box center [288, 277] width 47 height 20
type input "01:29 PM"
click at [609, 272] on input "text" at bounding box center [607, 277] width 67 height 20
click at [676, 264] on div "​" at bounding box center [684, 277] width 77 height 26
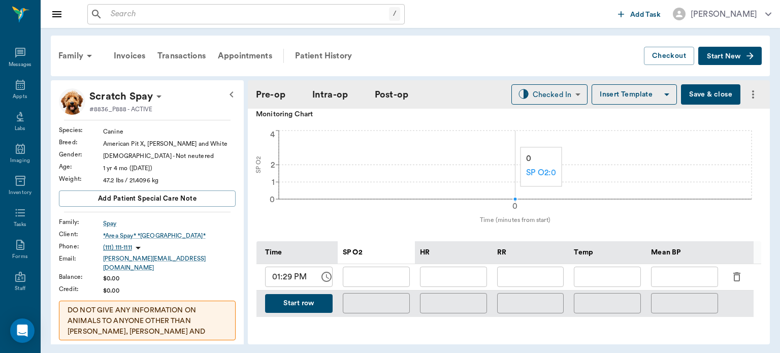
click at [678, 279] on input "text" at bounding box center [684, 277] width 67 height 20
type input "106"
click at [464, 277] on input "text" at bounding box center [453, 277] width 67 height 20
type input "7"
click at [508, 278] on input "text" at bounding box center [530, 277] width 67 height 20
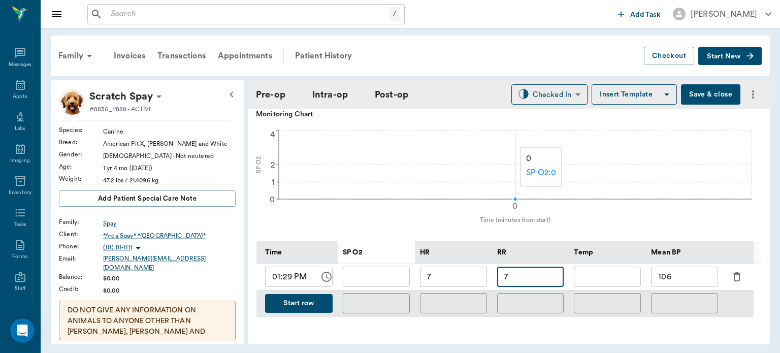
type input "7"
click at [458, 272] on input "7" at bounding box center [453, 277] width 67 height 20
type input "9"
type input "103"
click at [398, 280] on input "text" at bounding box center [376, 277] width 67 height 20
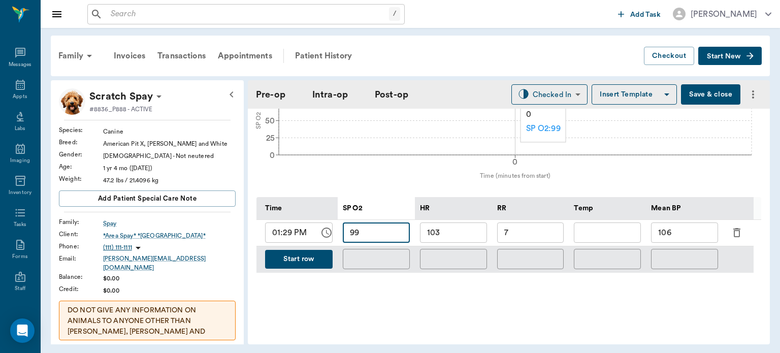
scroll to position [419, 0]
type input "99"
click at [296, 260] on button "Start row" at bounding box center [299, 260] width 68 height 19
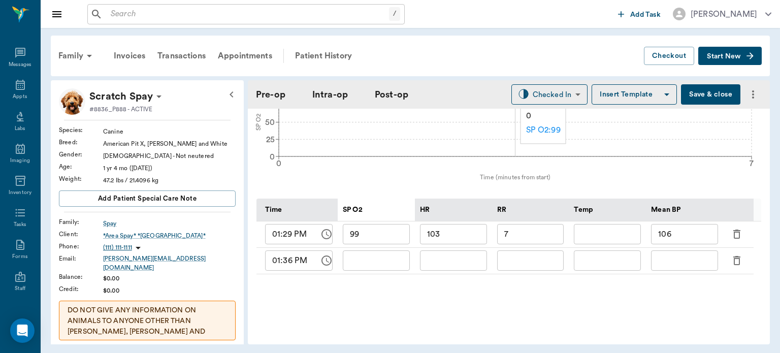
type input "99"
type input "103"
type input "7"
type input "106"
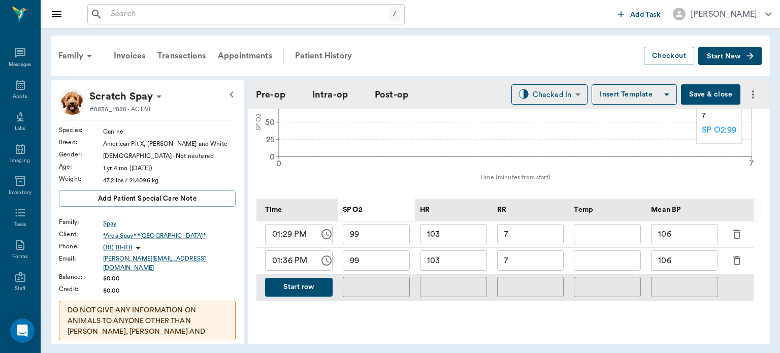
click at [464, 258] on input "103" at bounding box center [453, 260] width 67 height 20
type input "106"
click at [532, 274] on div "​" at bounding box center [530, 287] width 77 height 26
click at [530, 246] on div "7 ​" at bounding box center [530, 234] width 77 height 26
click at [528, 262] on input "7" at bounding box center [530, 260] width 67 height 20
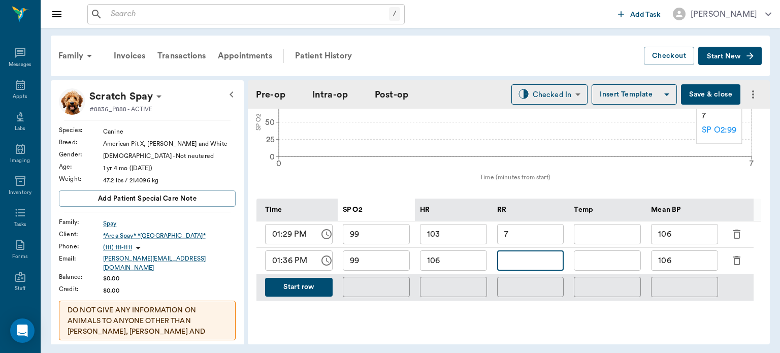
type input "6"
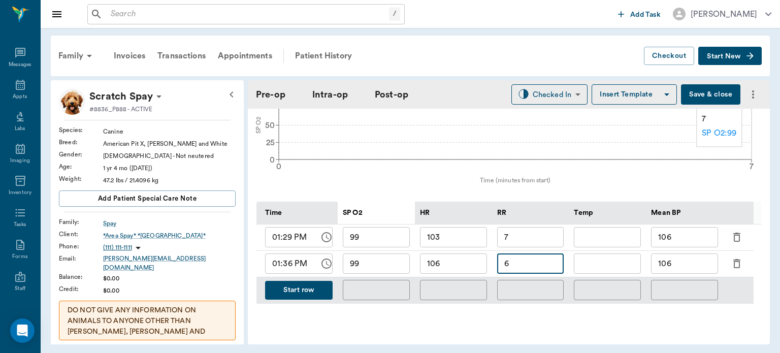
type input "6"
click at [695, 258] on input "106" at bounding box center [684, 263] width 67 height 20
type input "1"
type input "94"
click at [287, 290] on button "Start row" at bounding box center [299, 290] width 68 height 19
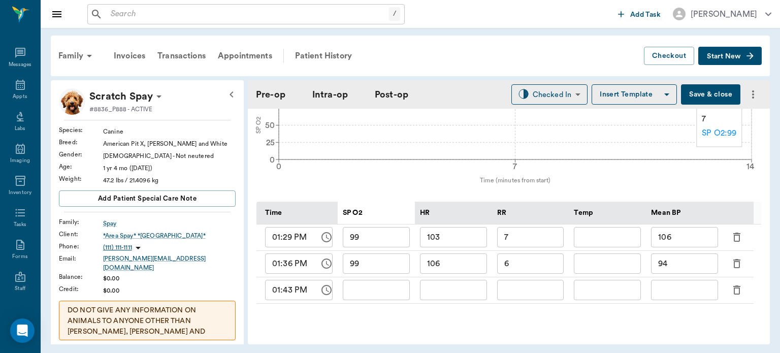
type input "99"
type input "106"
type input "6"
type input "94"
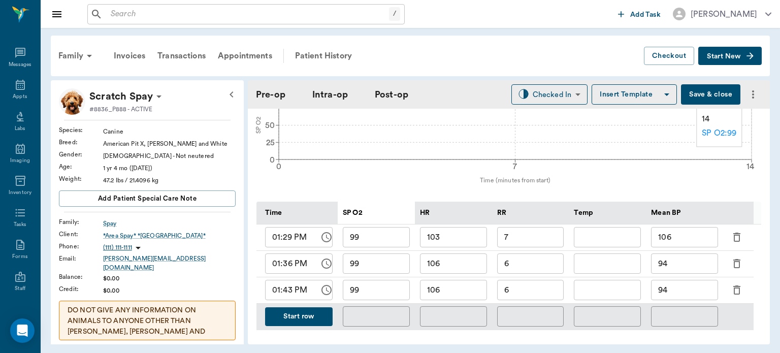
click at [534, 285] on input "6" at bounding box center [530, 290] width 67 height 20
type input "9"
click at [465, 292] on input "106" at bounding box center [453, 290] width 67 height 20
type input "105"
click at [685, 304] on div "​" at bounding box center [684, 317] width 77 height 26
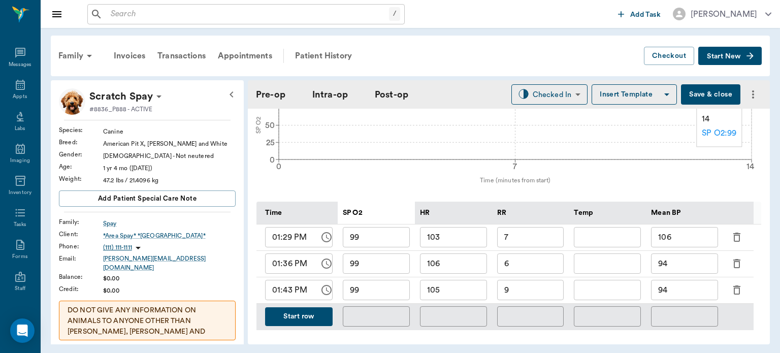
click at [685, 291] on input "94" at bounding box center [684, 290] width 67 height 20
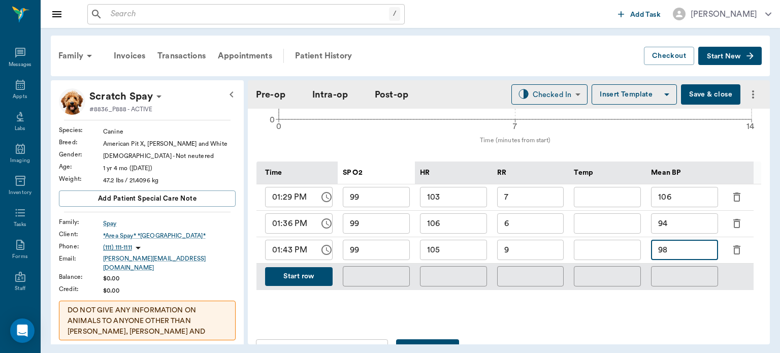
scroll to position [453, 0]
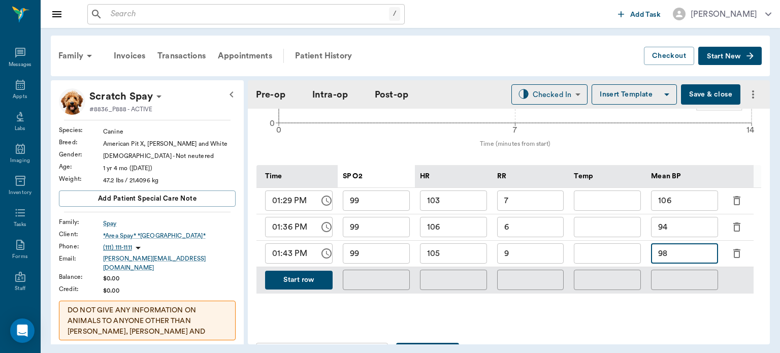
type input "98"
click at [620, 331] on div "Intra-op Anesthesia Start Time 01:12 PM Anesthesia Start Time Time Stamp Proced…" at bounding box center [509, 109] width 506 height 579
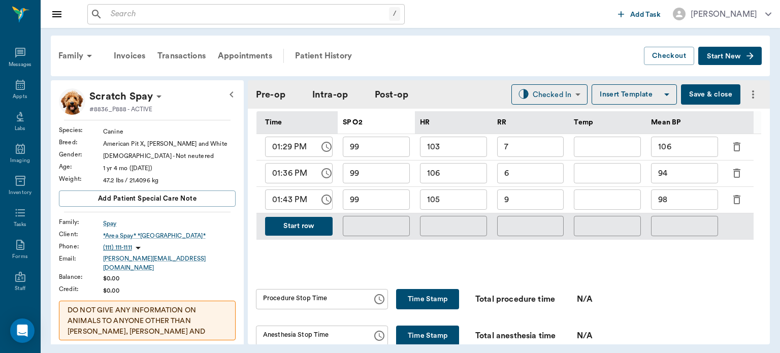
scroll to position [508, 0]
click at [418, 295] on button "Time Stamp" at bounding box center [427, 298] width 63 height 20
type input "01:44 PM"
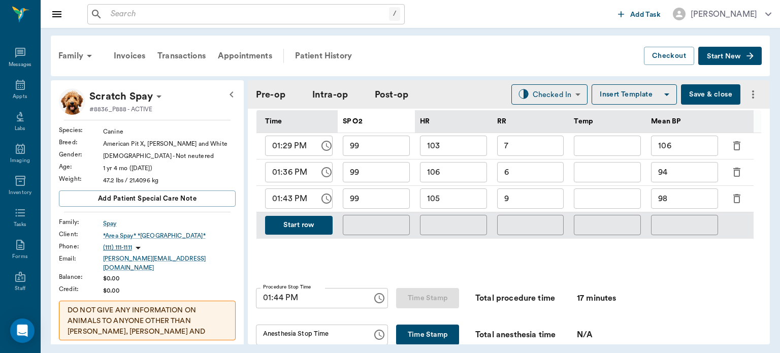
click at [425, 335] on button "Time Stamp" at bounding box center [427, 334] width 63 height 20
type input "01:44 PM"
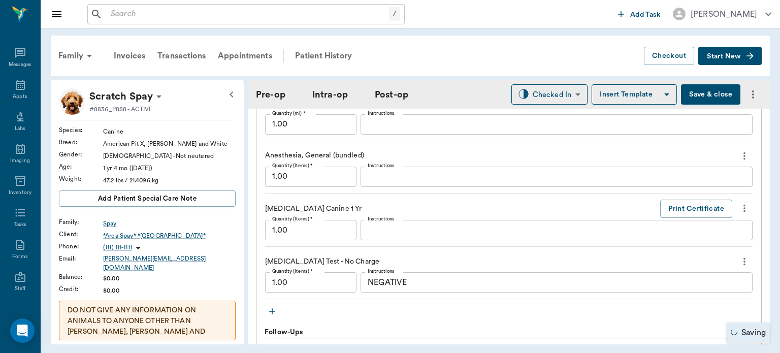
scroll to position [1046, 0]
click at [272, 307] on icon "button" at bounding box center [272, 309] width 6 height 6
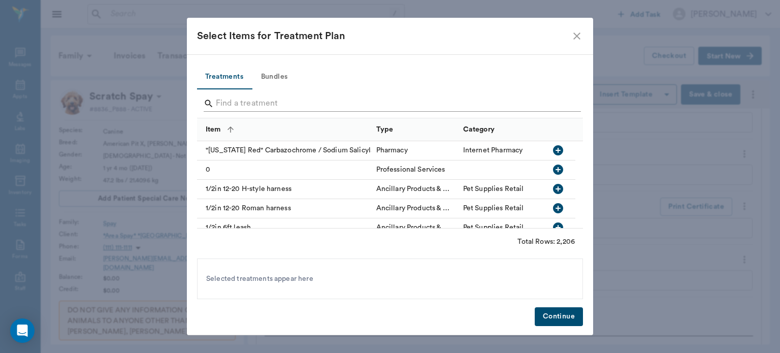
click at [235, 104] on input "Search" at bounding box center [391, 103] width 350 height 16
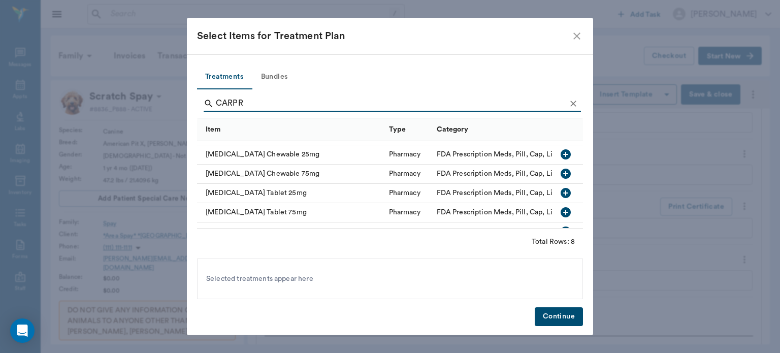
scroll to position [75, 0]
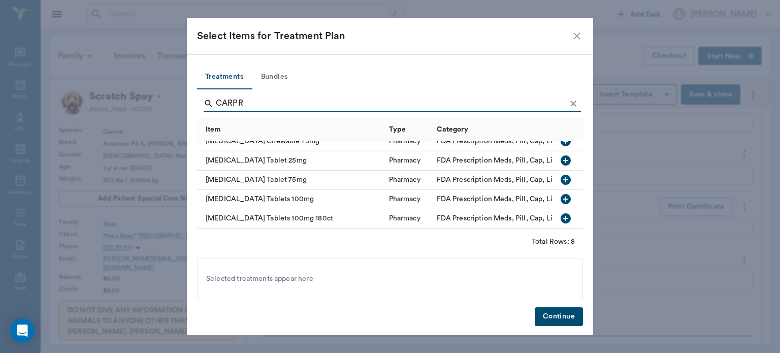
type input "CARPR"
click at [562, 194] on icon "button" at bounding box center [566, 199] width 10 height 10
click at [557, 325] on button "Continue" at bounding box center [559, 316] width 48 height 19
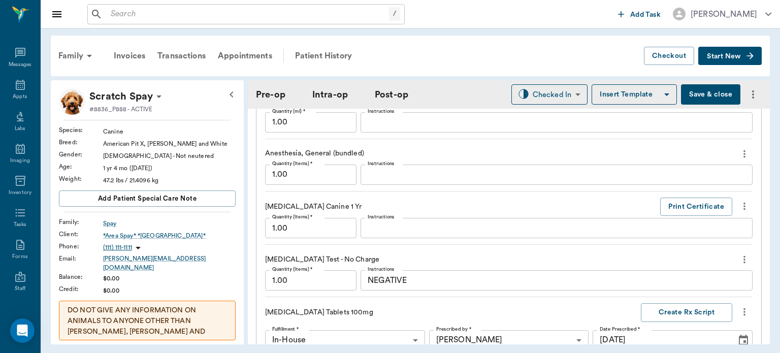
scroll to position [1257, 0]
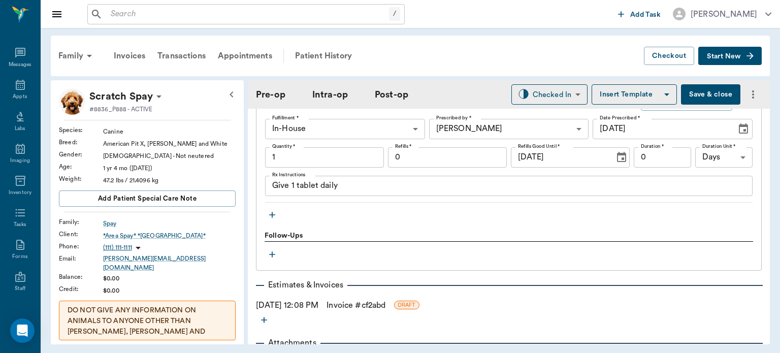
click at [335, 151] on input "1" at bounding box center [324, 157] width 119 height 20
type input "7"
click at [648, 156] on input "0" at bounding box center [662, 157] width 57 height 20
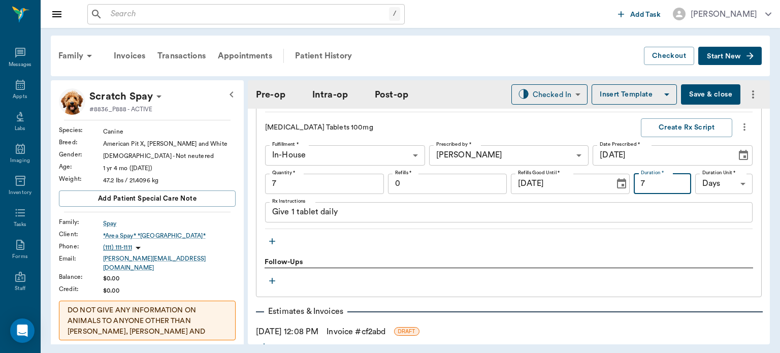
type input "7"
click at [693, 125] on button "Create Rx Script" at bounding box center [686, 127] width 91 height 19
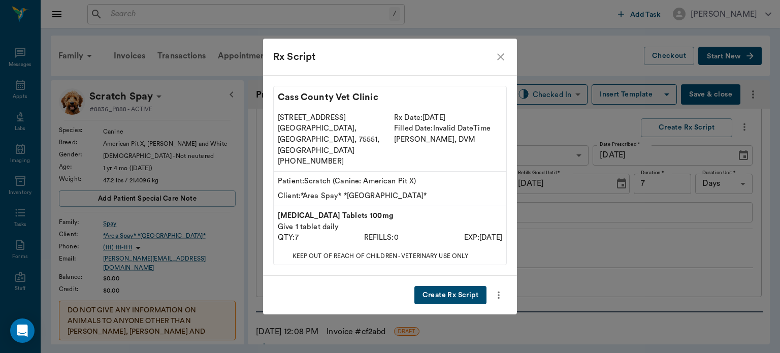
click at [461, 286] on button "Create Rx Script" at bounding box center [450, 295] width 72 height 19
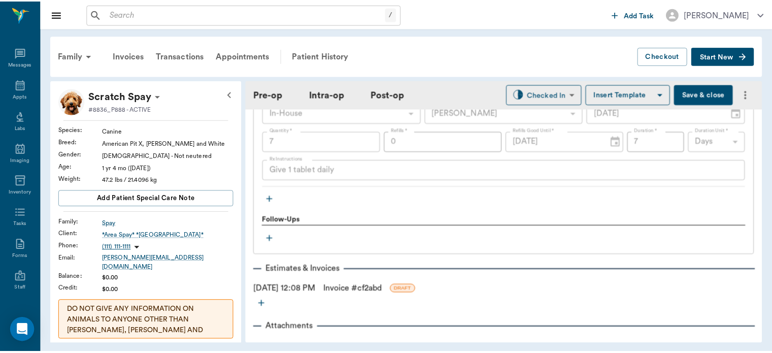
scroll to position [1312, 0]
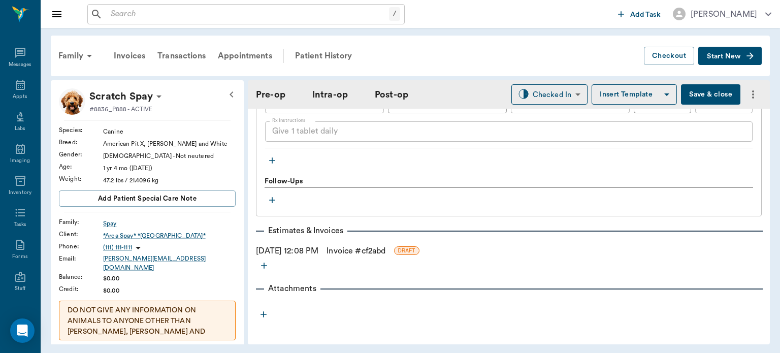
click at [383, 250] on link "Invoice # cf2abd" at bounding box center [356, 251] width 59 height 12
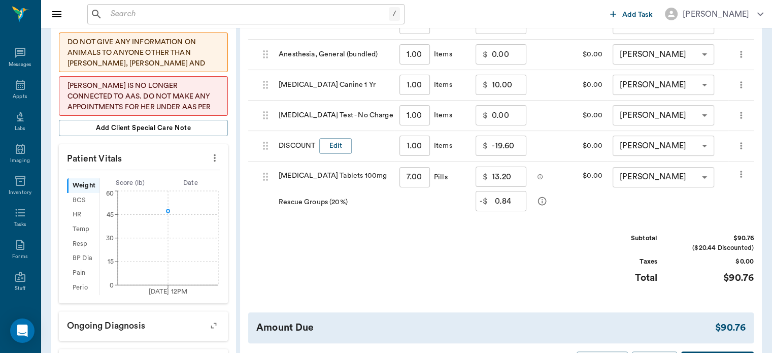
scroll to position [244, 0]
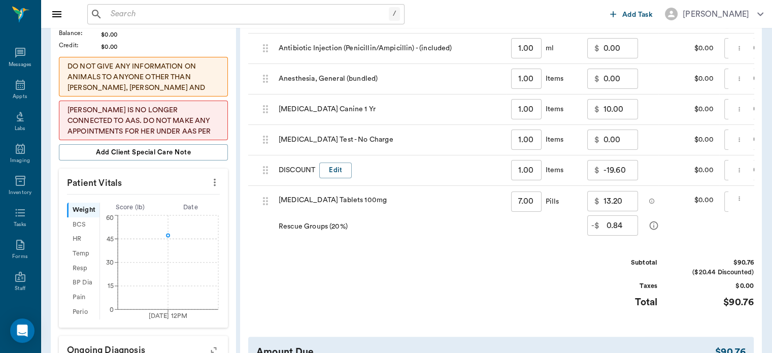
click at [612, 167] on input "-19.60" at bounding box center [621, 170] width 35 height 20
type input "0"
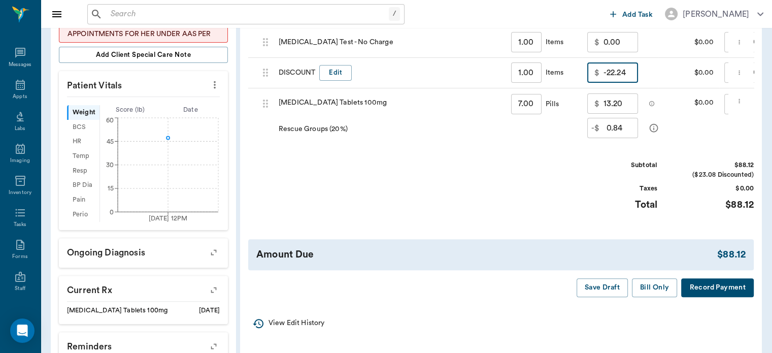
scroll to position [342, 0]
type input "-22.24"
click at [648, 296] on button "Bill Only" at bounding box center [655, 286] width 46 height 19
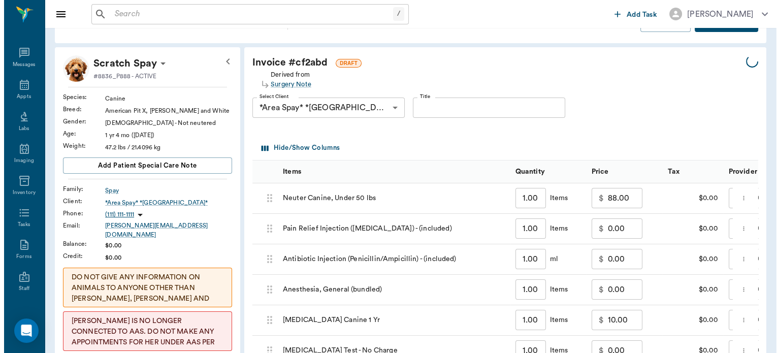
scroll to position [0, 0]
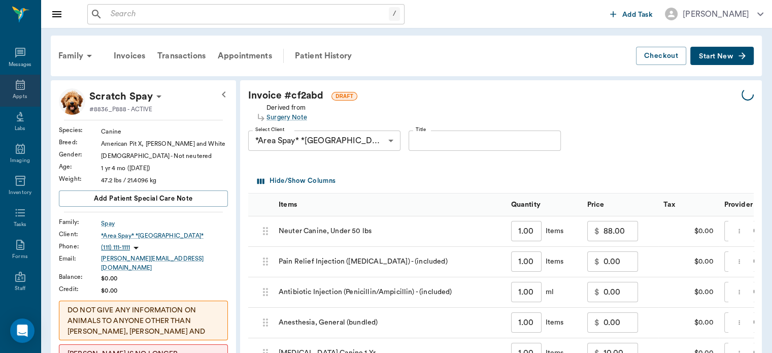
click at [14, 82] on icon at bounding box center [20, 85] width 12 height 12
